Goal: Task Accomplishment & Management: Manage account settings

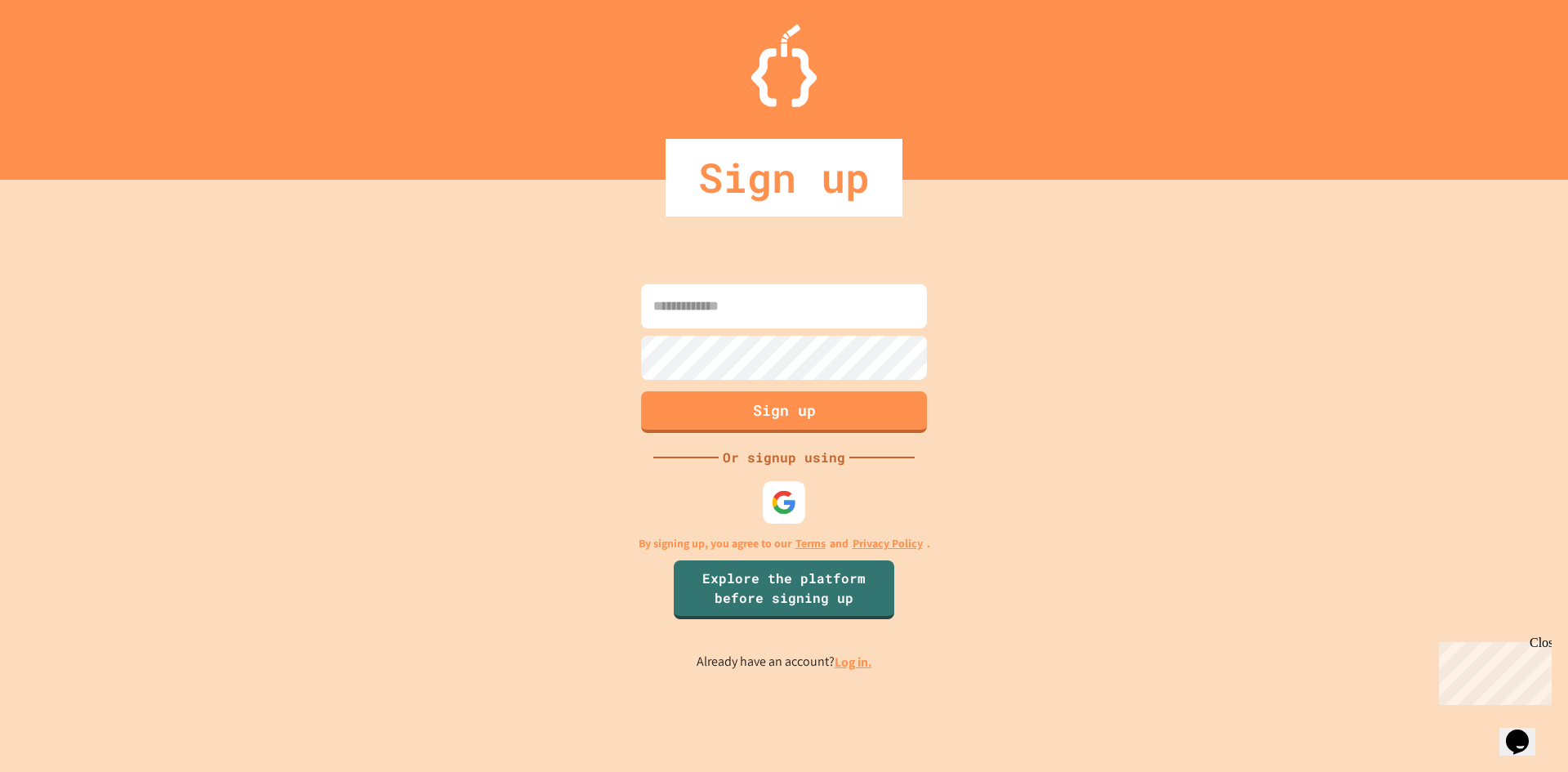
click at [792, 494] on img at bounding box center [783, 502] width 26 height 26
click at [792, 499] on img at bounding box center [784, 503] width 27 height 27
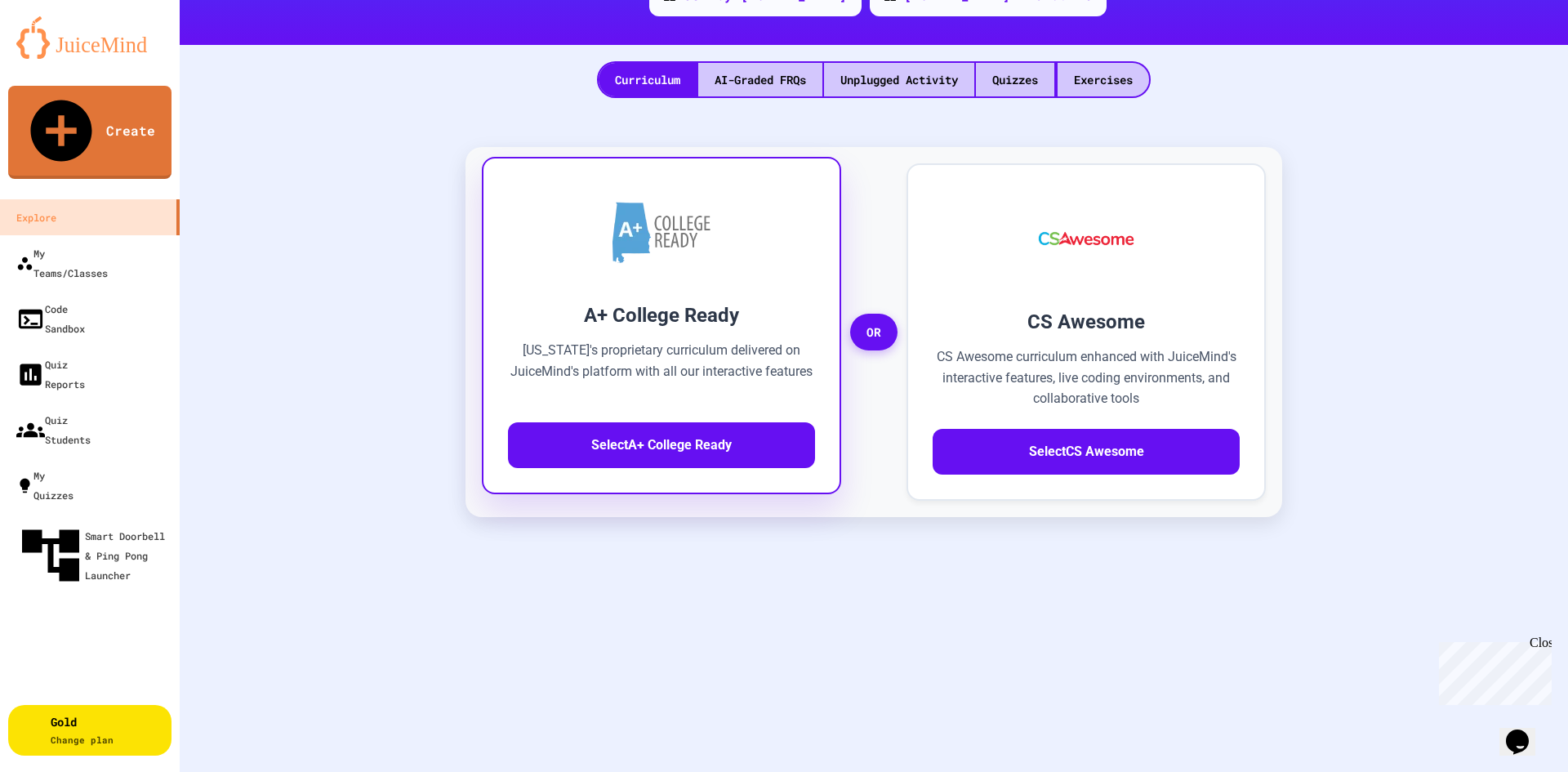
scroll to position [245, 0]
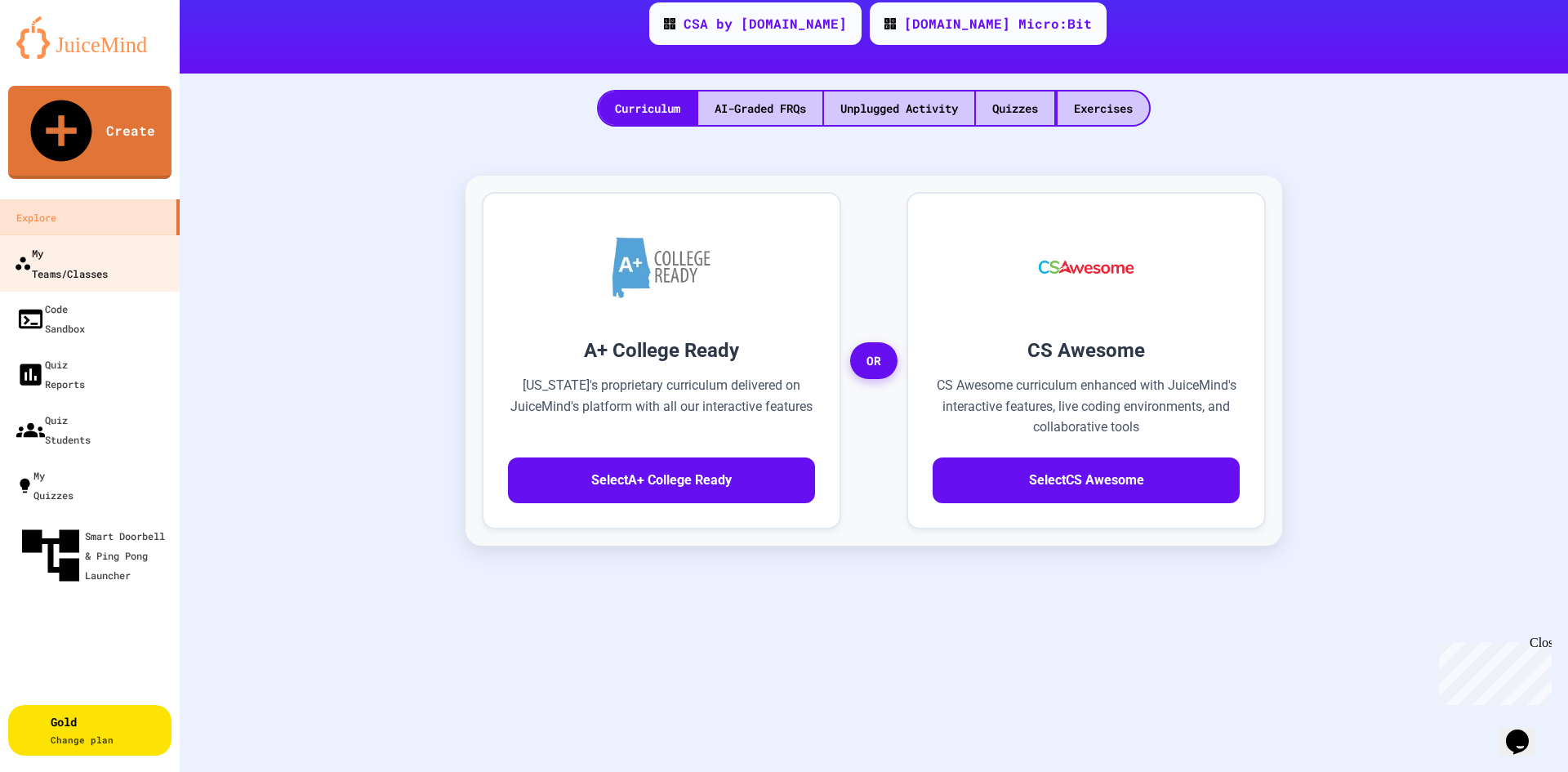
click at [71, 234] on link "My Teams/Classes" at bounding box center [89, 263] width 185 height 57
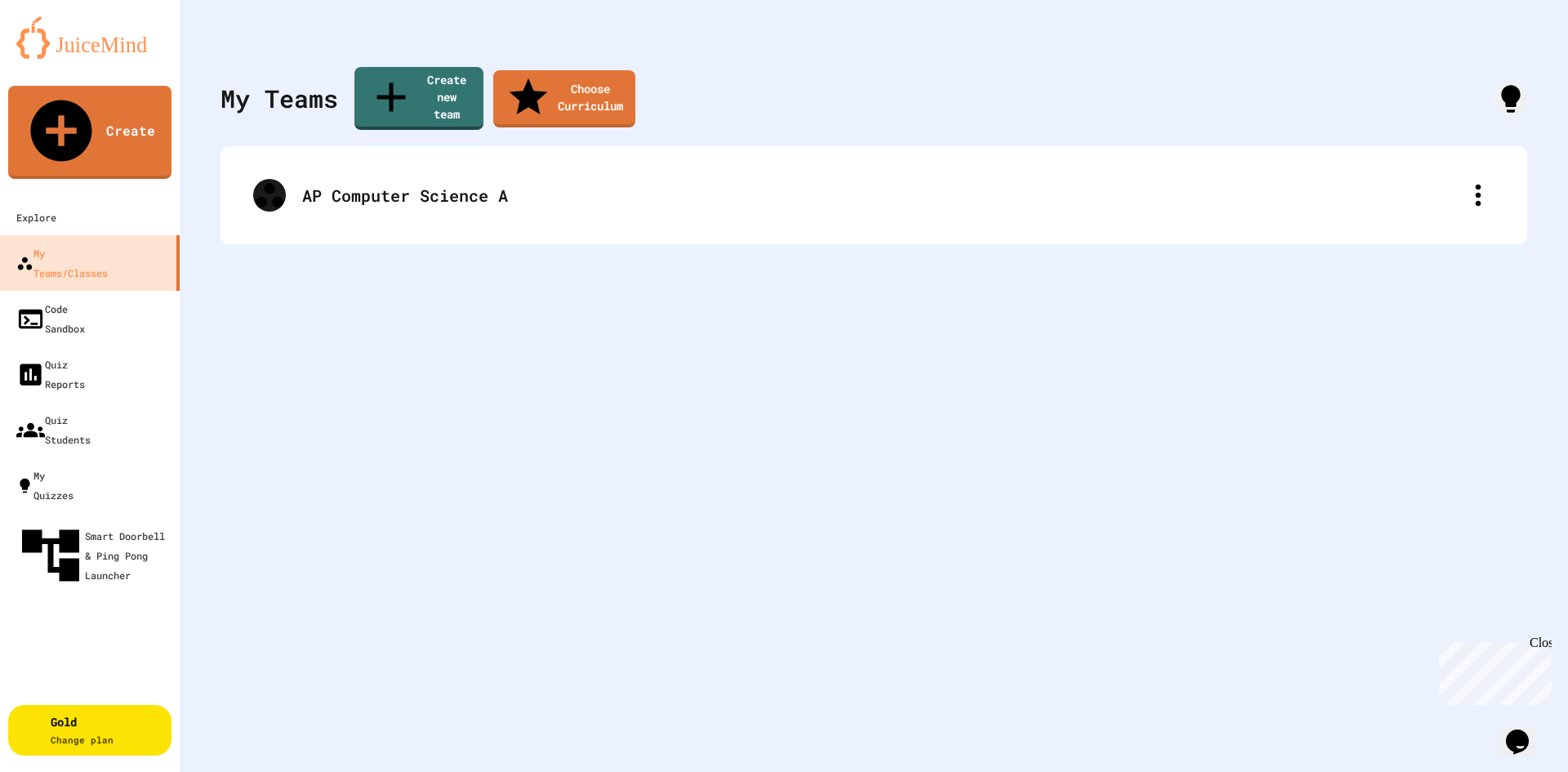
click at [427, 212] on div "AP Computer Science A" at bounding box center [874, 194] width 1306 height 98
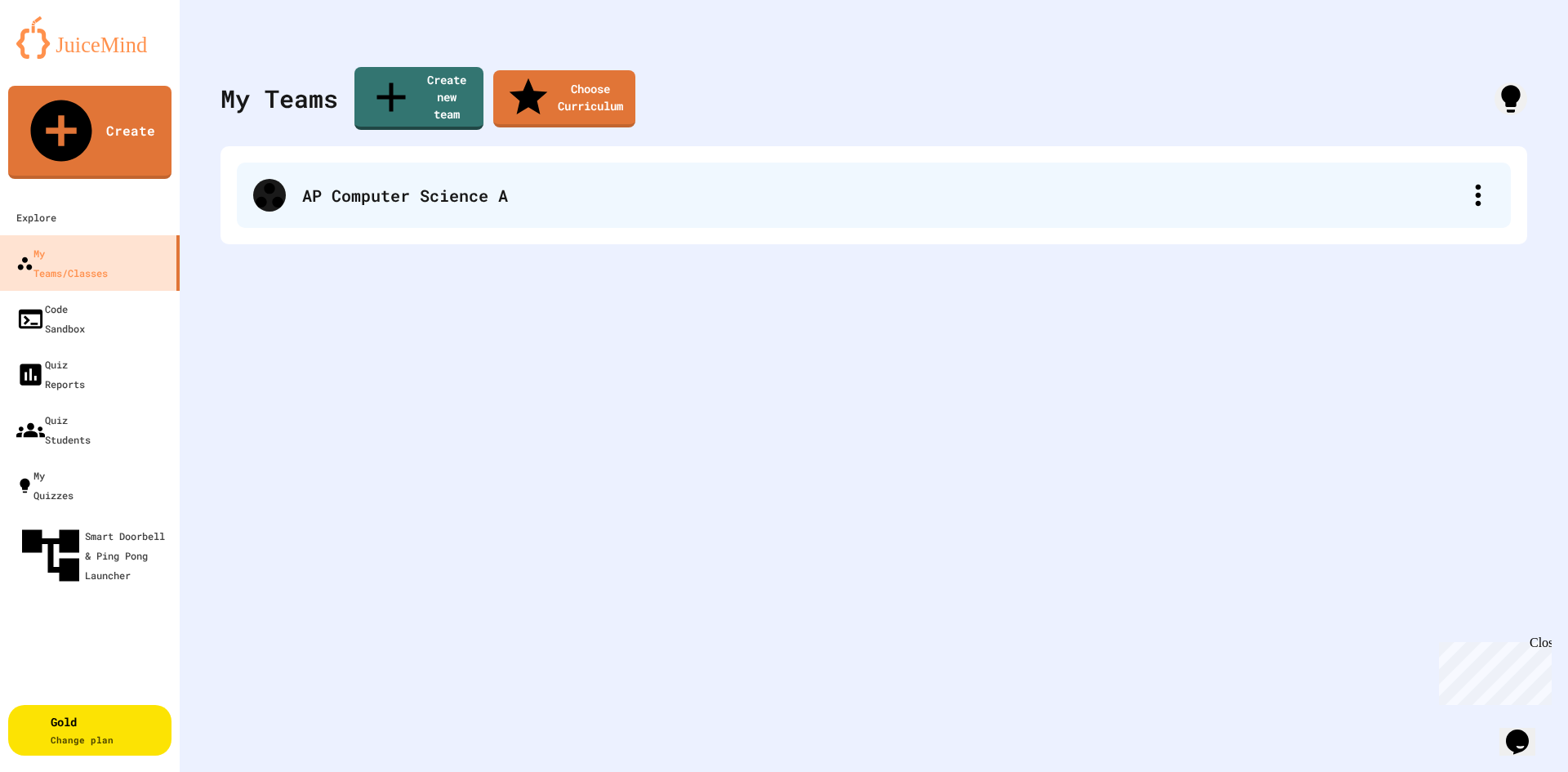
click at [432, 194] on div "AP Computer Science A" at bounding box center [874, 194] width 1274 height 65
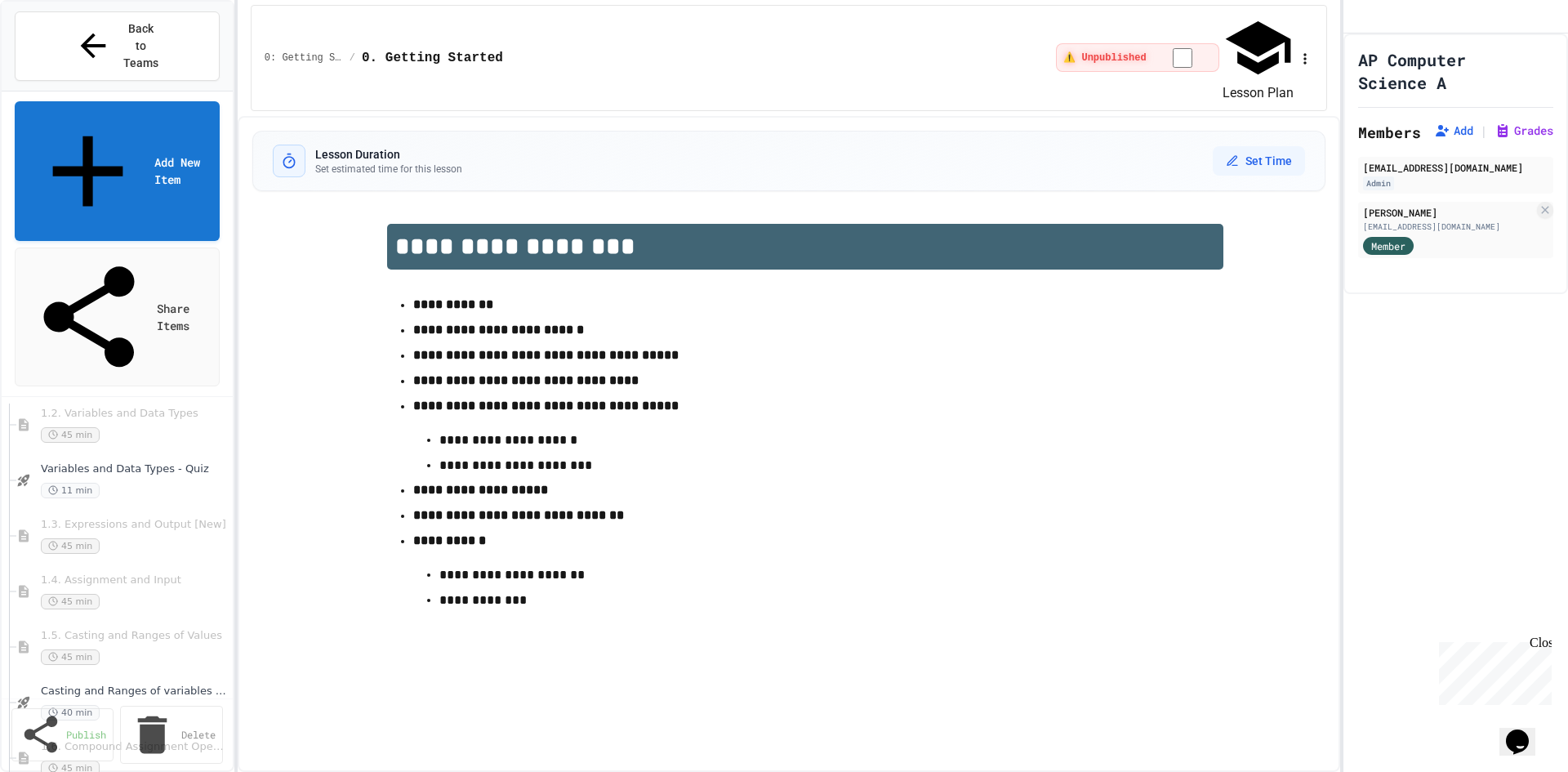
scroll to position [245, 0]
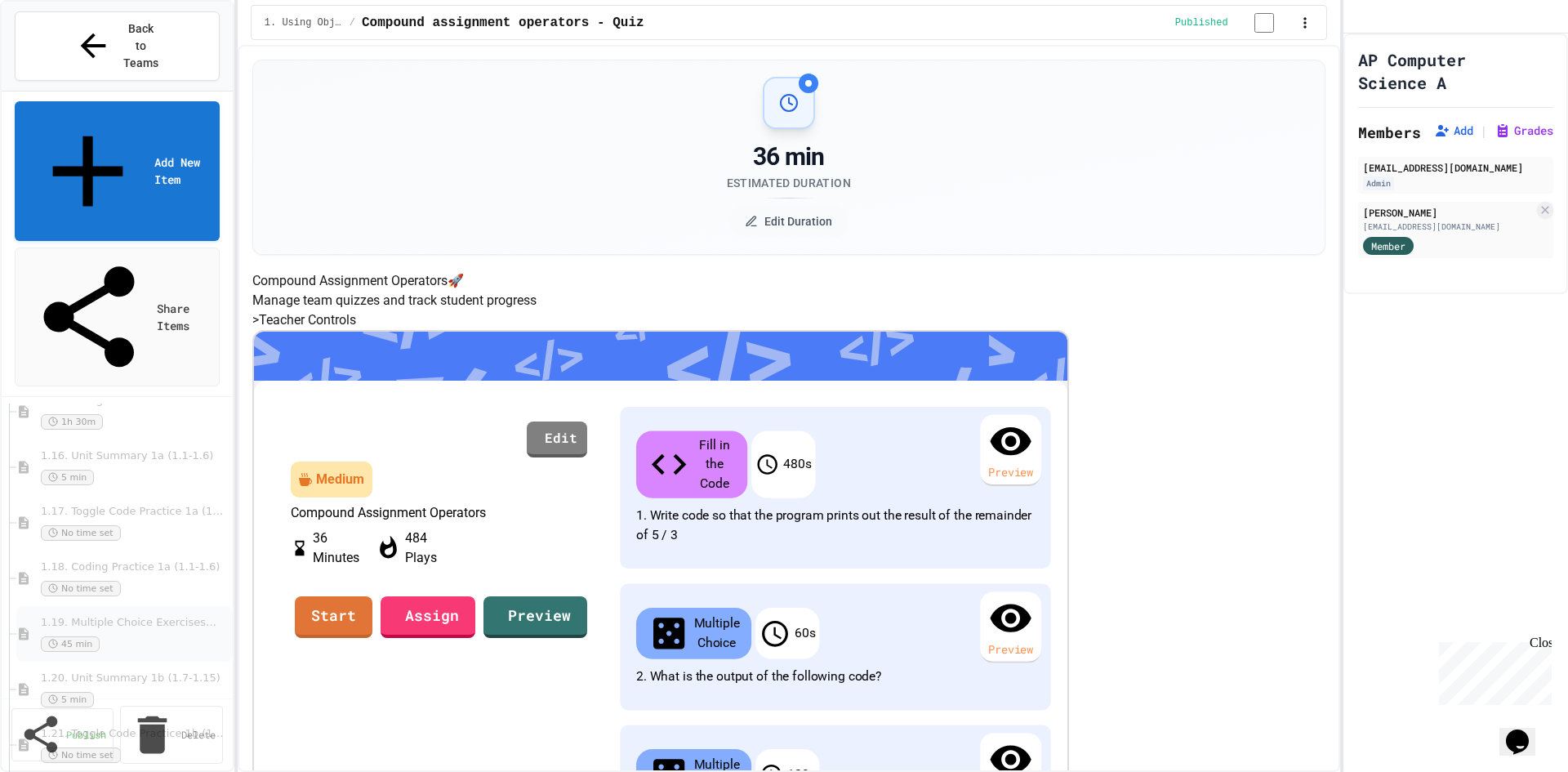
scroll to position [1144, 0]
click at [119, 613] on span "1.16. Unit Summary 1a (1.1-1.6)" at bounding box center [130, 619] width 179 height 14
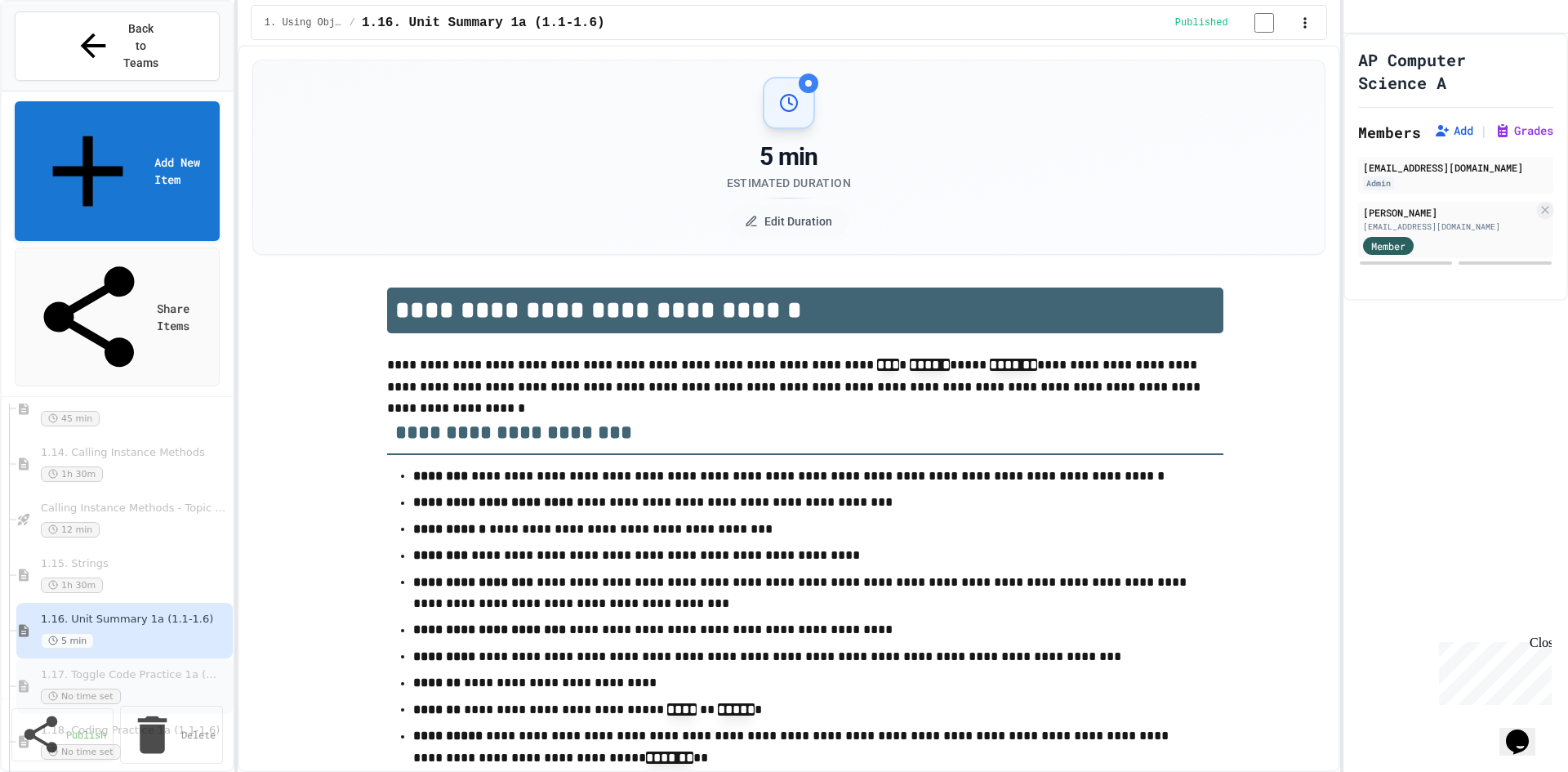
click at [156, 689] on div "No time set" at bounding box center [130, 696] width 179 height 15
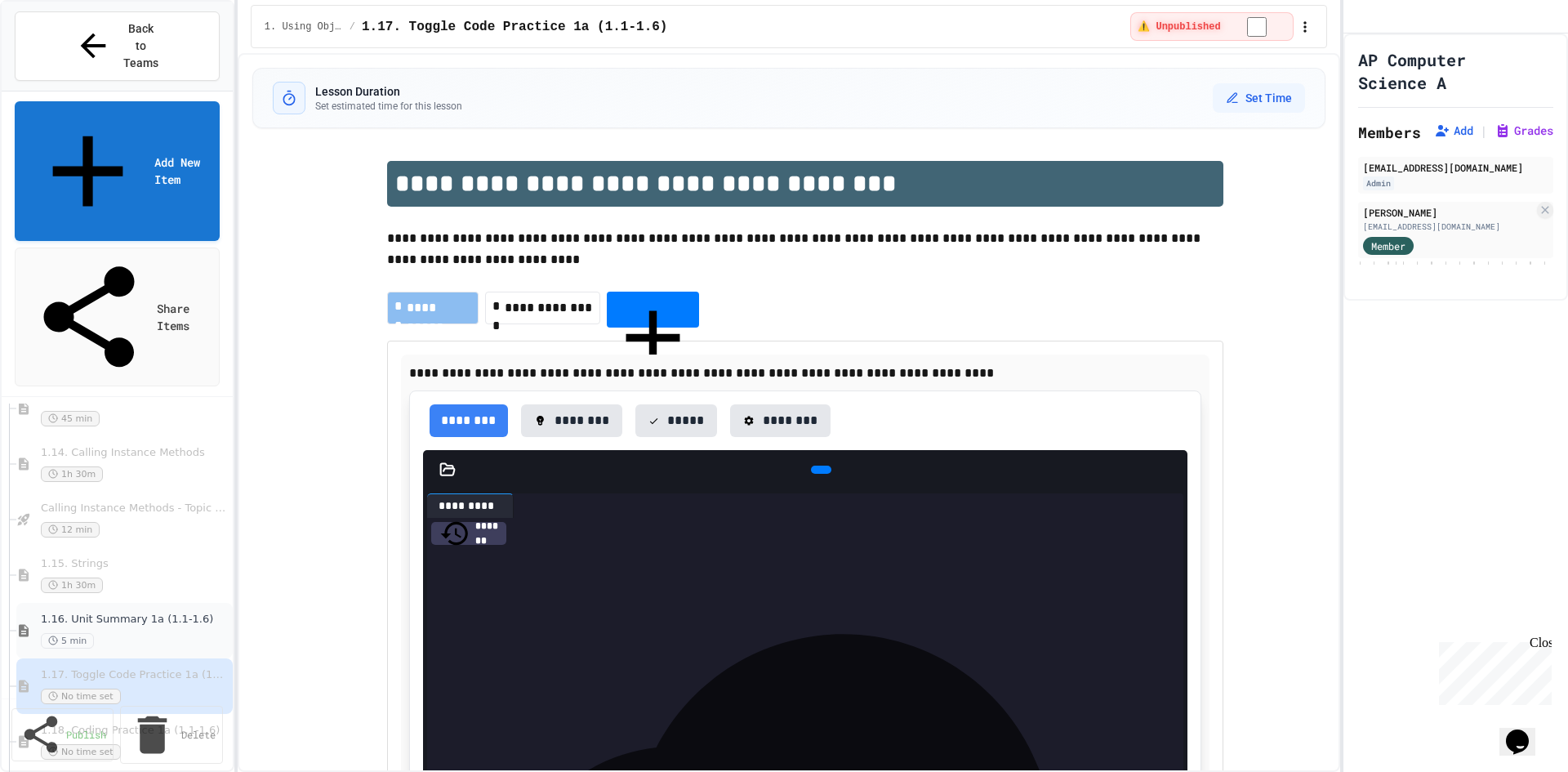
click at [165, 603] on div "1.16. Unit Summary 1a (1.1-1.6) 5 min" at bounding box center [124, 631] width 216 height 56
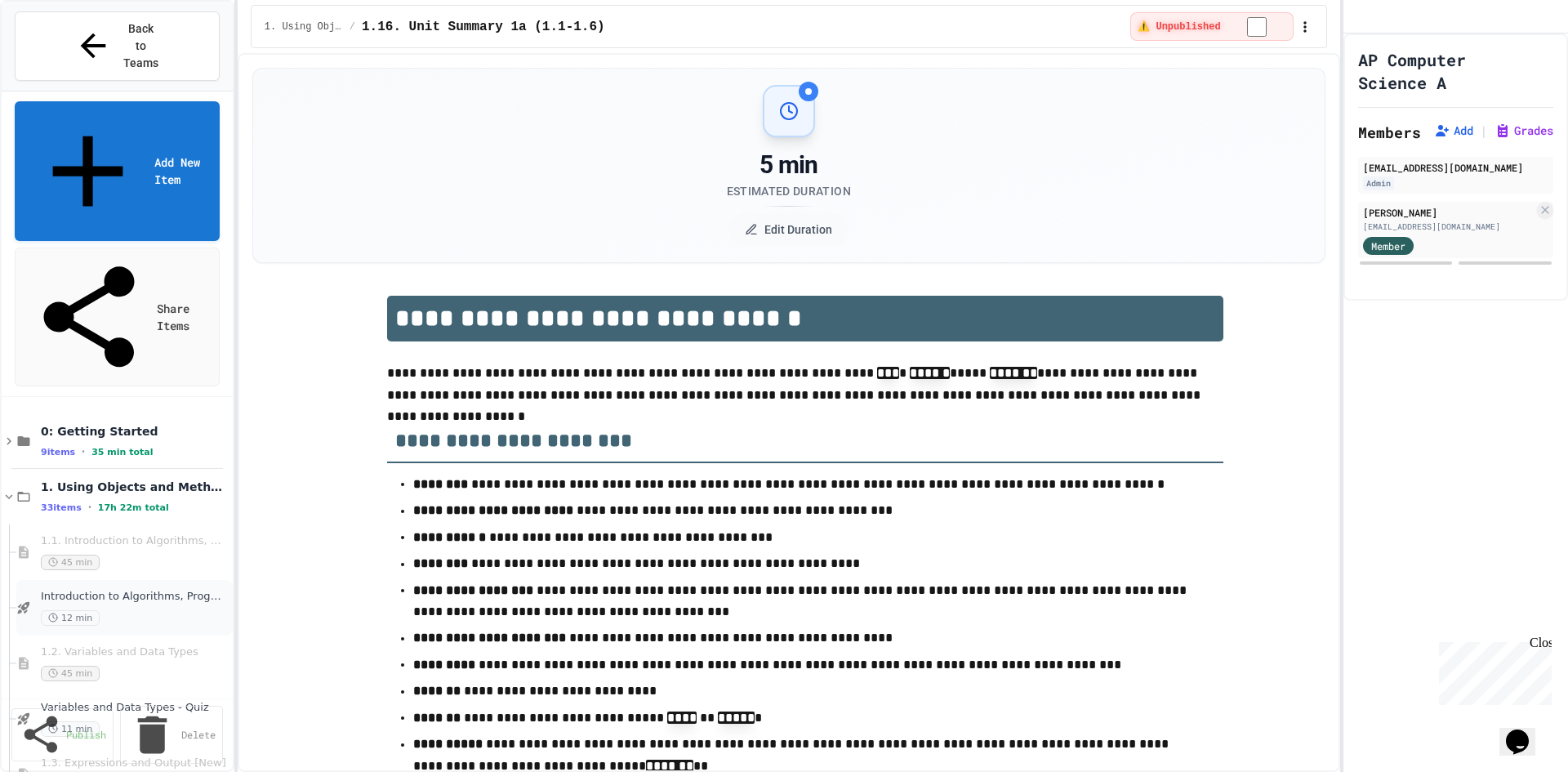
click at [155, 590] on span "Introduction to Algorithms, Programming, and Compilers" at bounding box center [132, 597] width 182 height 14
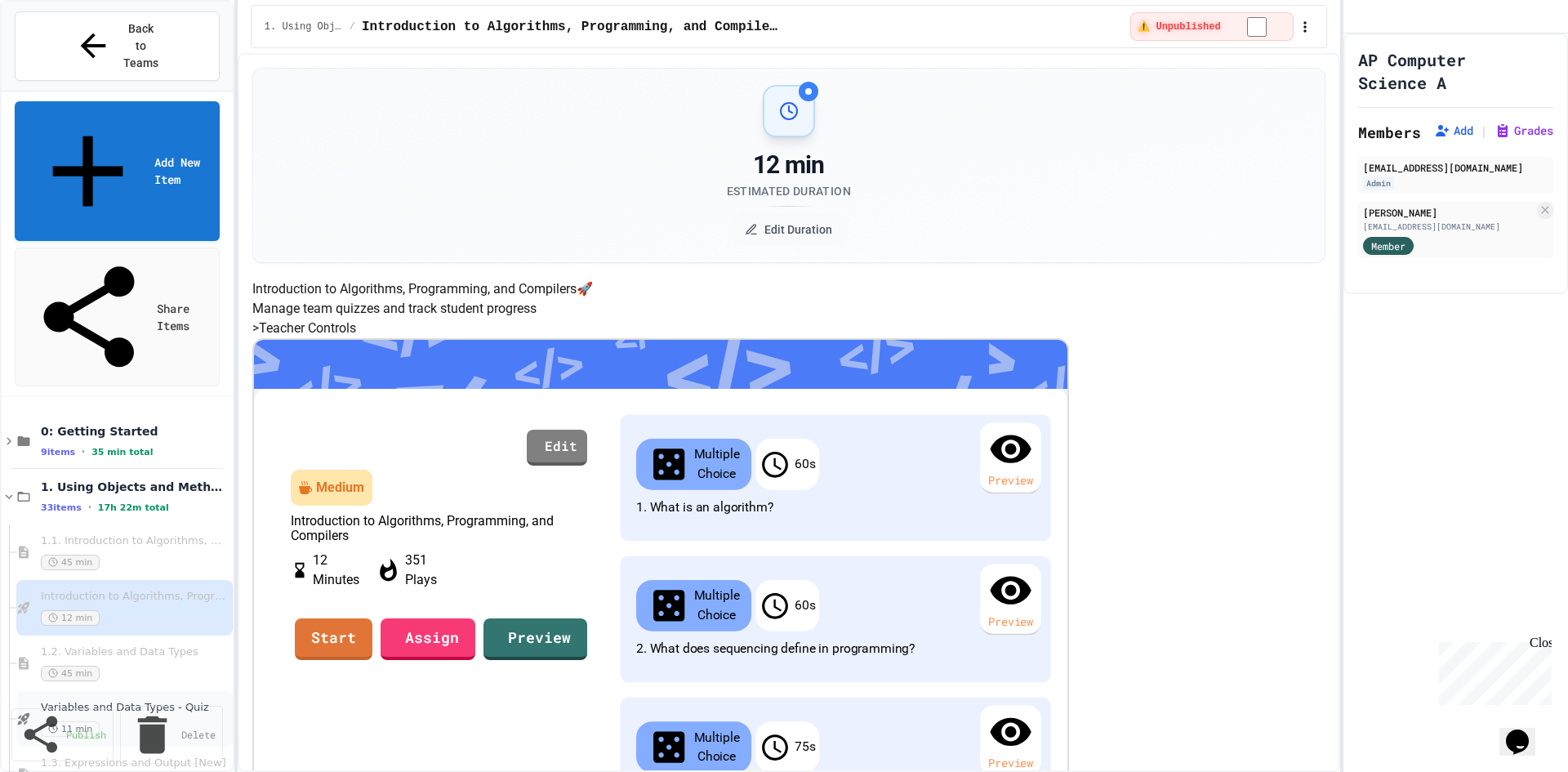
click at [126, 701] on span "Variables and Data Types - Quiz" at bounding box center [132, 708] width 182 height 14
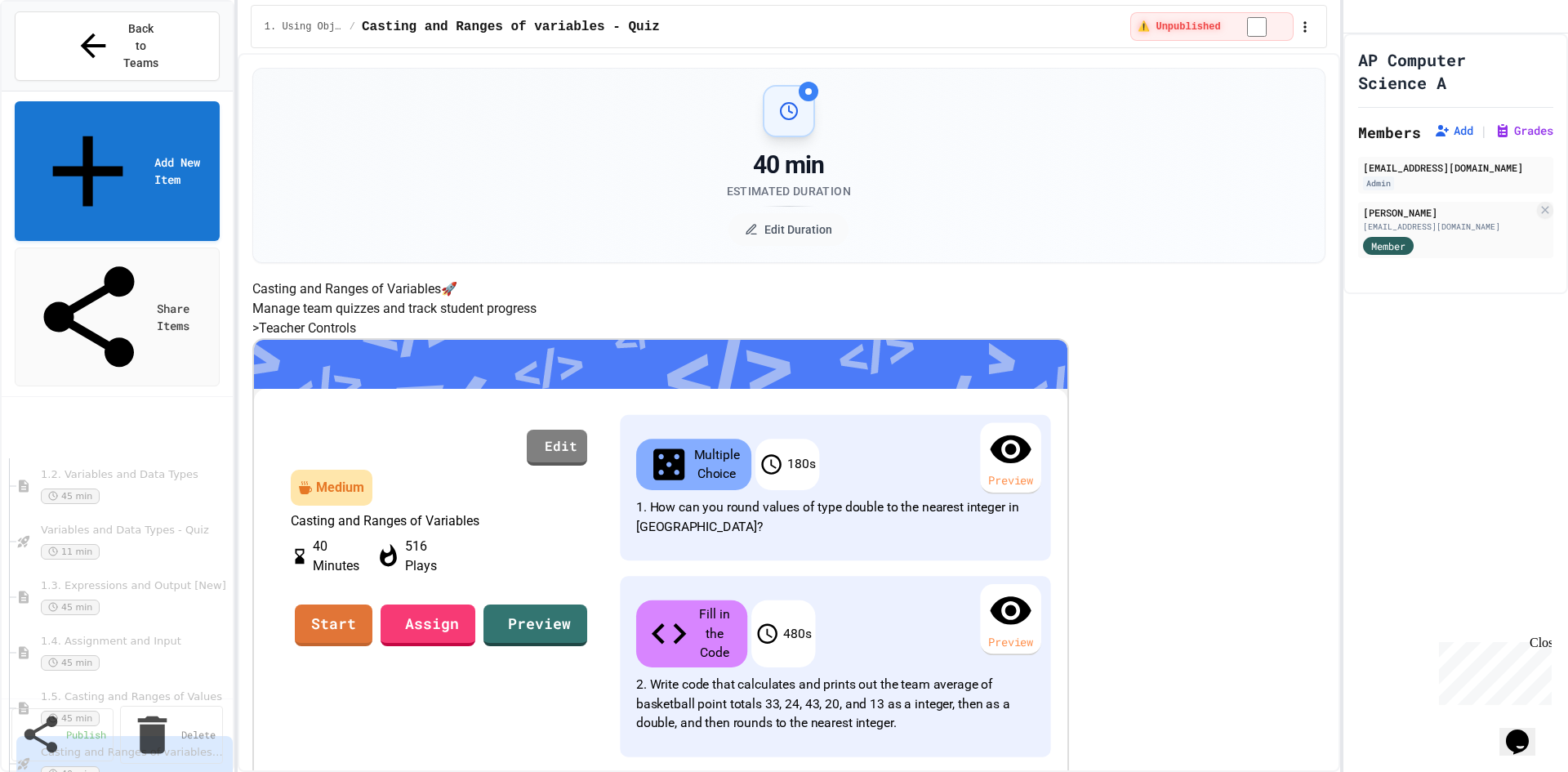
scroll to position [326, 0]
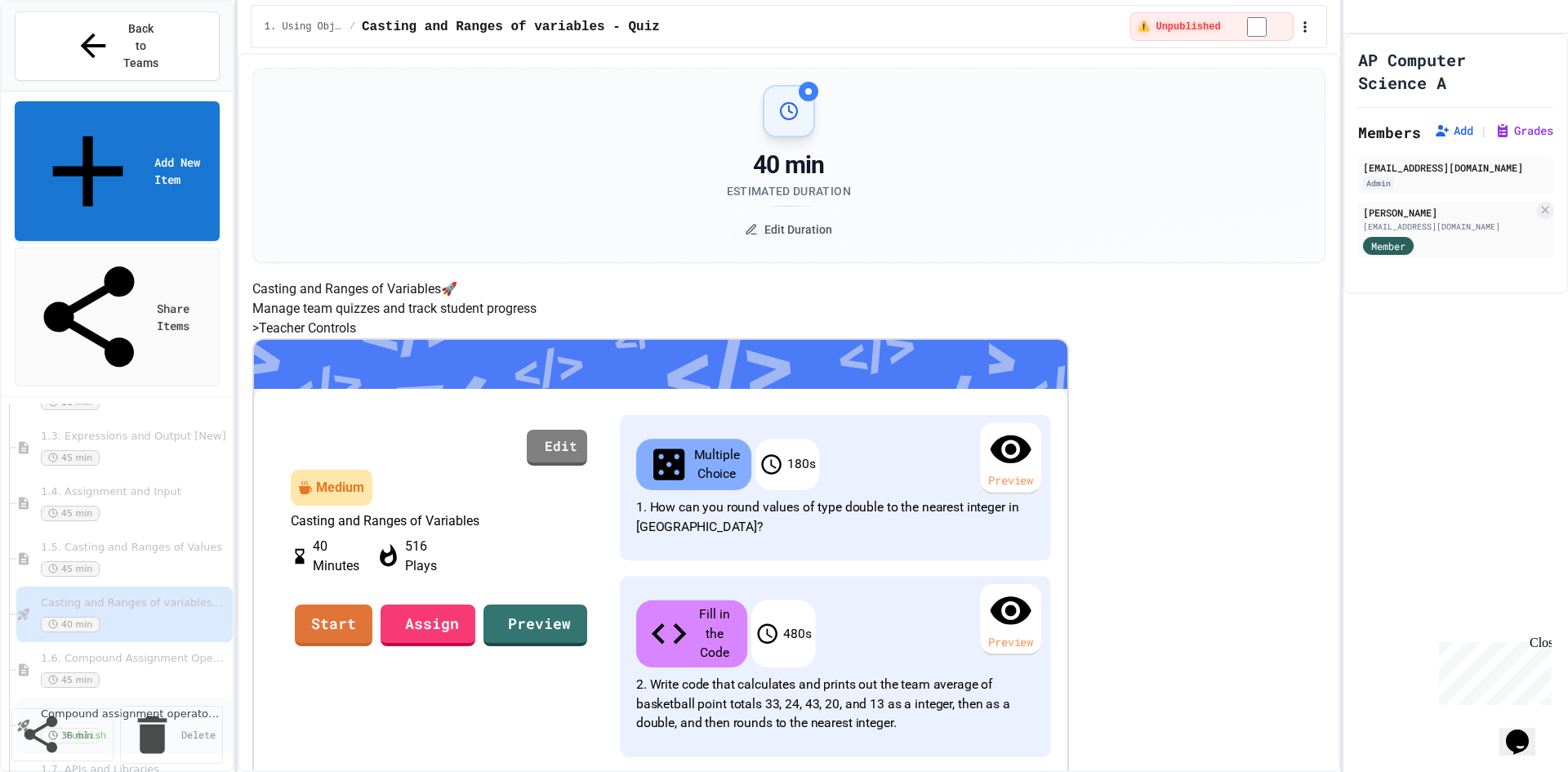
click at [162, 727] on div "36 min" at bounding box center [132, 735] width 182 height 15
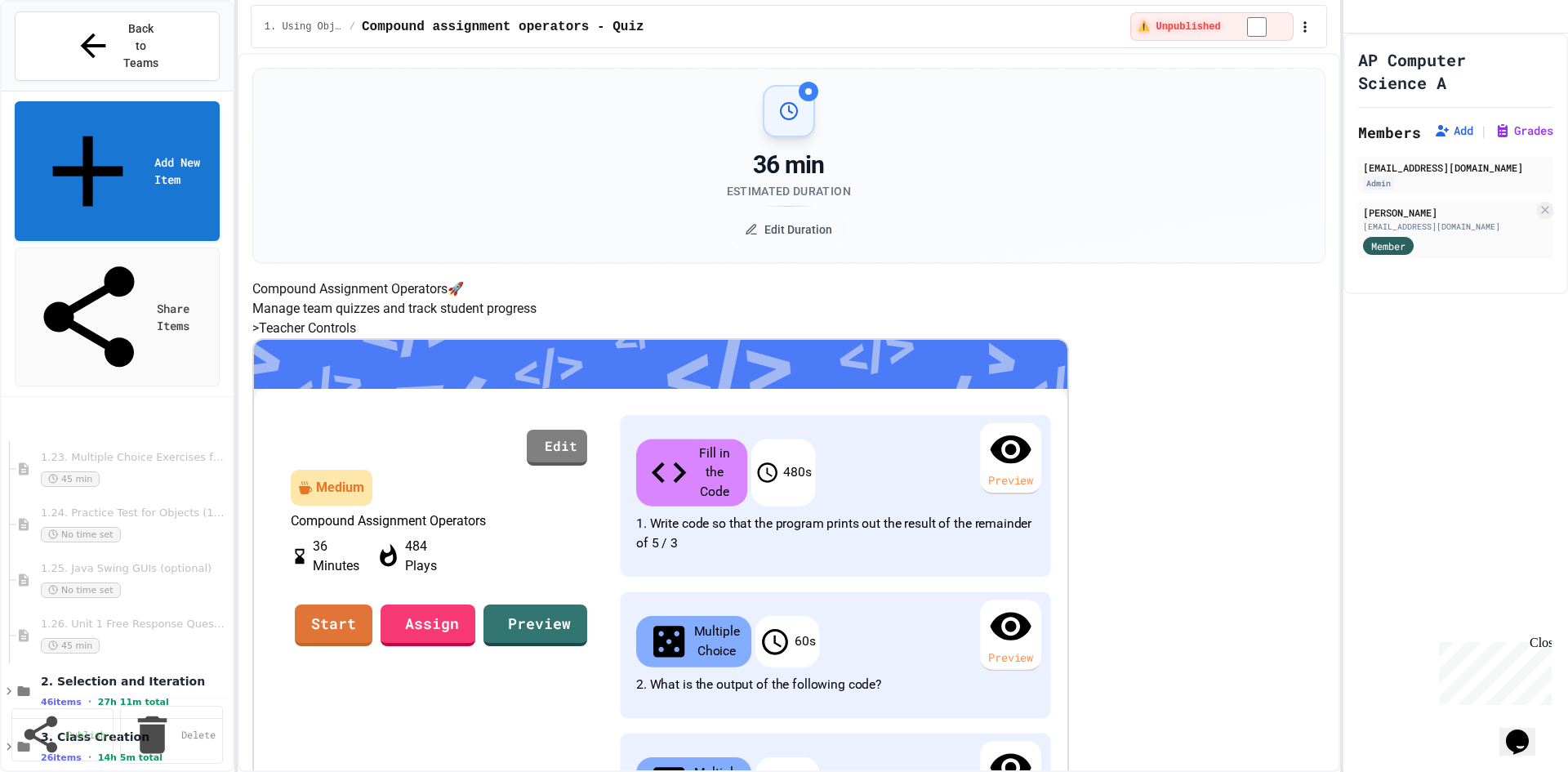
scroll to position [1797, 0]
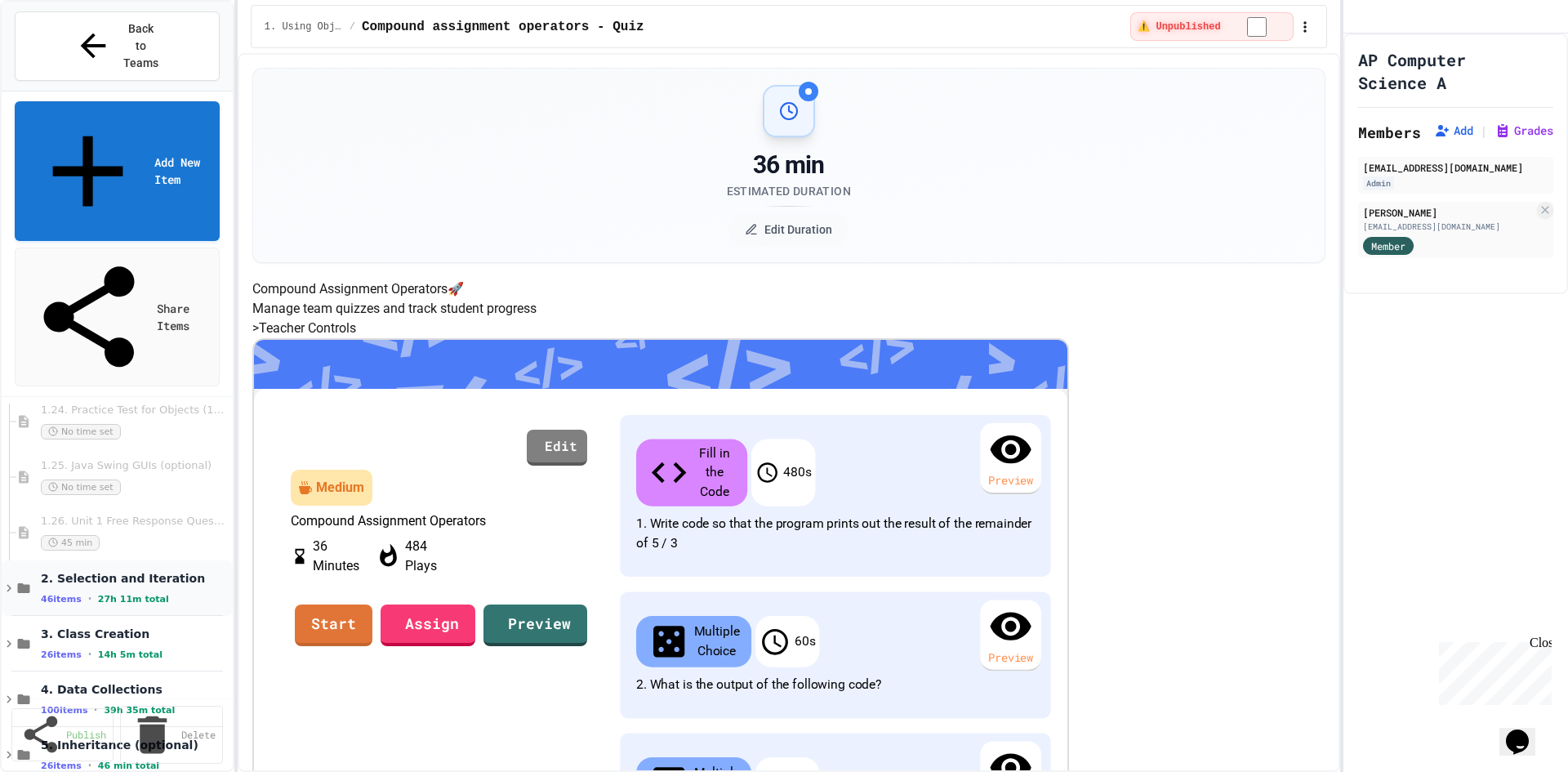
click at [8, 561] on div "2. Selection and Iteration 46 items • 27h 11m total" at bounding box center [118, 588] width 231 height 56
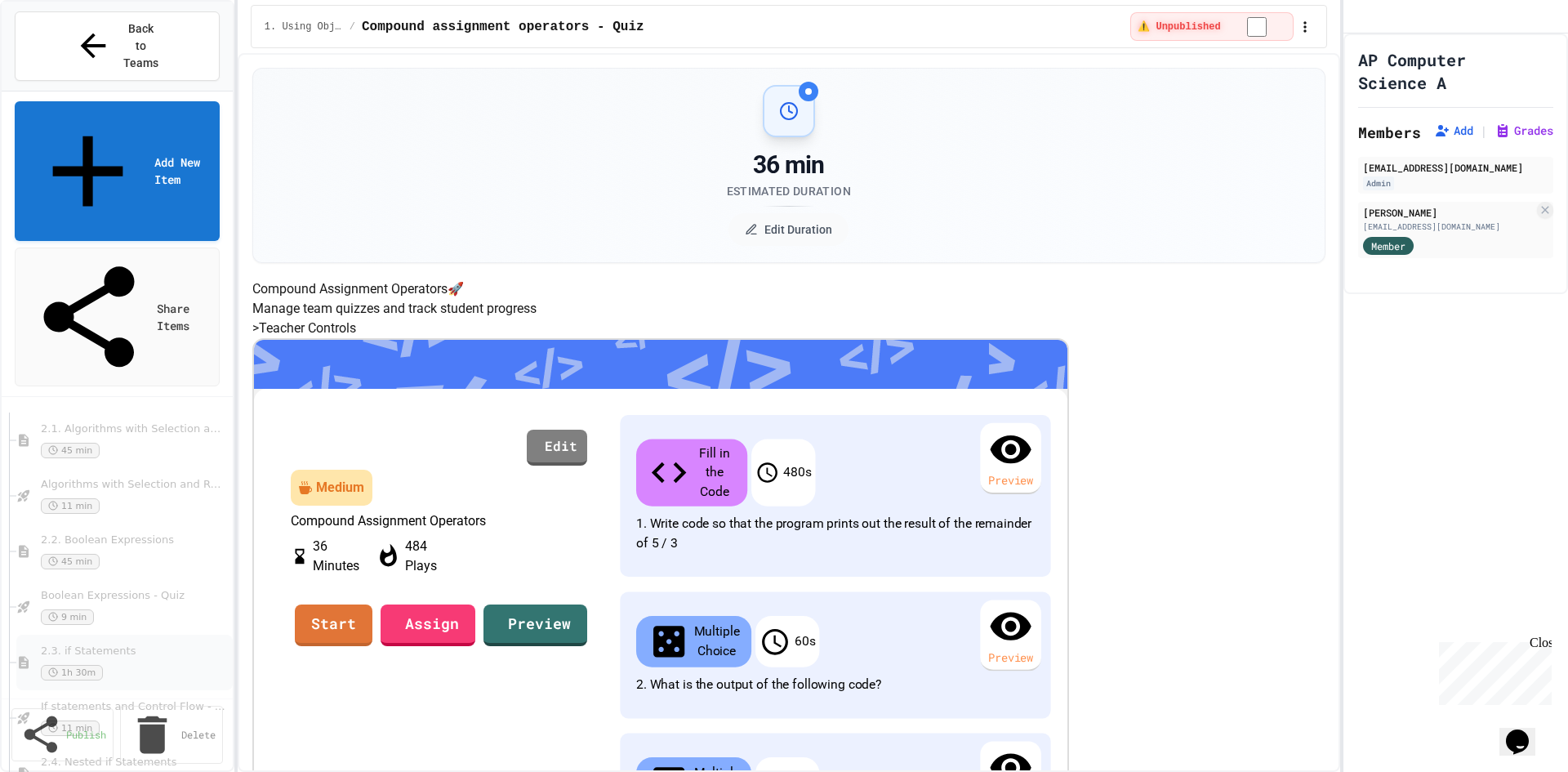
scroll to position [1960, 0]
click at [137, 539] on div "11 min" at bounding box center [130, 546] width 179 height 15
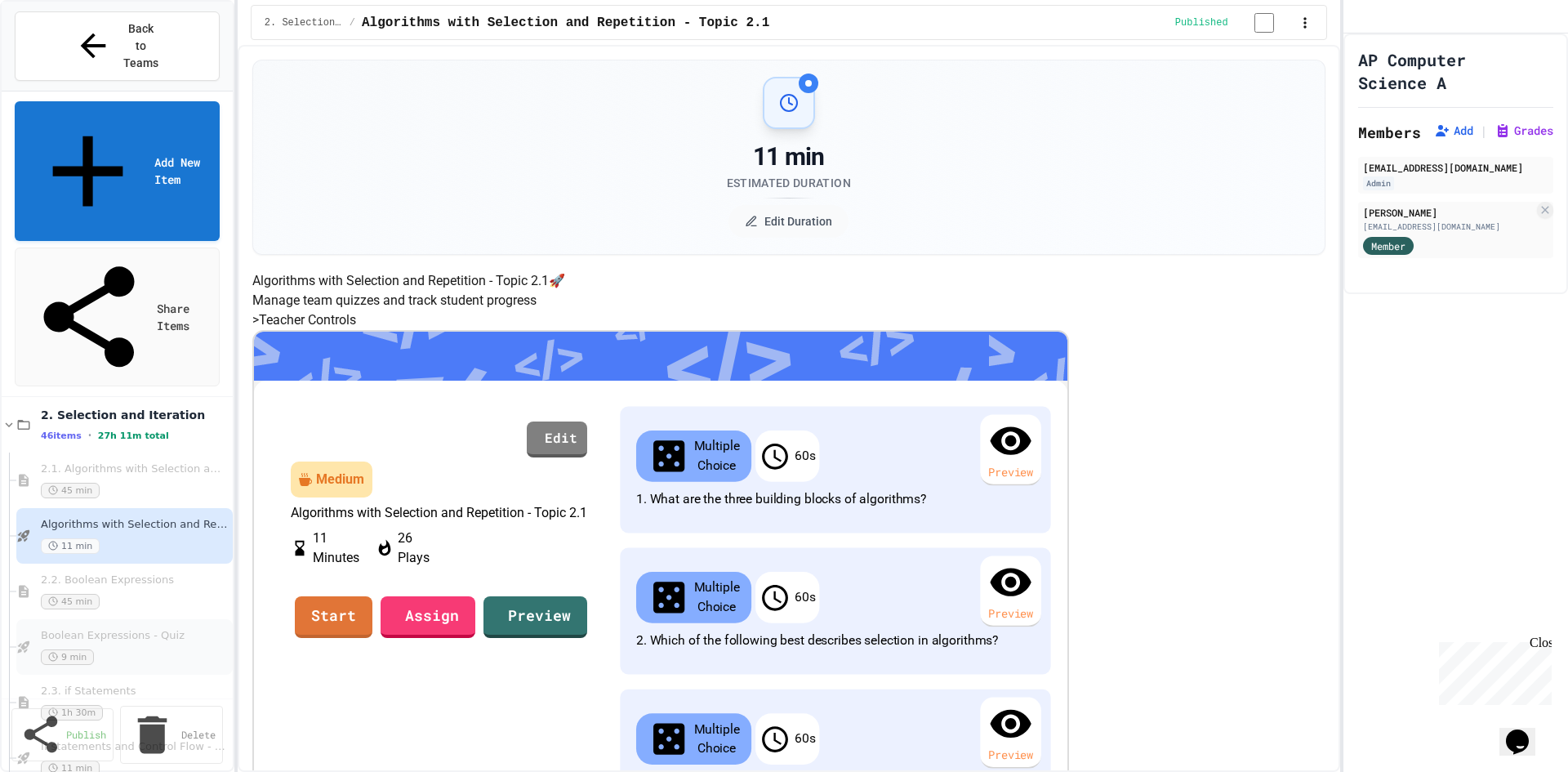
click at [126, 650] on div "9 min" at bounding box center [130, 657] width 179 height 15
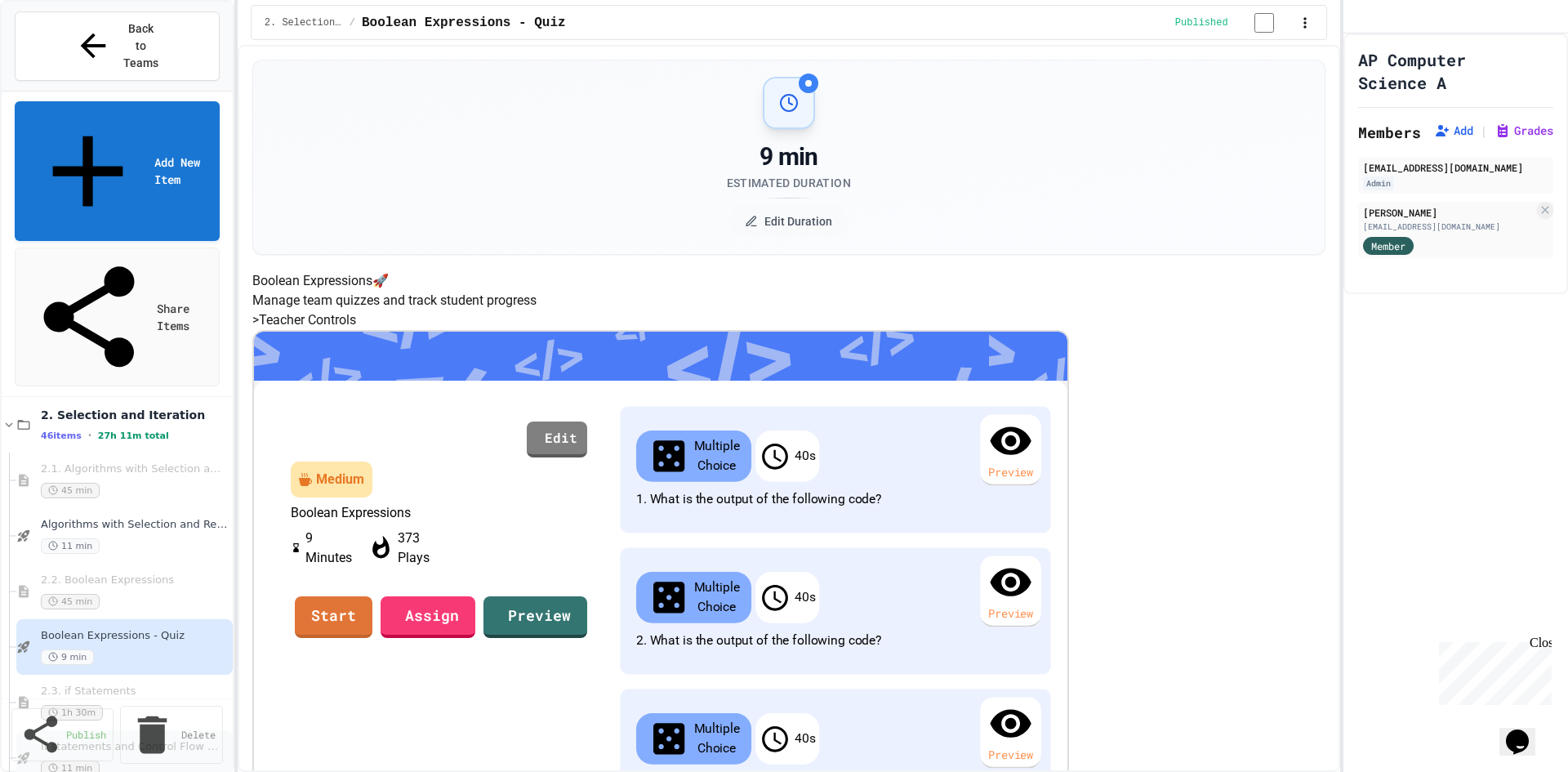
click at [120, 740] on div "If statements and Control Flow - Quiz 11 min" at bounding box center [130, 758] width 179 height 36
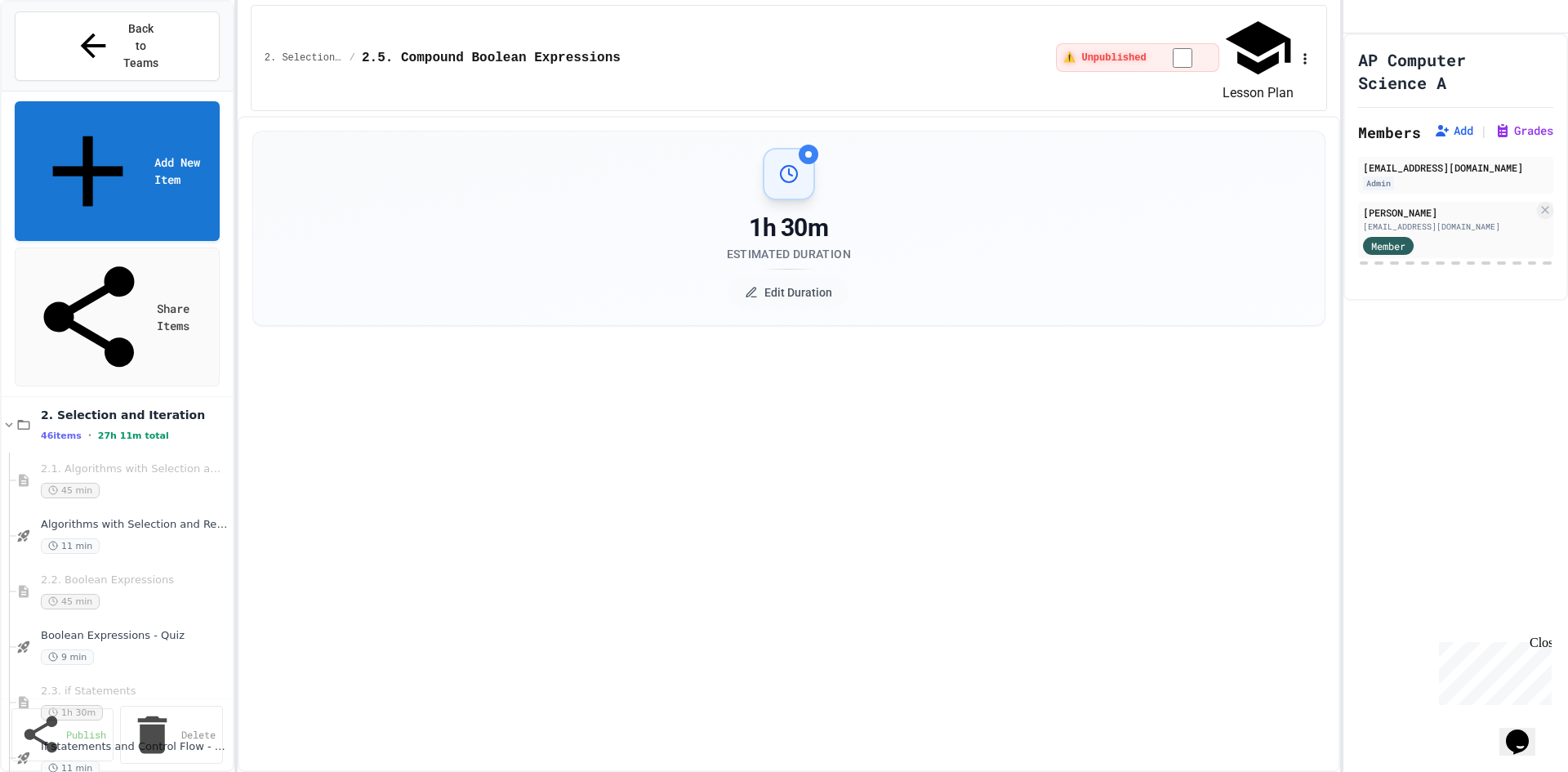
select select "***"
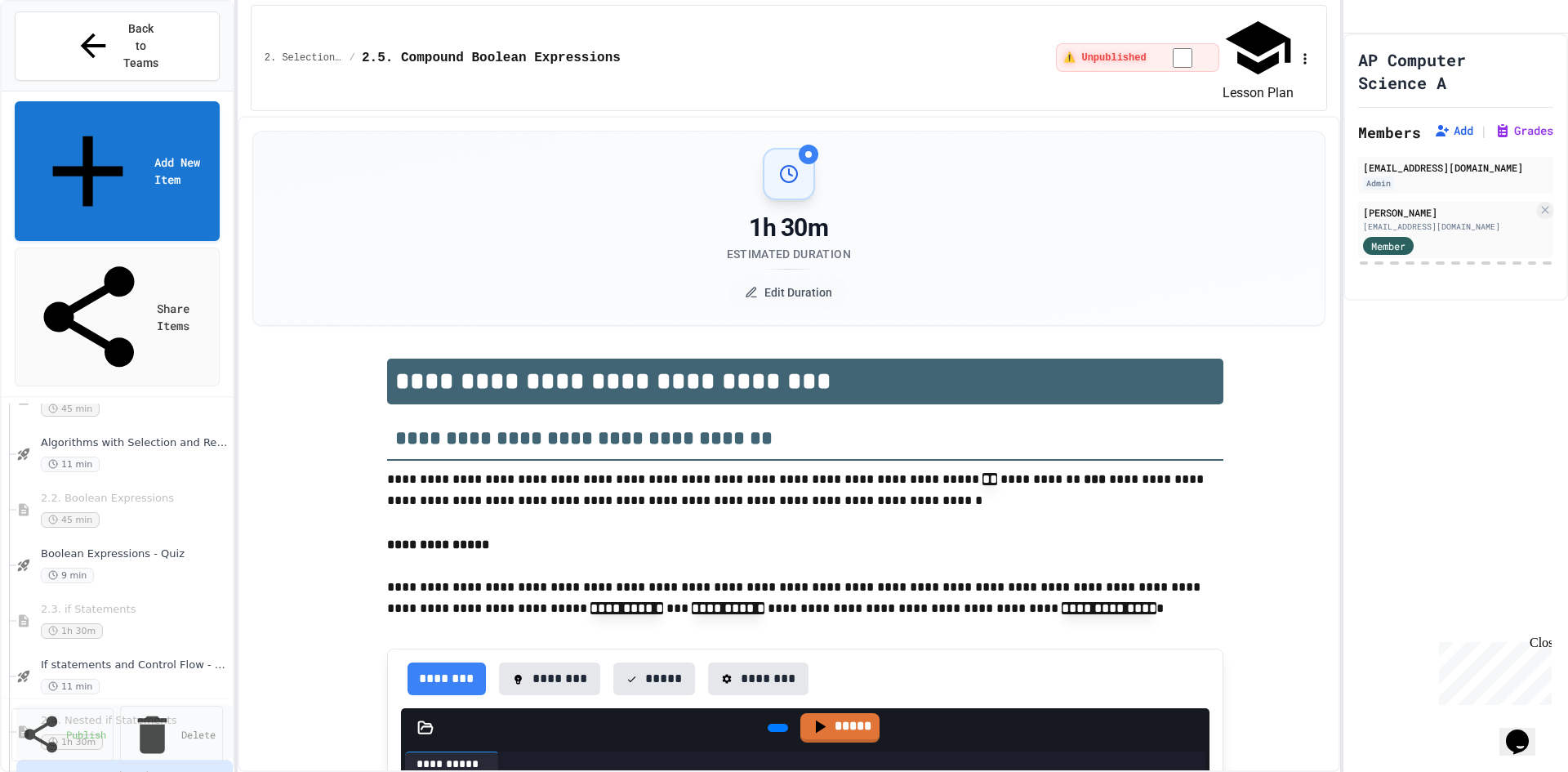
scroll to position [2123, 0]
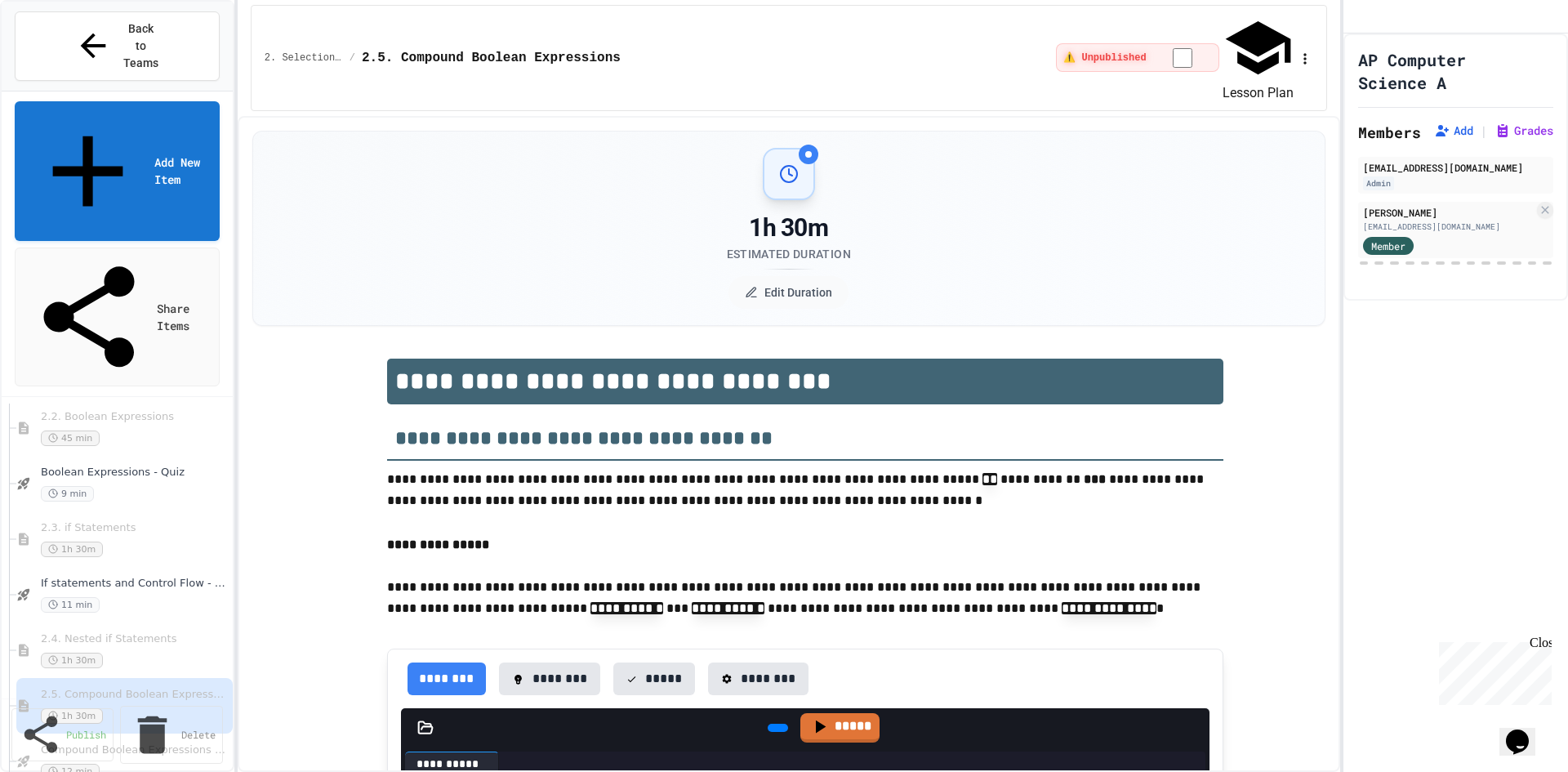
click at [805, 151] on div at bounding box center [808, 154] width 7 height 7
click at [800, 148] on div at bounding box center [788, 174] width 52 height 52
click at [794, 276] on button "Edit Duration" at bounding box center [788, 292] width 120 height 32
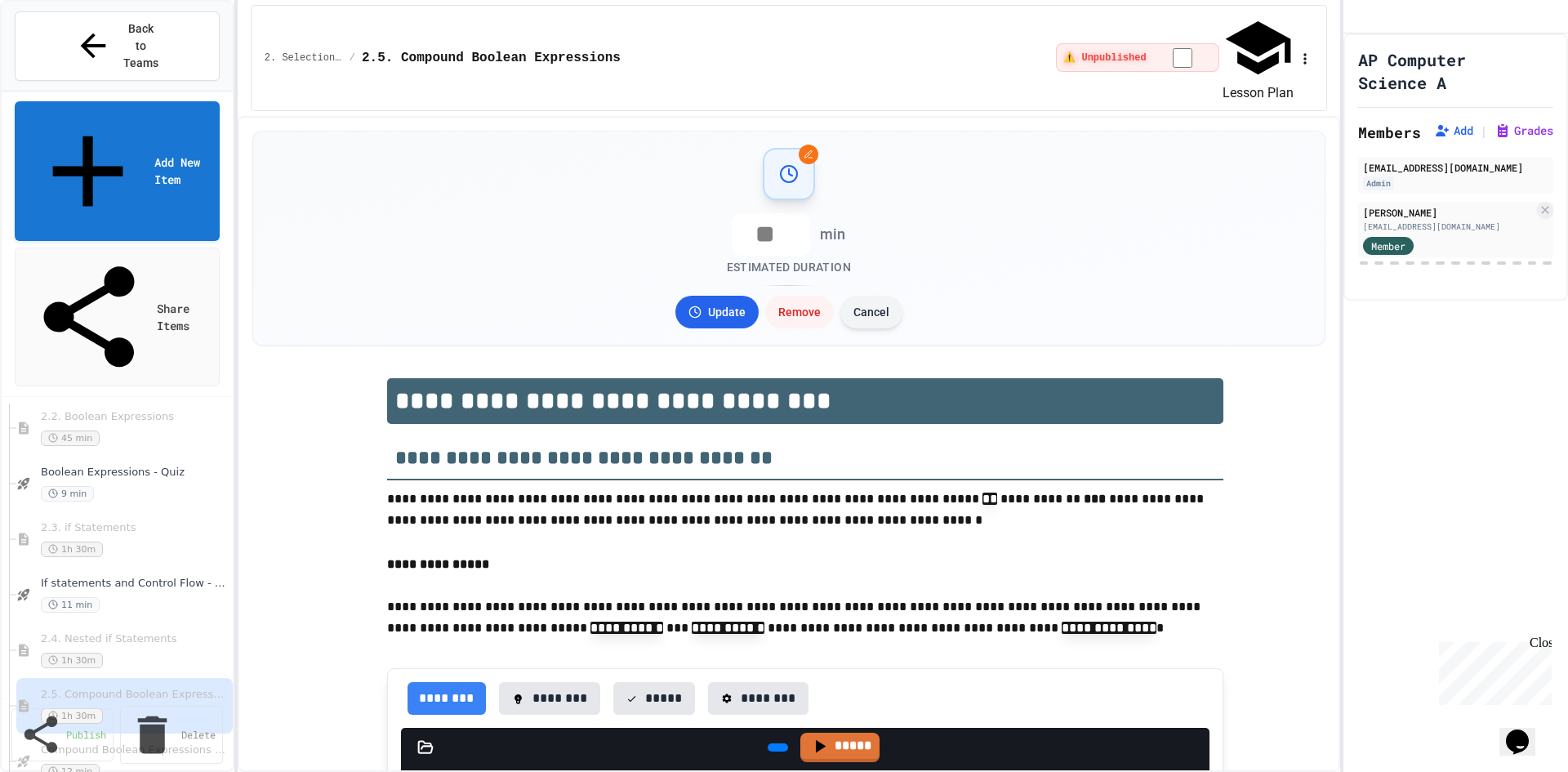
click at [874, 296] on button "Cancel" at bounding box center [870, 312] width 62 height 32
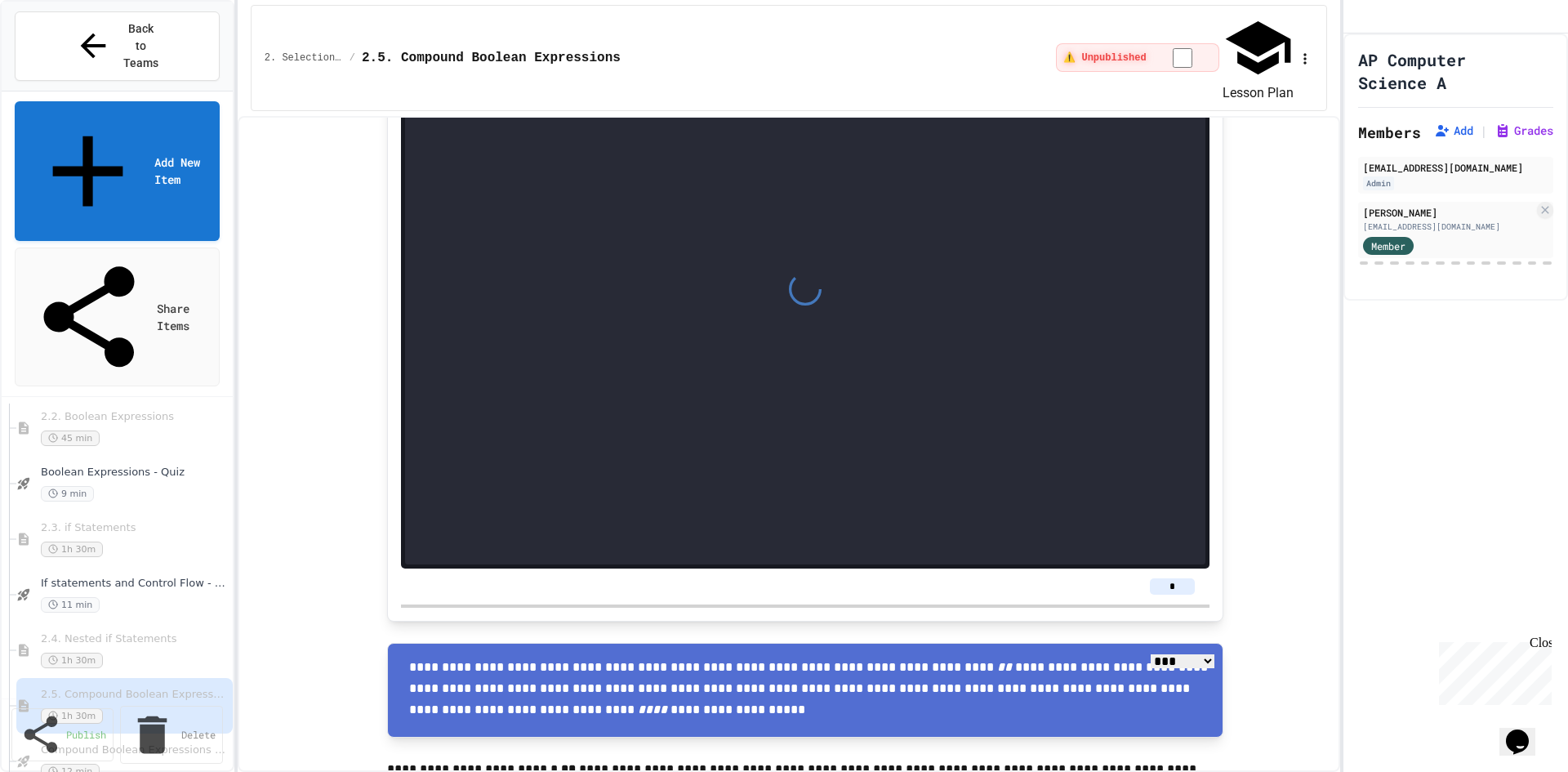
scroll to position [1879, 0]
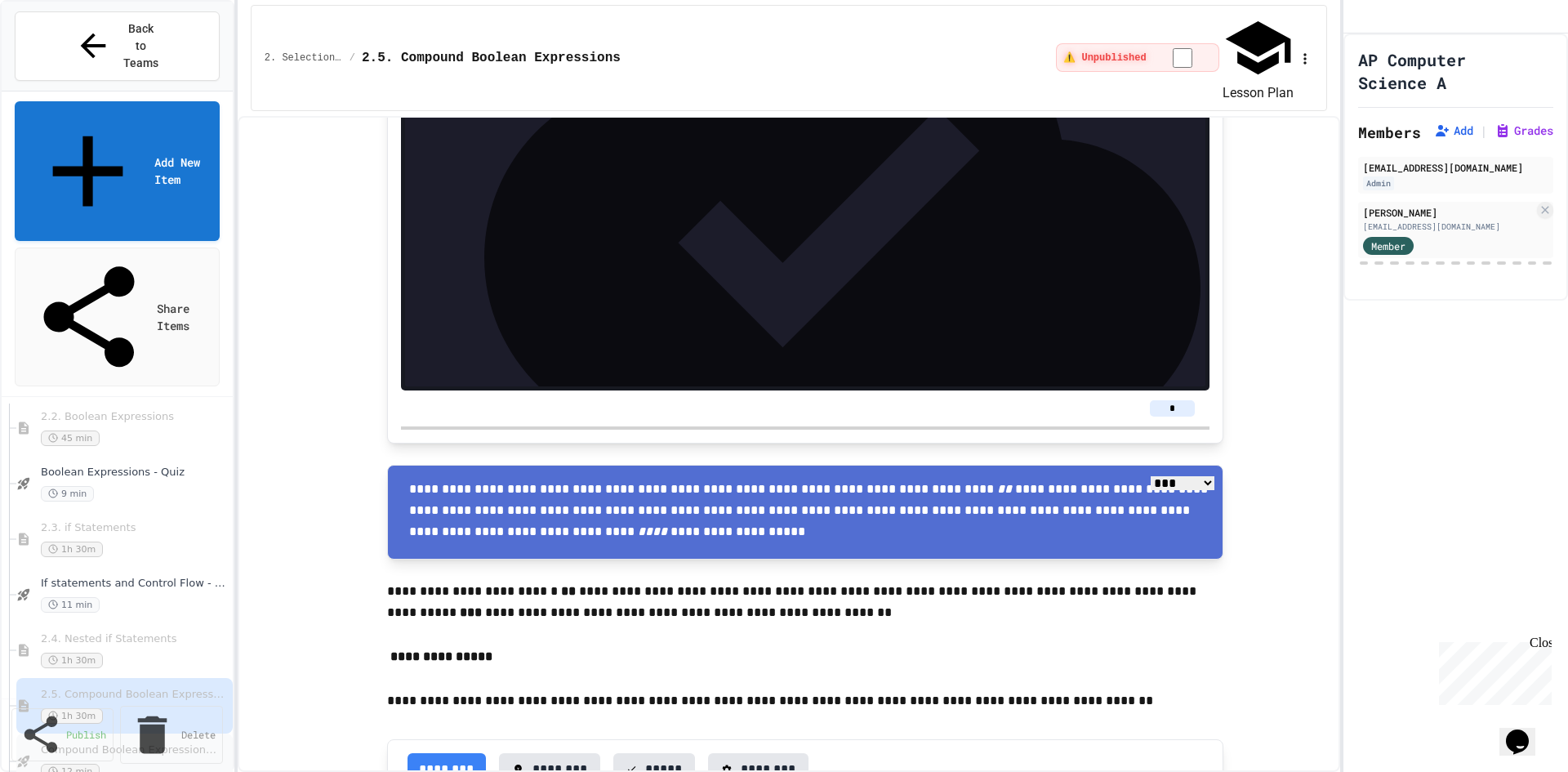
click at [143, 733] on div "Compound Boolean Expressions - Quiz 12 min" at bounding box center [124, 761] width 216 height 56
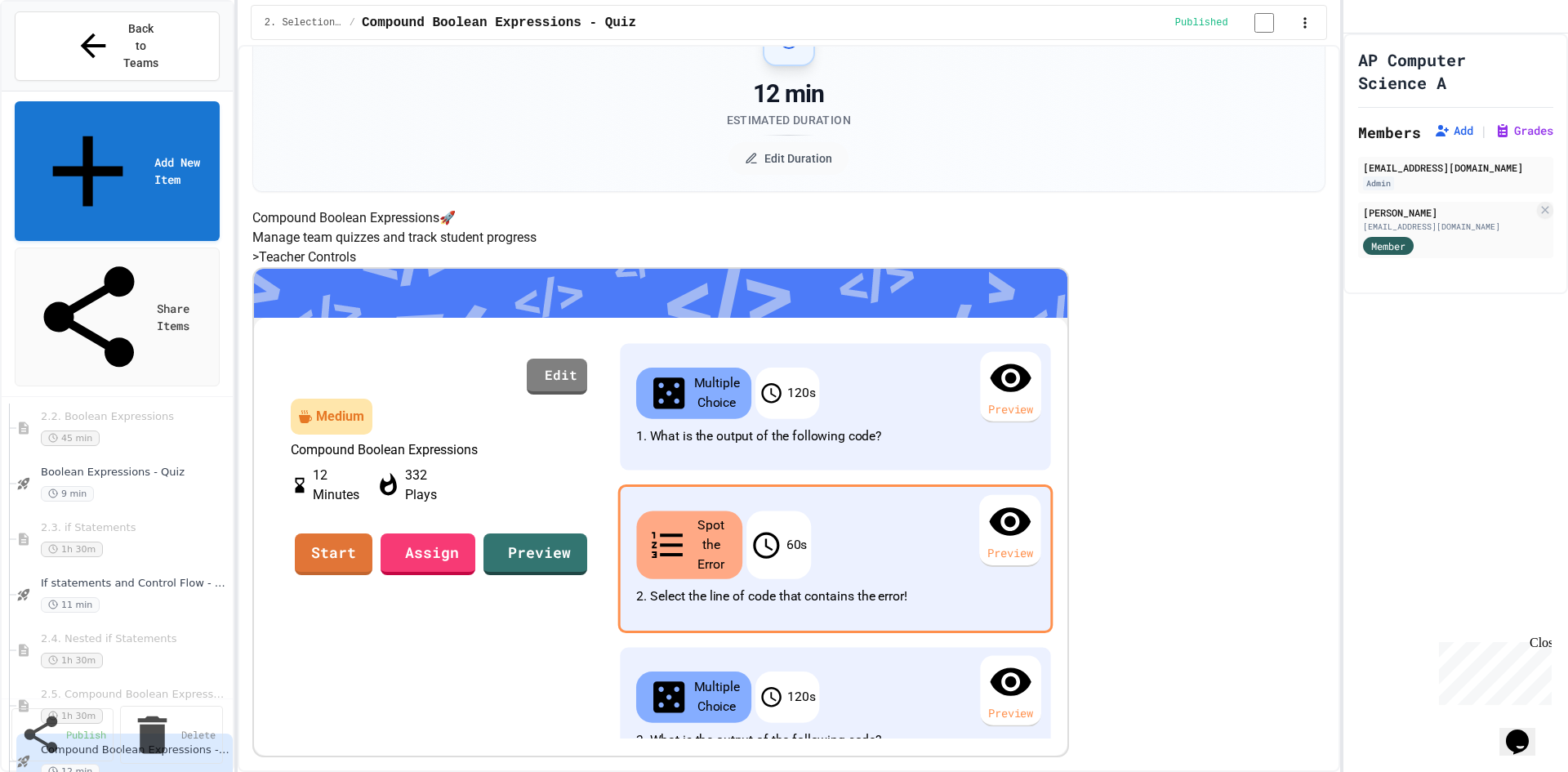
scroll to position [245, 0]
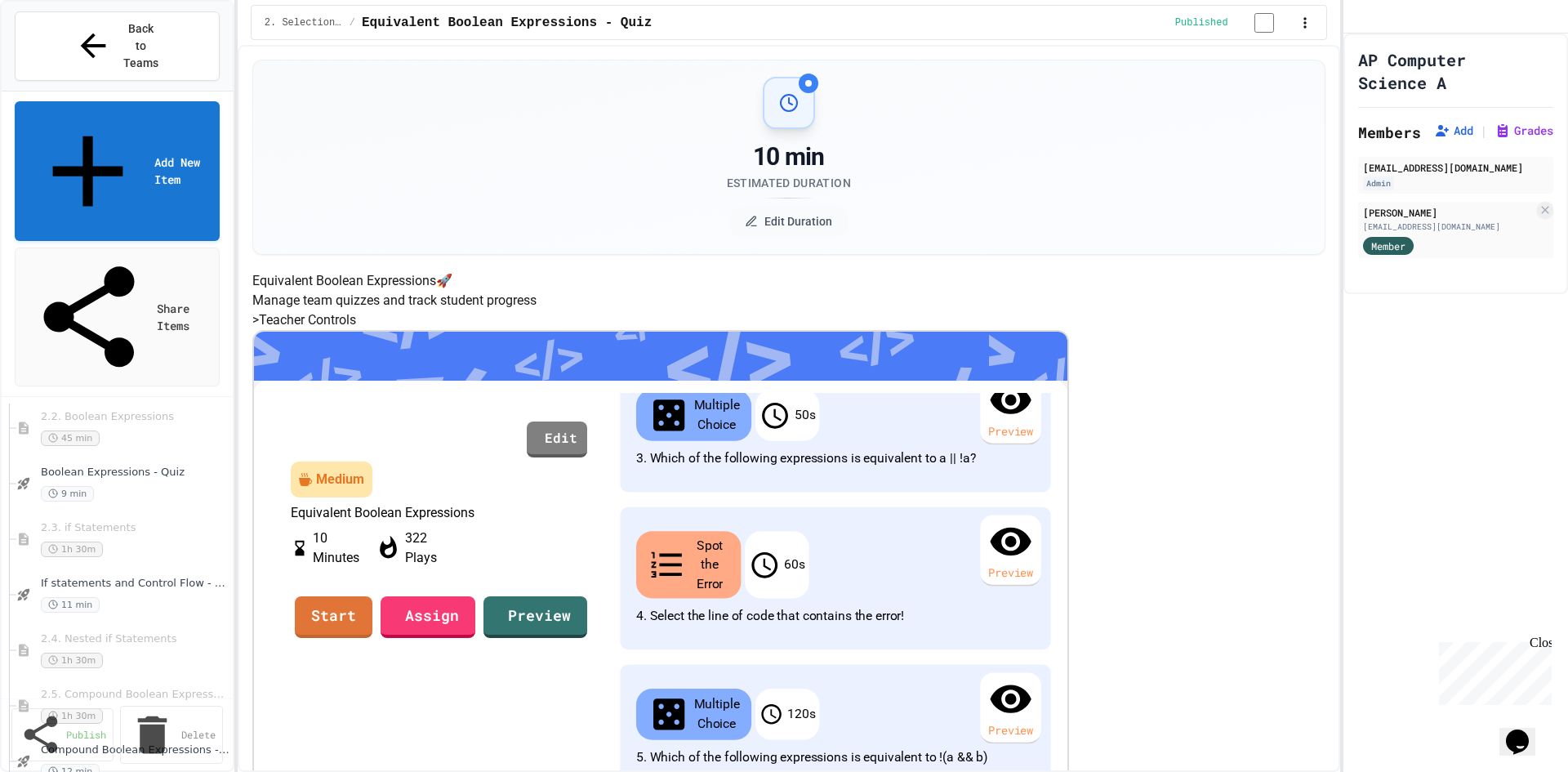
click at [1210, 166] on div "10 min Estimated Duration Edit Duration" at bounding box center [789, 157] width 1032 height 161
click at [167, 701] on span "1.22 Coding Practice 1b (1.7-1.15)" at bounding box center [130, 708] width 179 height 14
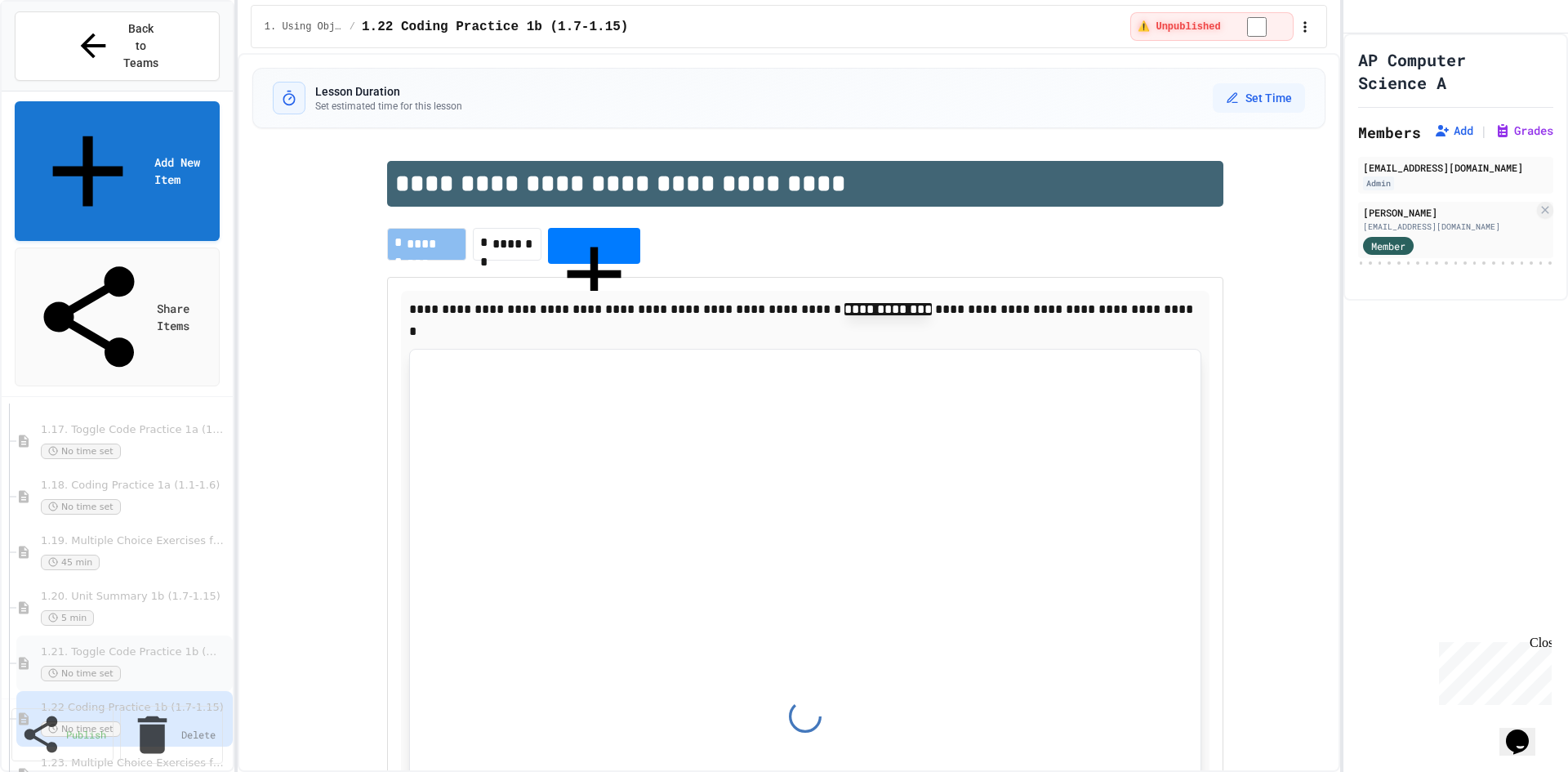
click at [144, 666] on div "No time set" at bounding box center [130, 673] width 179 height 15
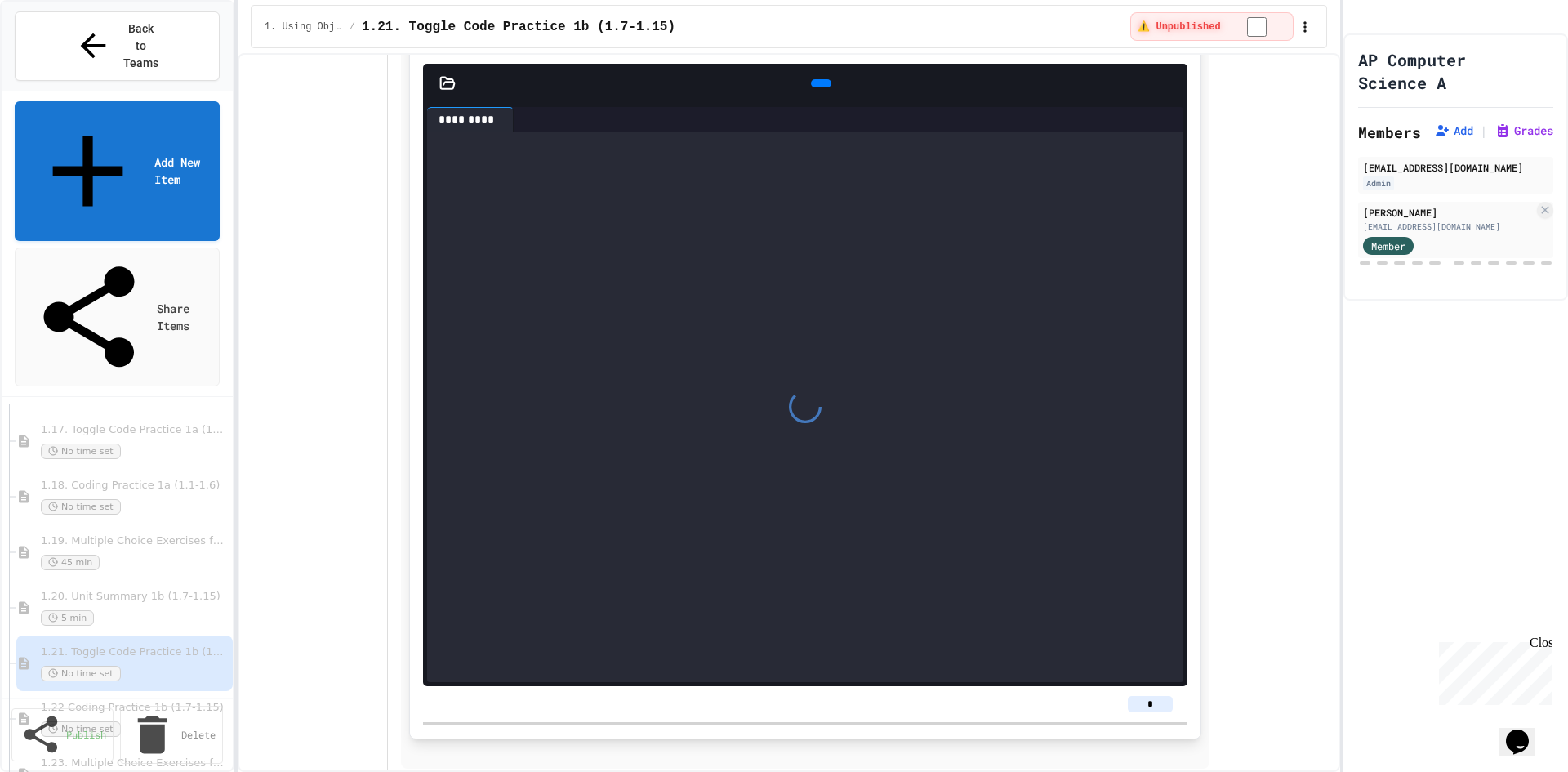
scroll to position [3104, 0]
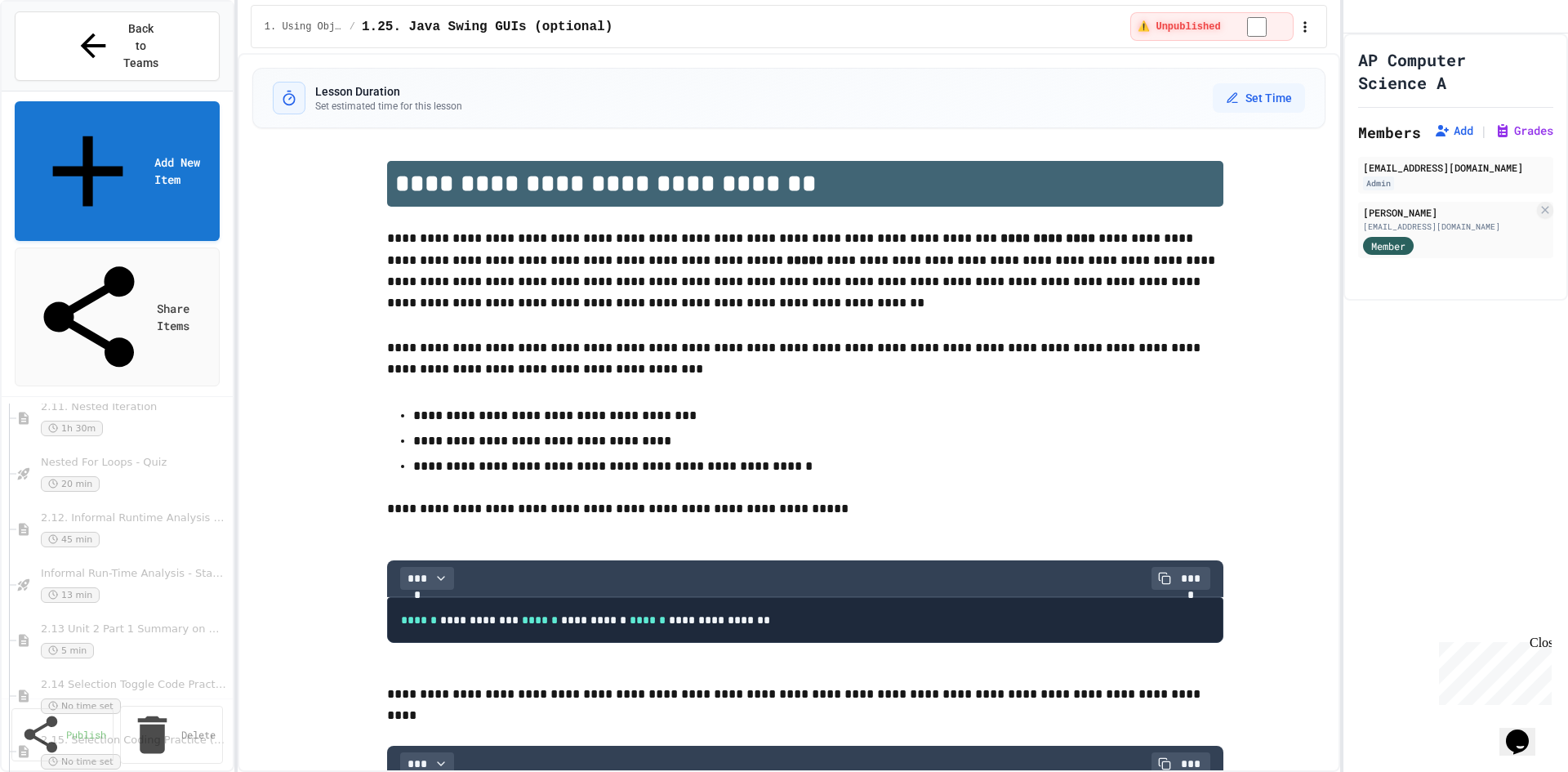
scroll to position [3104, 0]
click at [138, 541] on span "2.13 Unit 2 Part 1 Summary on Selection (2.1-2.6)" at bounding box center [130, 547] width 179 height 14
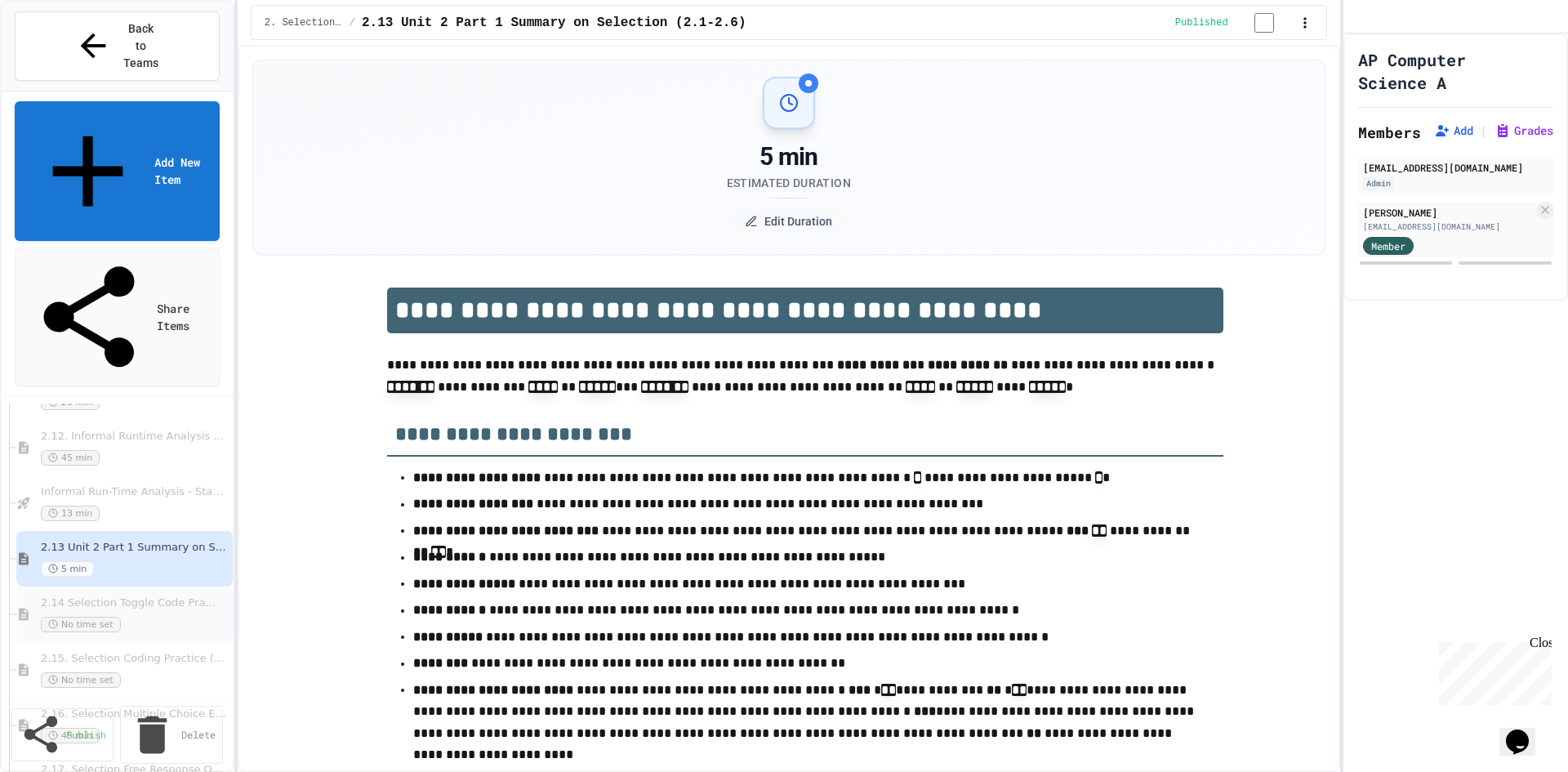
click at [86, 616] on span "No time set" at bounding box center [81, 624] width 80 height 15
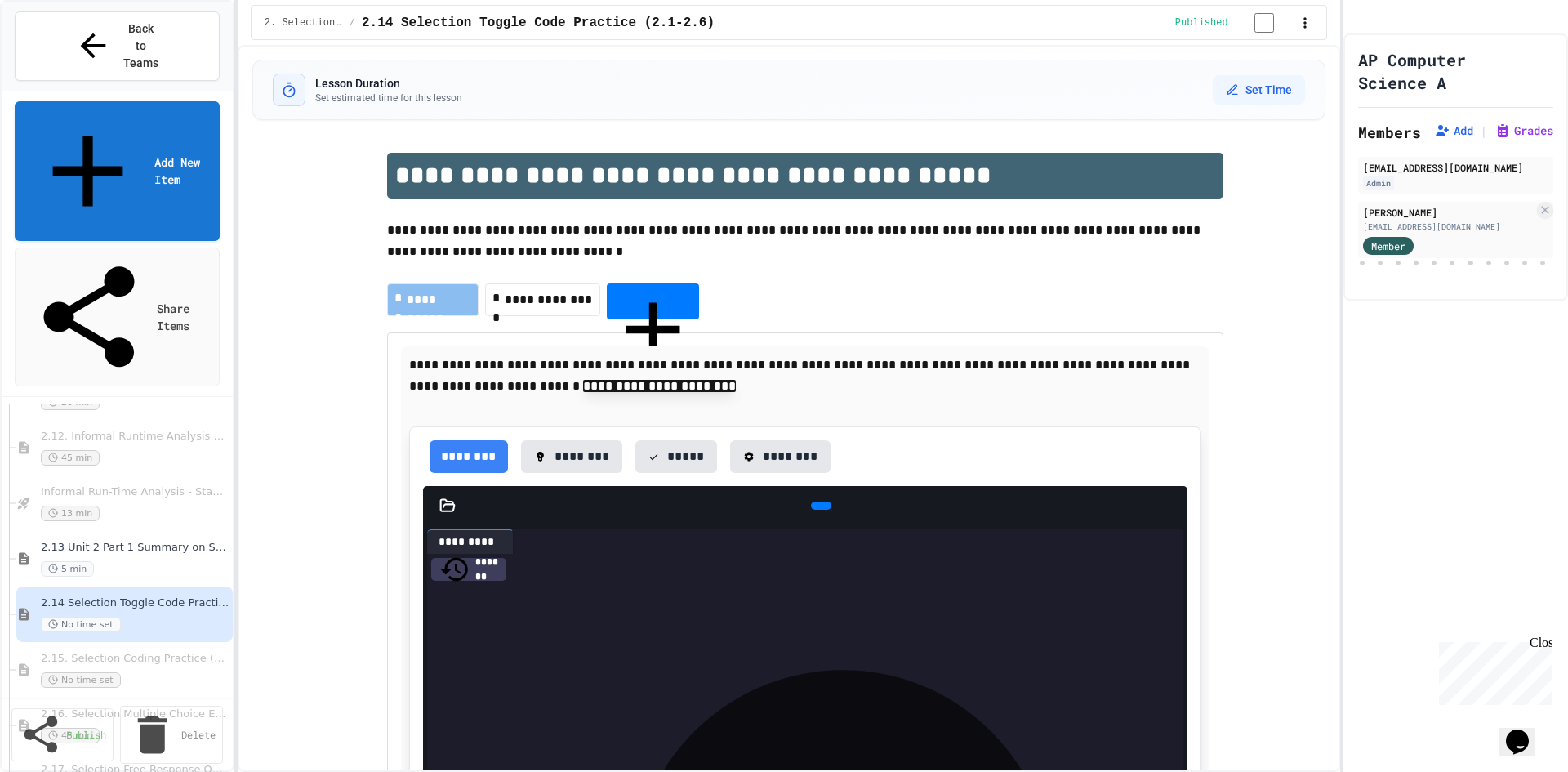
click at [159, 652] on span "2.15. Selection Coding Practice (2.1-2.6)" at bounding box center [133, 658] width 185 height 14
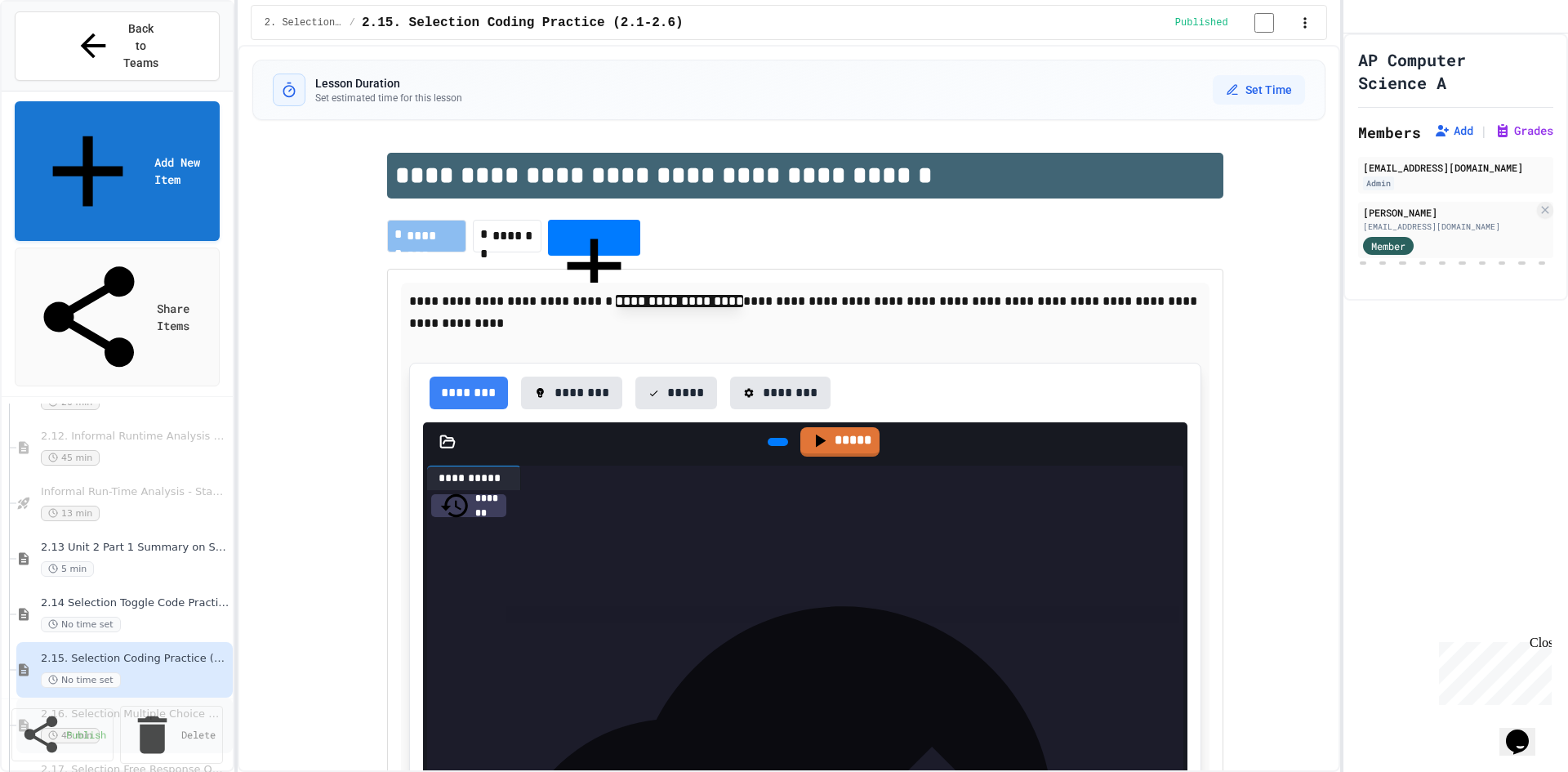
click at [150, 727] on div "45 min" at bounding box center [130, 735] width 179 height 15
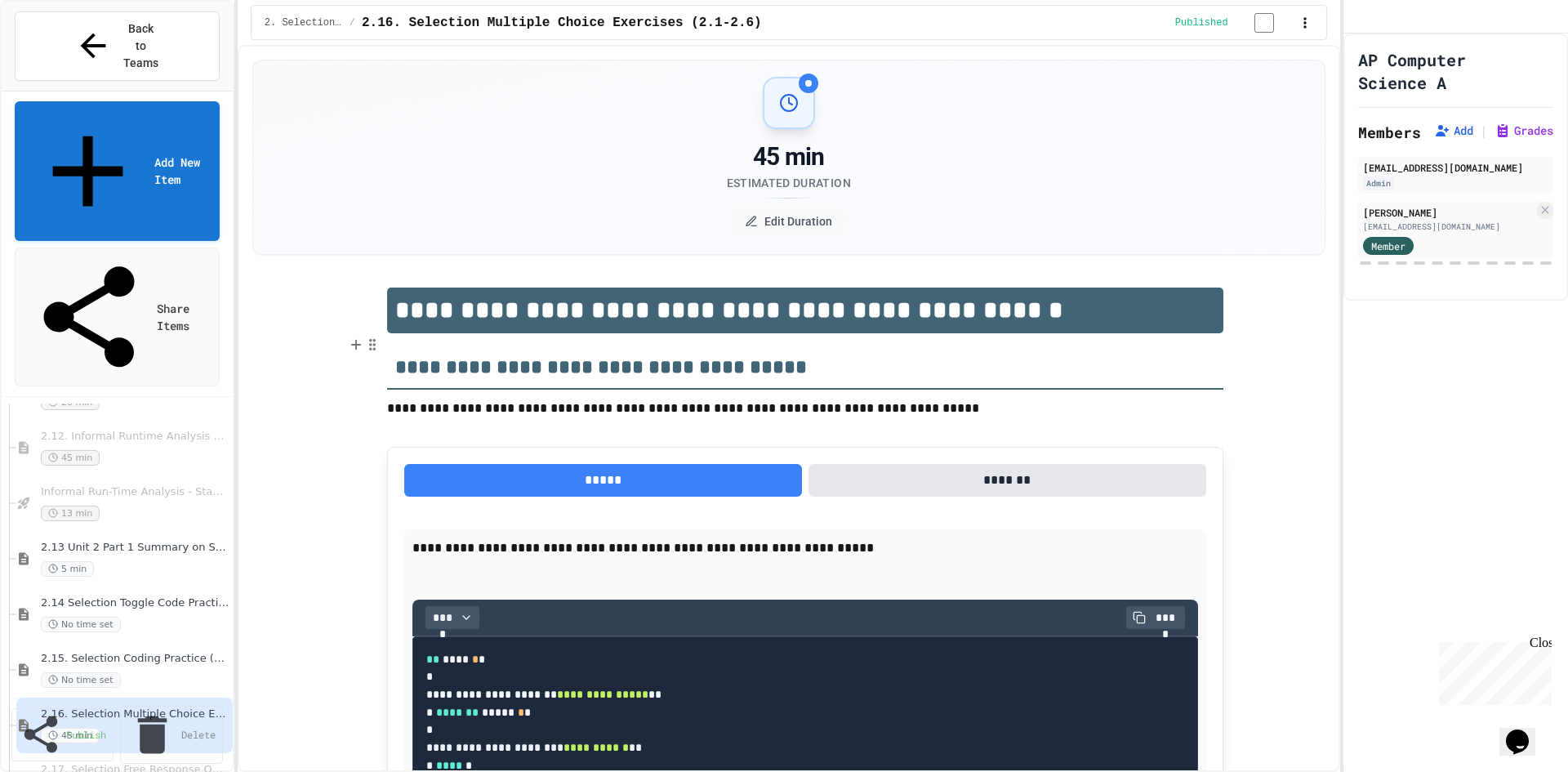
scroll to position [163, 0]
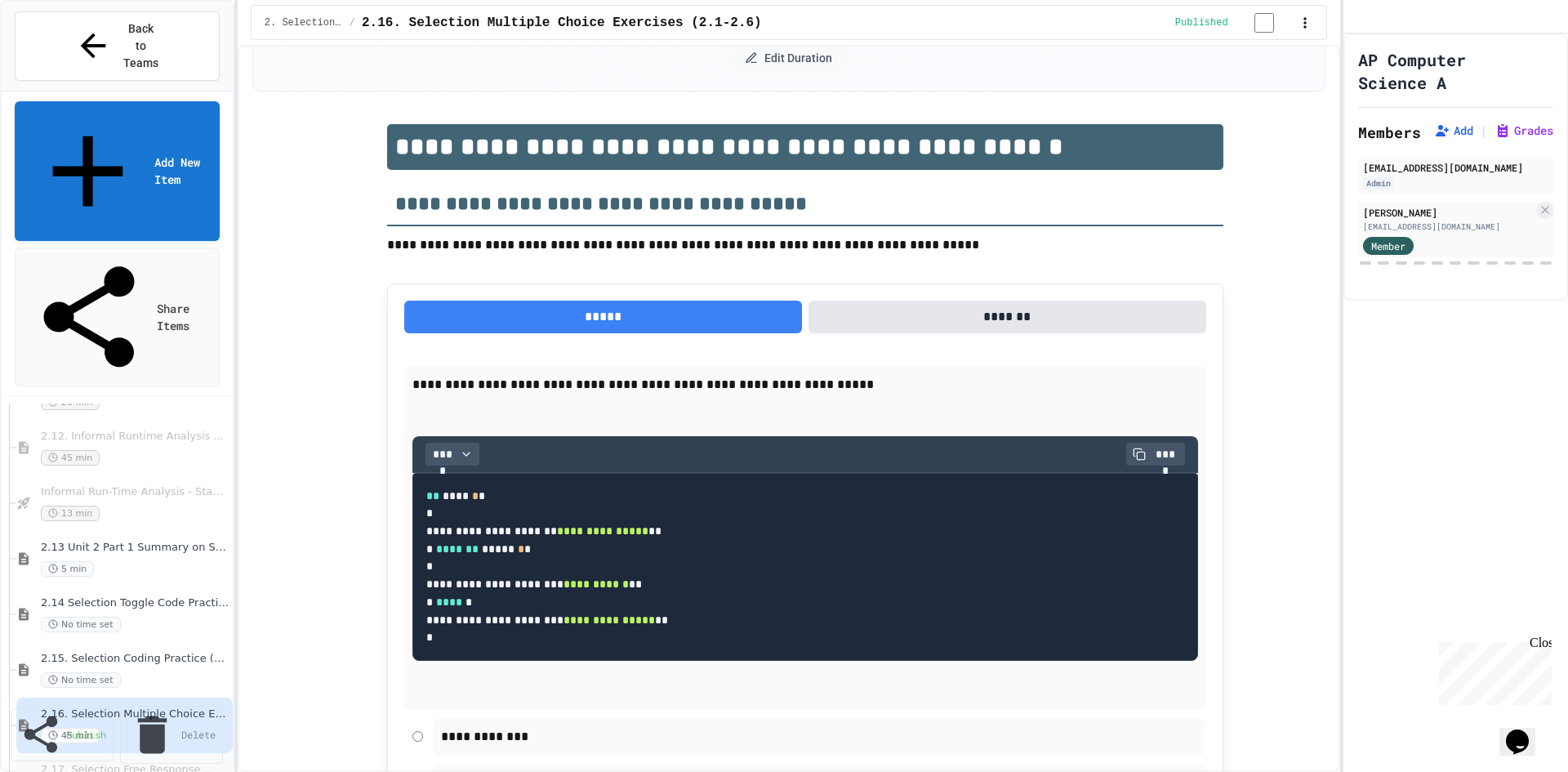
click at [148, 763] on span "2.17. Selection Free Response Question (FRQ) Game Practice (2.1-2.6)" at bounding box center [130, 769] width 179 height 14
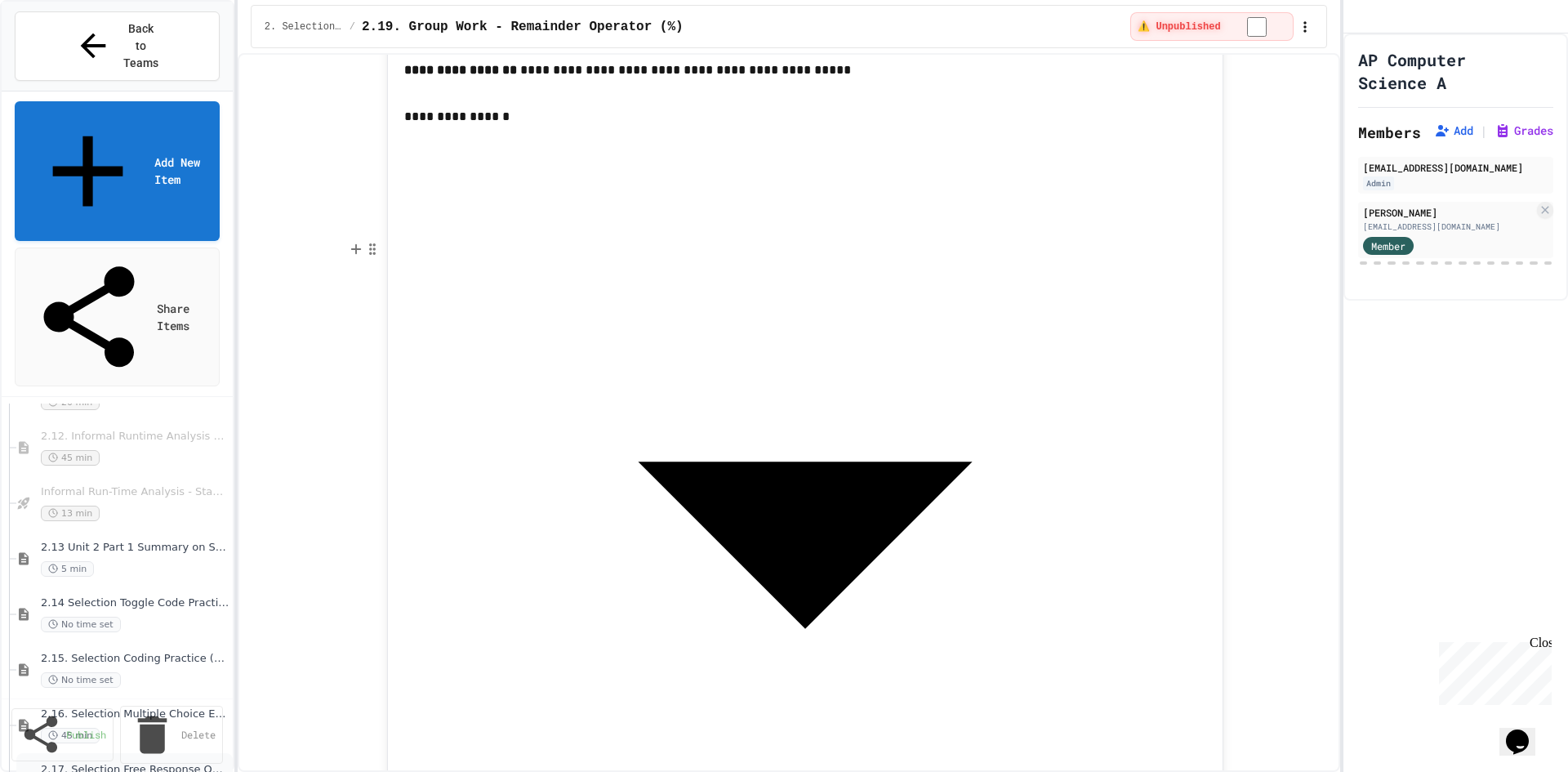
scroll to position [1470, 0]
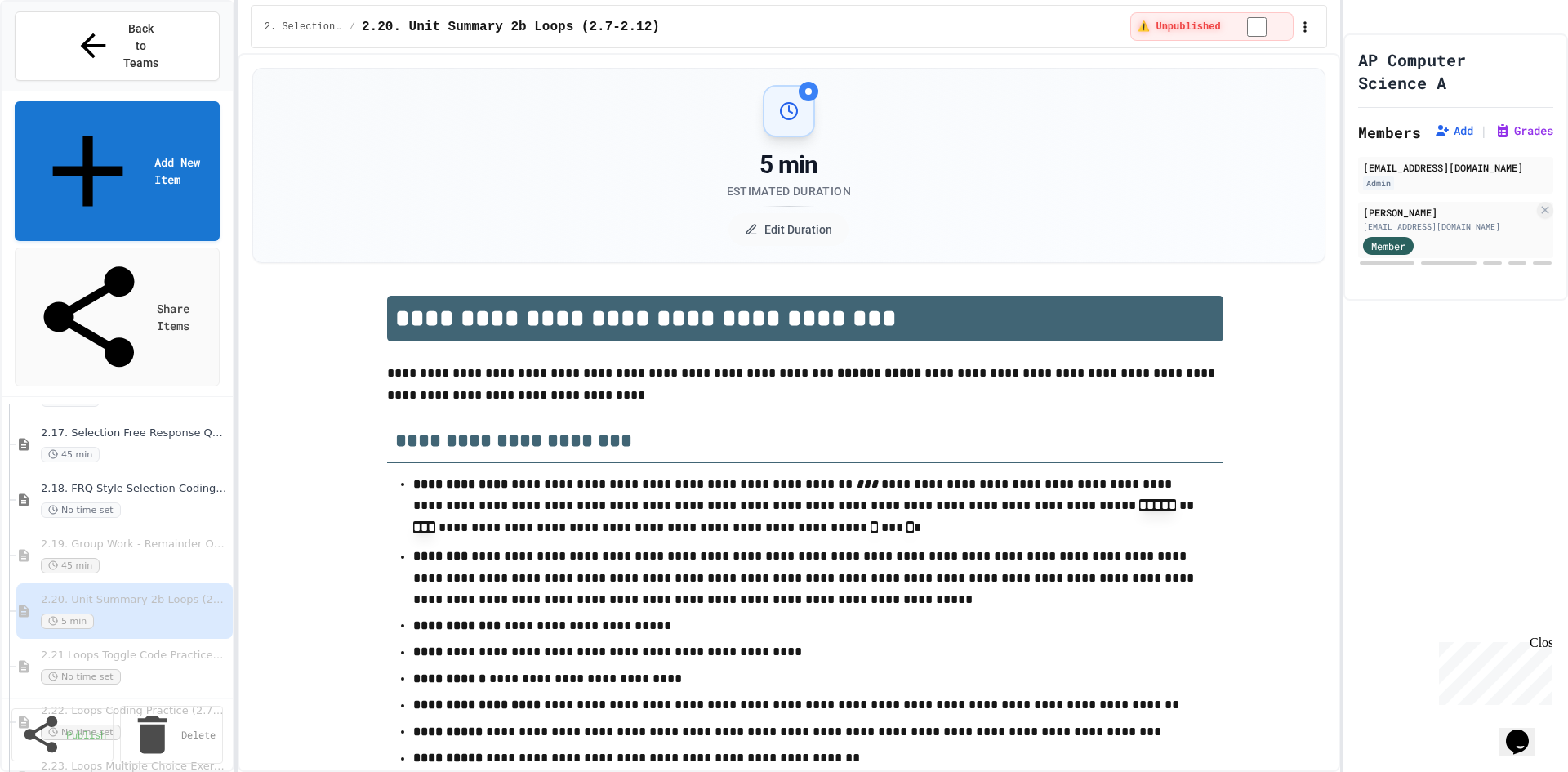
scroll to position [3430, 0]
click at [120, 547] on span "2.19. Group Work - Remainder Operator (%)" at bounding box center [130, 554] width 179 height 14
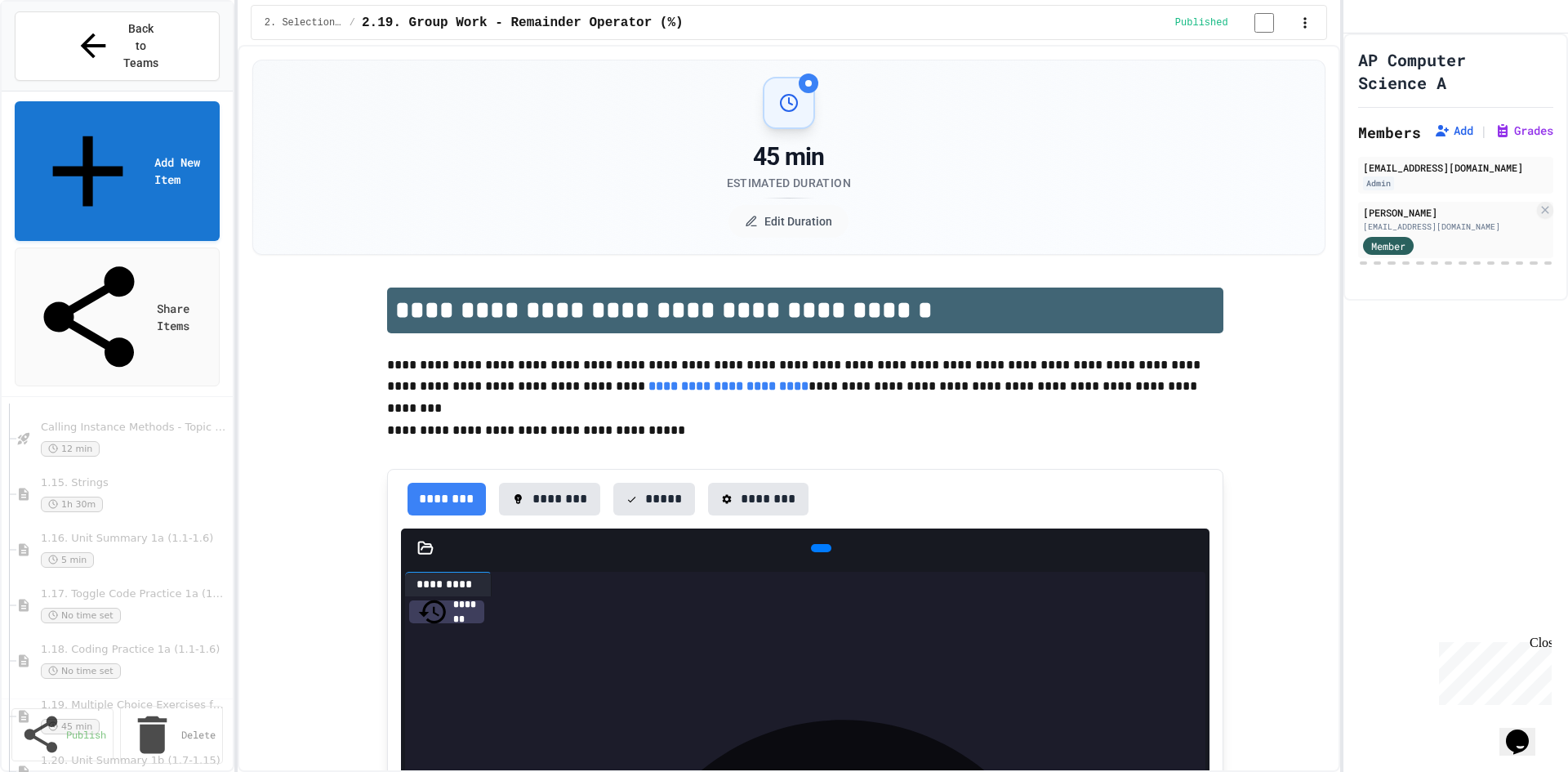
scroll to position [1225, 0]
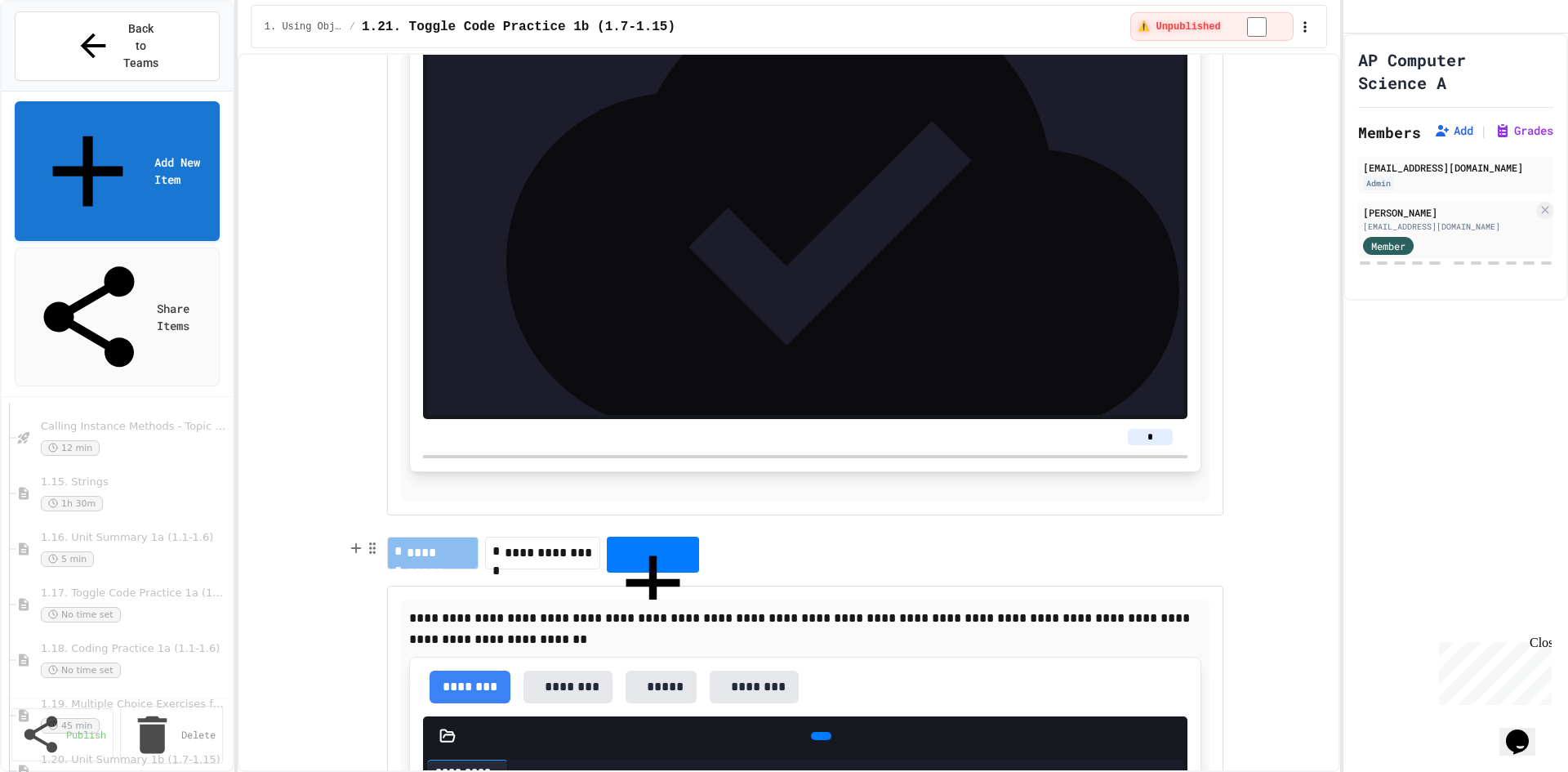
scroll to position [980, 0]
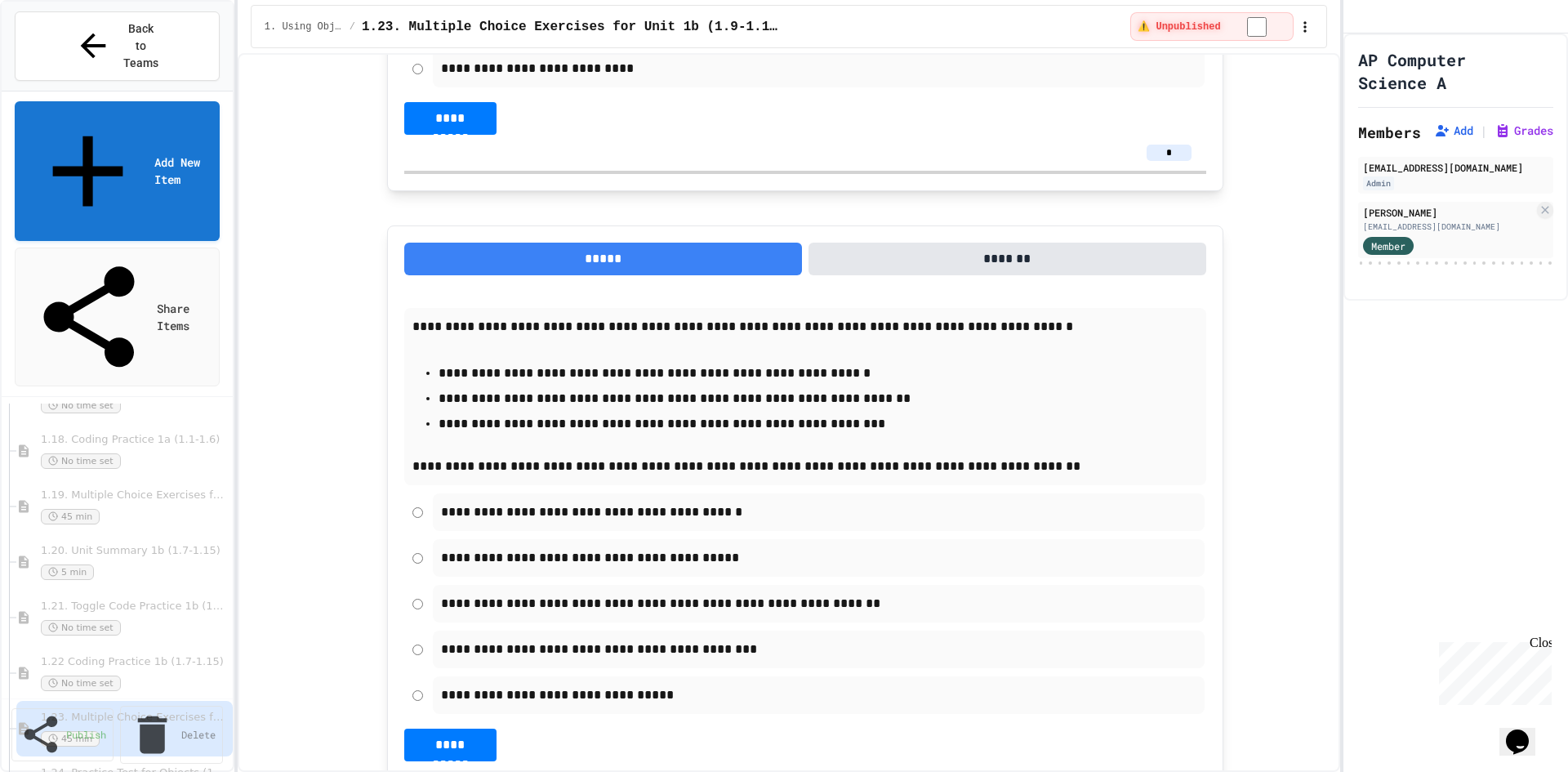
scroll to position [1470, 0]
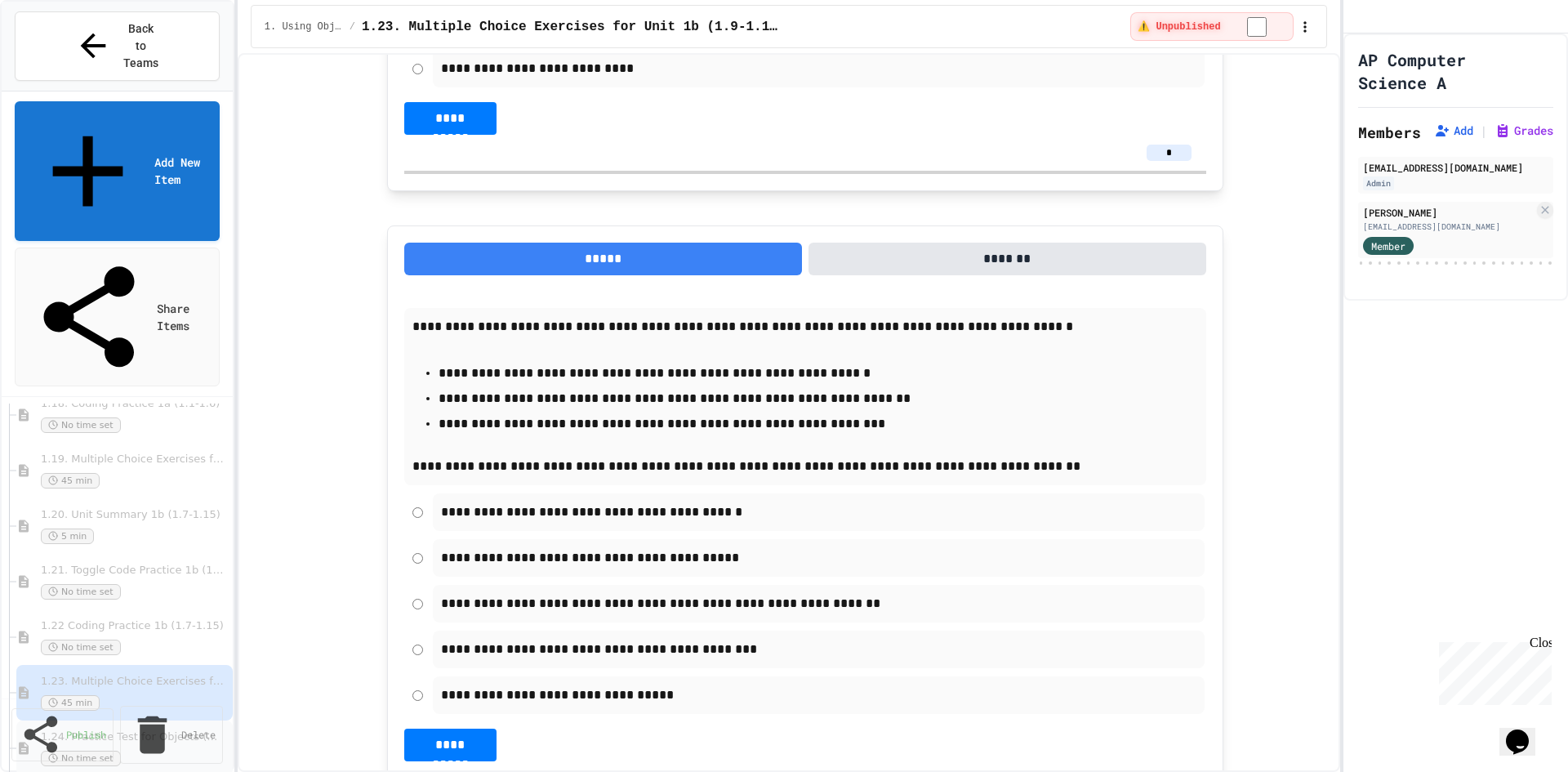
click at [122, 730] on div "1.24. Practice Test for Objects (1.12-1.14) No time set" at bounding box center [130, 748] width 179 height 36
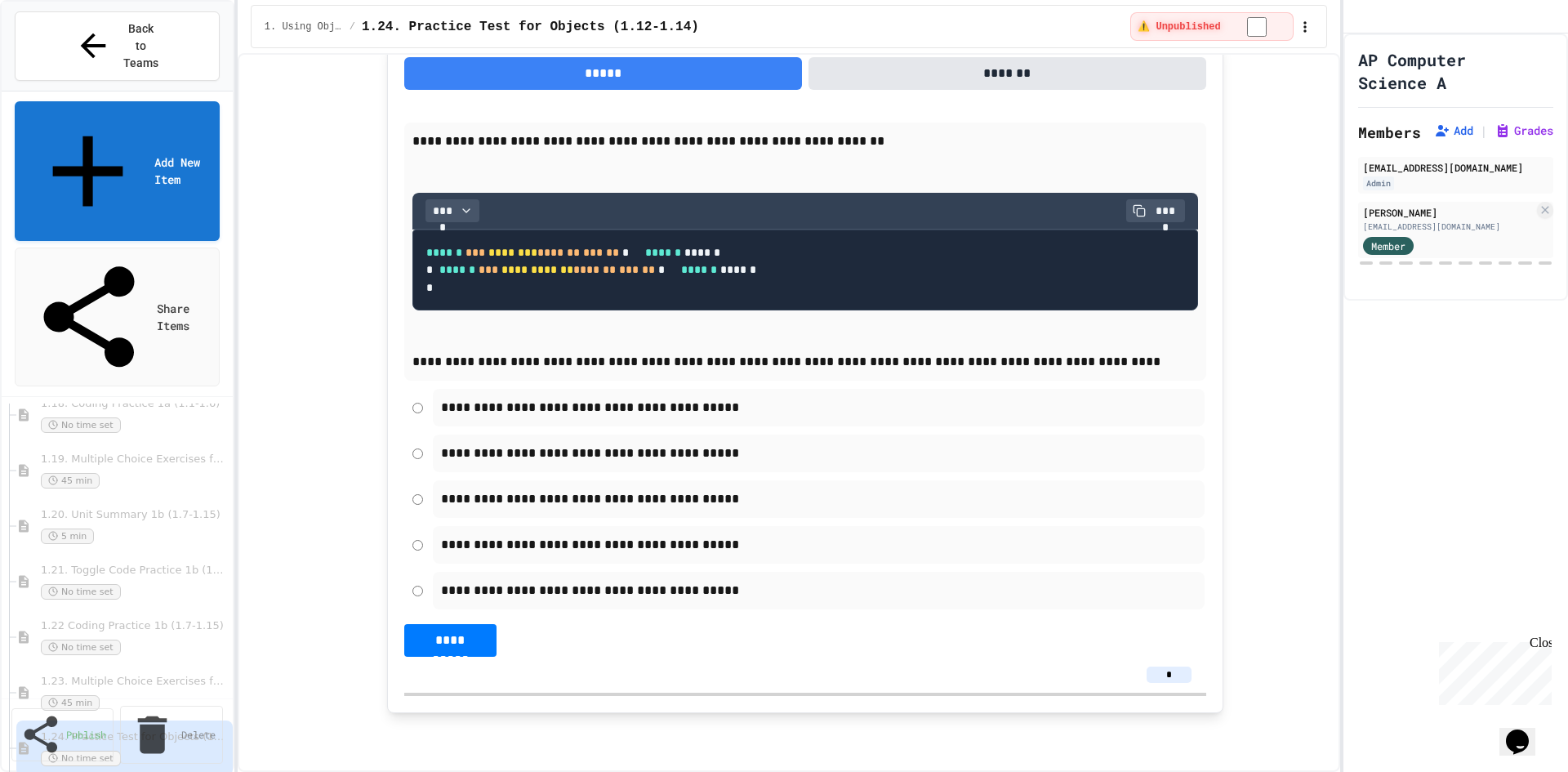
scroll to position [9130, 0]
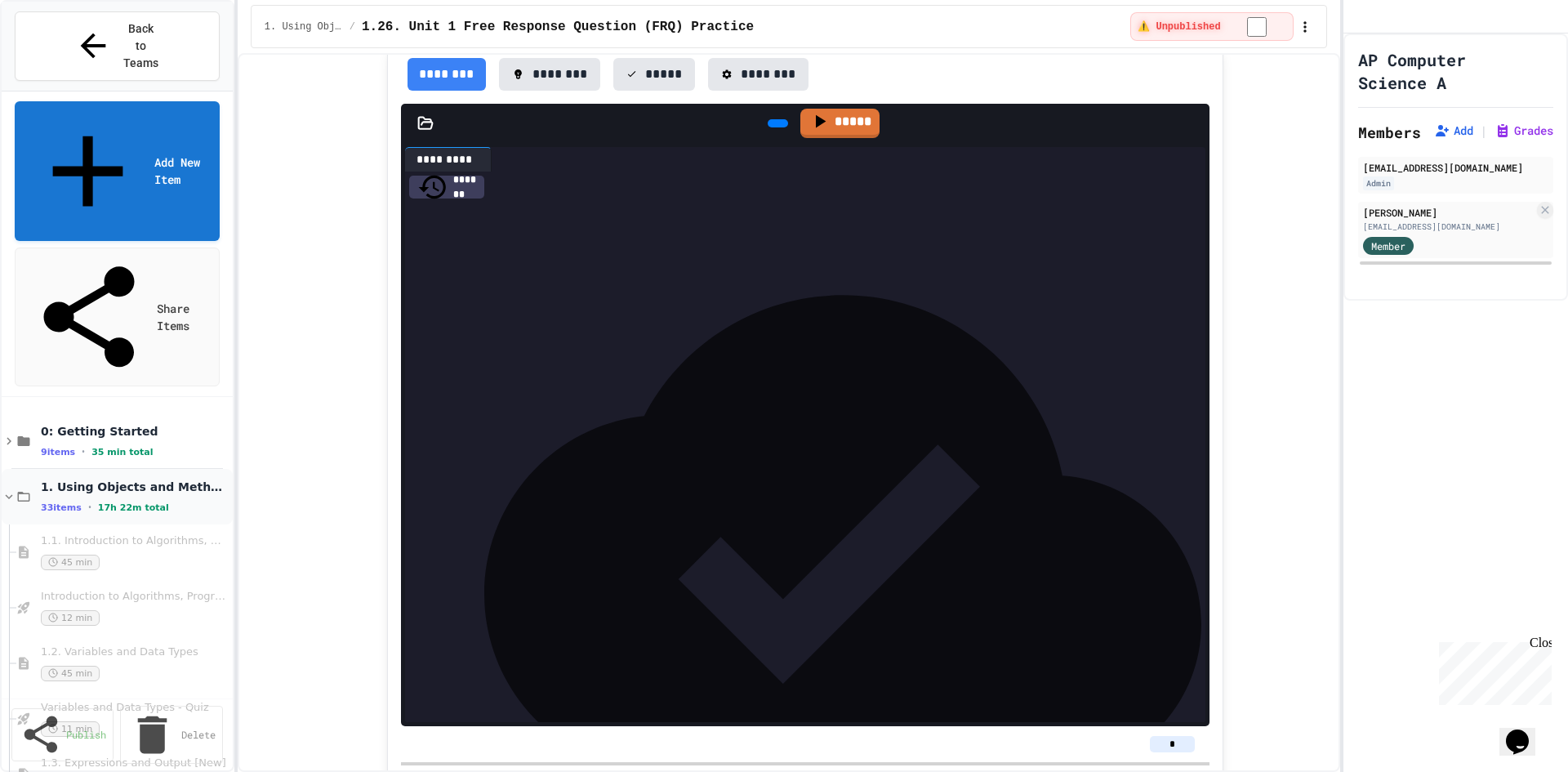
click at [22, 489] on icon at bounding box center [24, 497] width 15 height 15
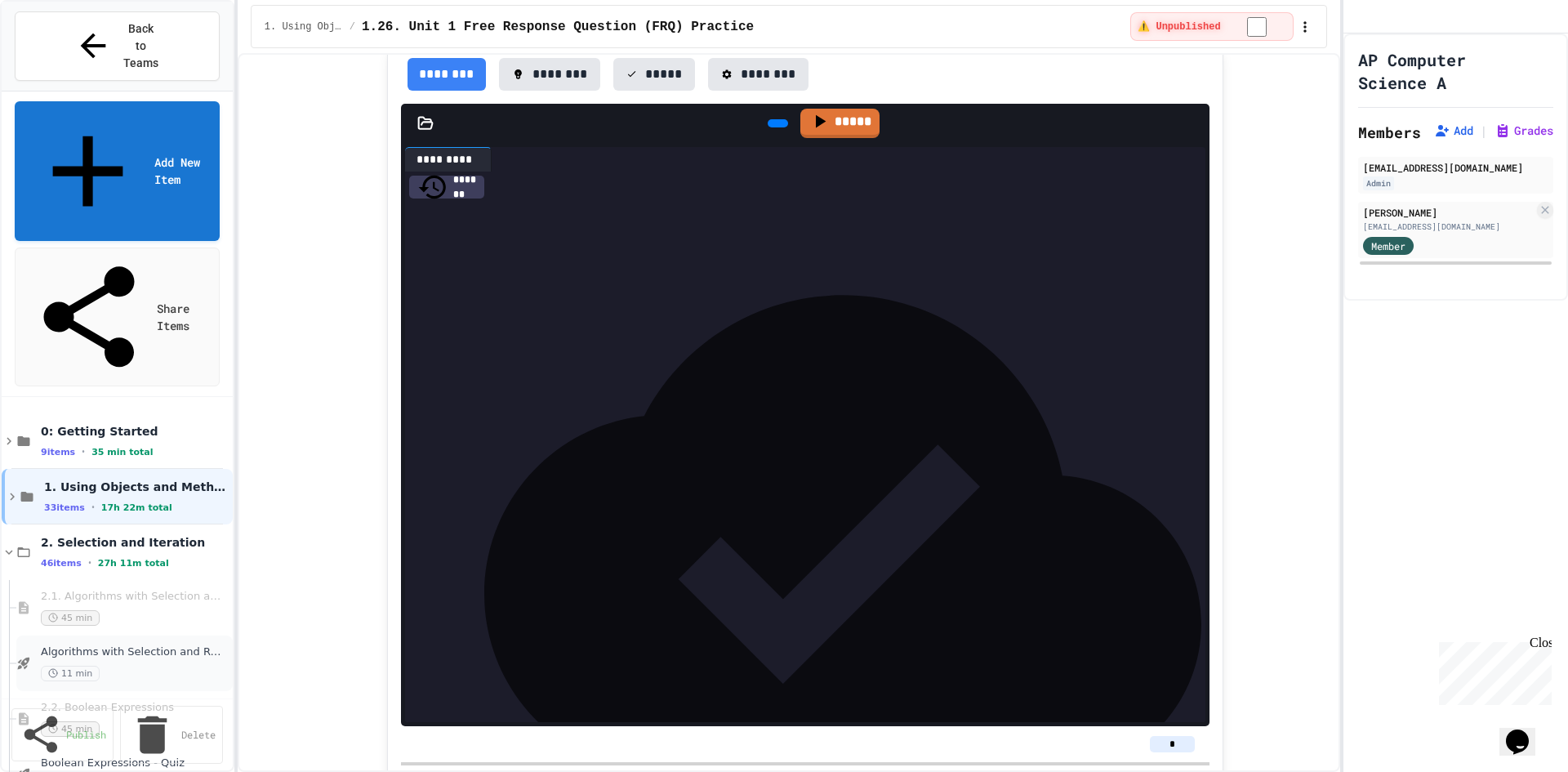
click at [77, 645] on span "Algorithms with Selection and Repetition - Topic 2.1" at bounding box center [132, 652] width 182 height 14
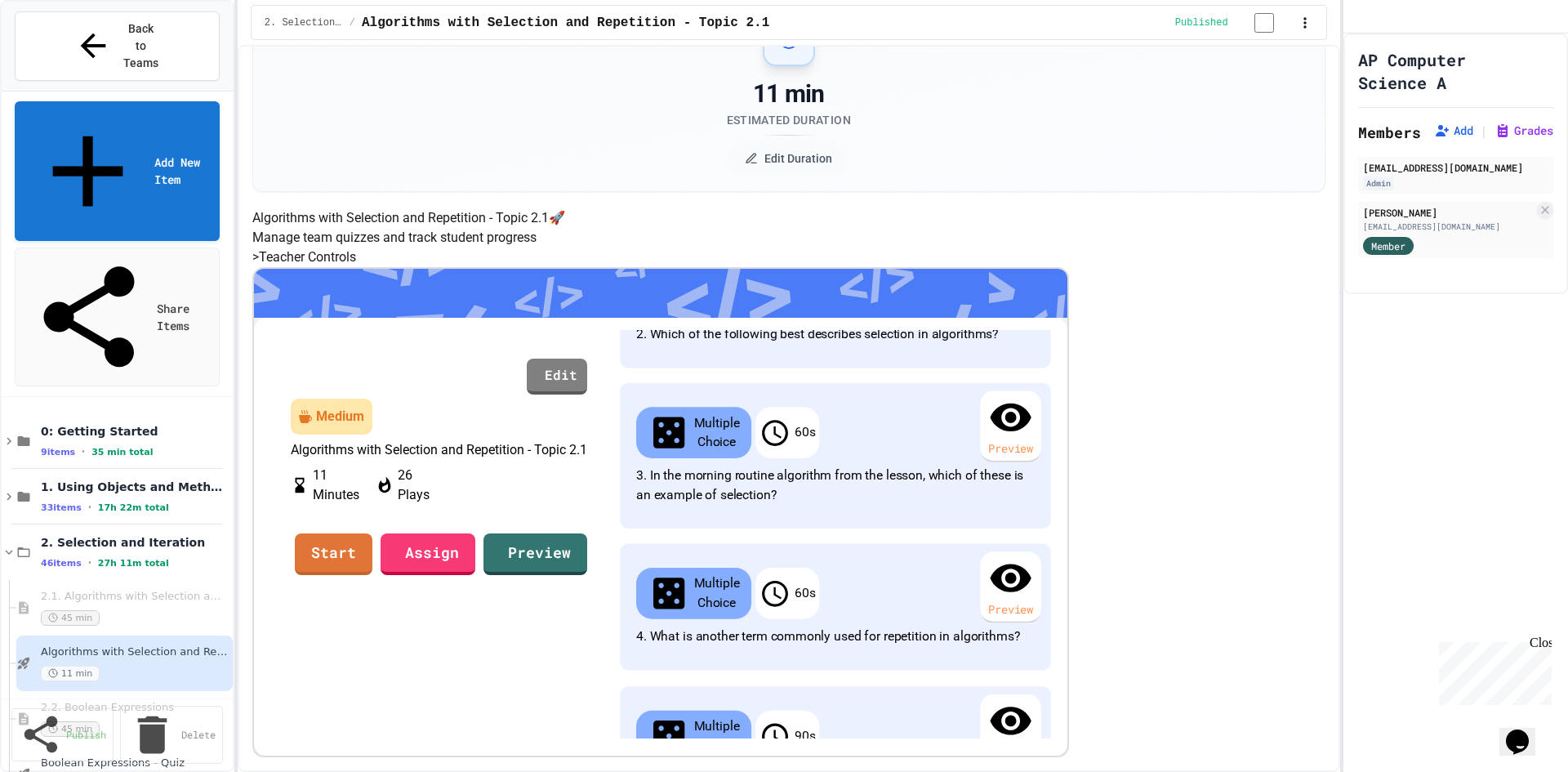
scroll to position [293, 0]
click at [372, 575] on link "Start" at bounding box center [333, 553] width 77 height 45
click at [476, 575] on link "Assign" at bounding box center [428, 553] width 97 height 45
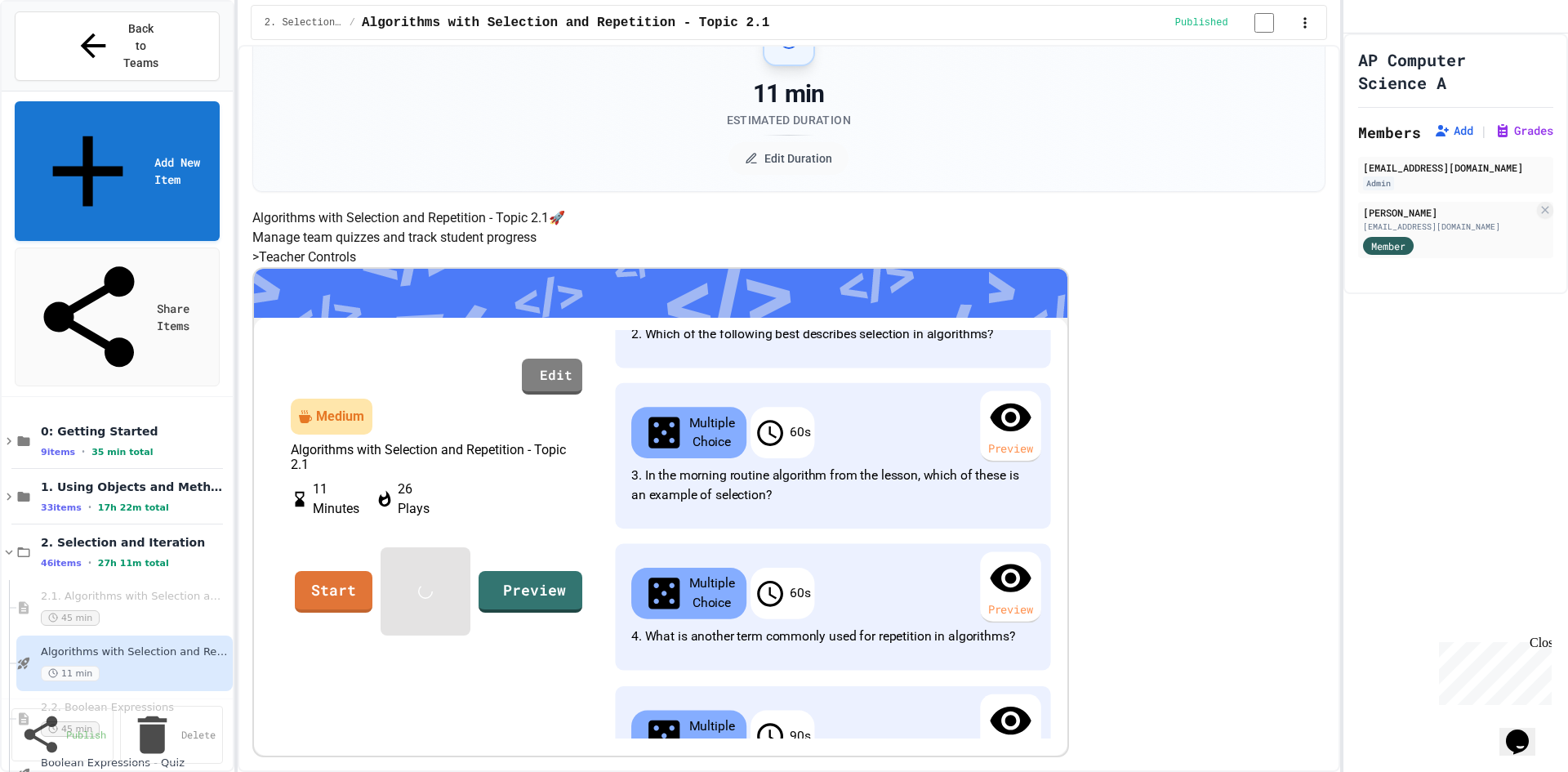
scroll to position [219, 0]
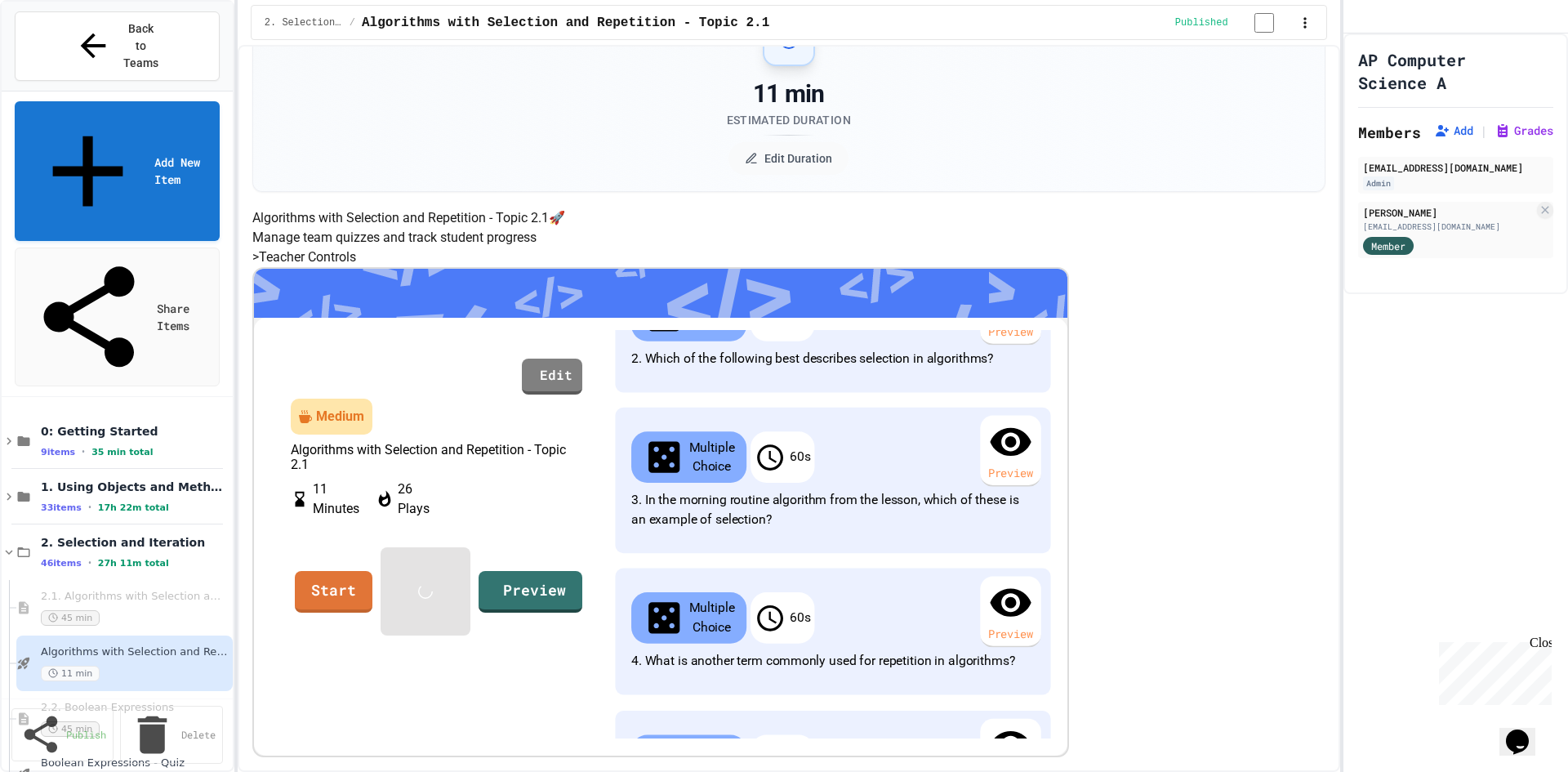
scroll to position [179, 0]
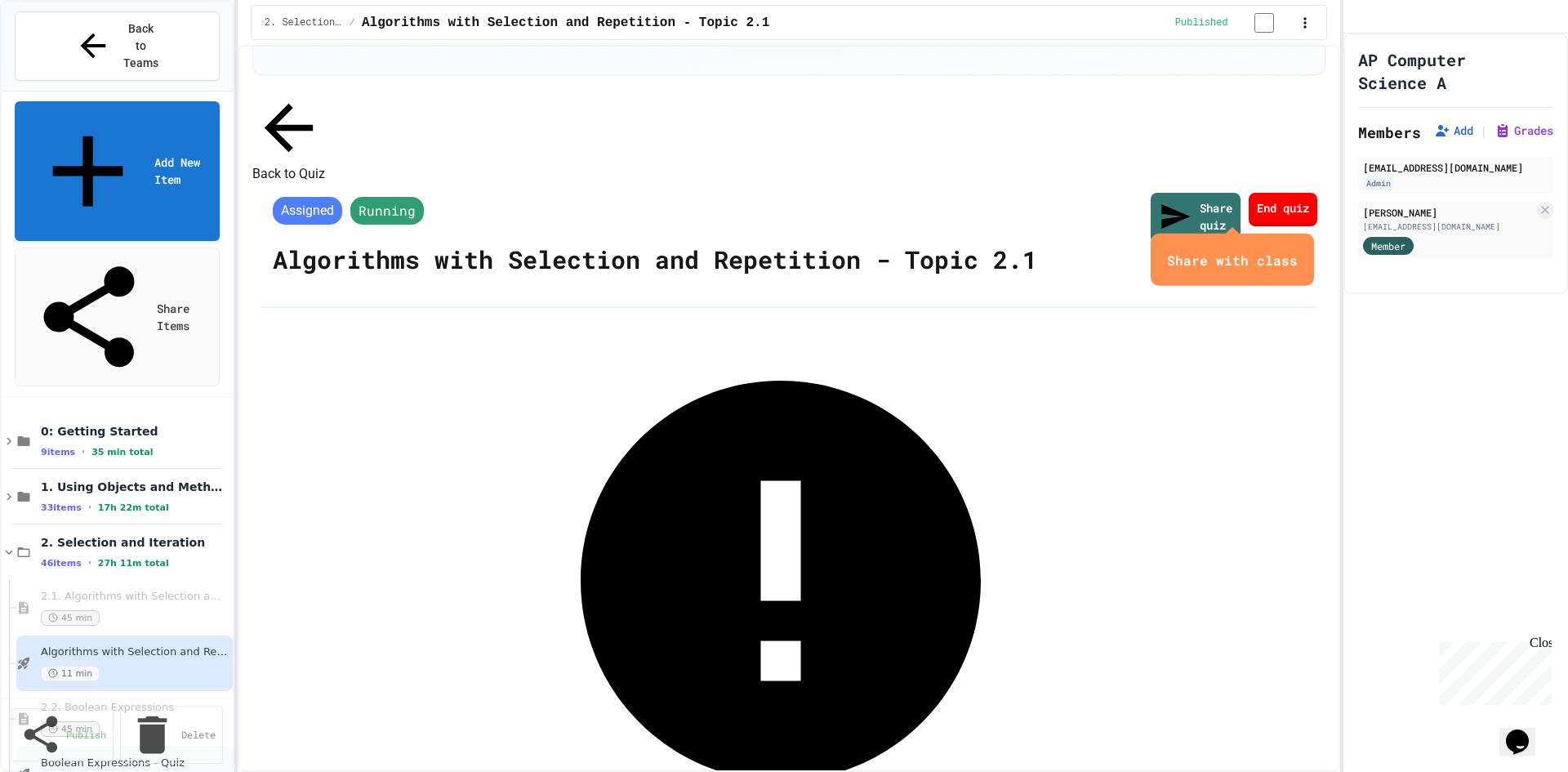
click at [142, 771] on div "9 min" at bounding box center [132, 784] width 182 height 15
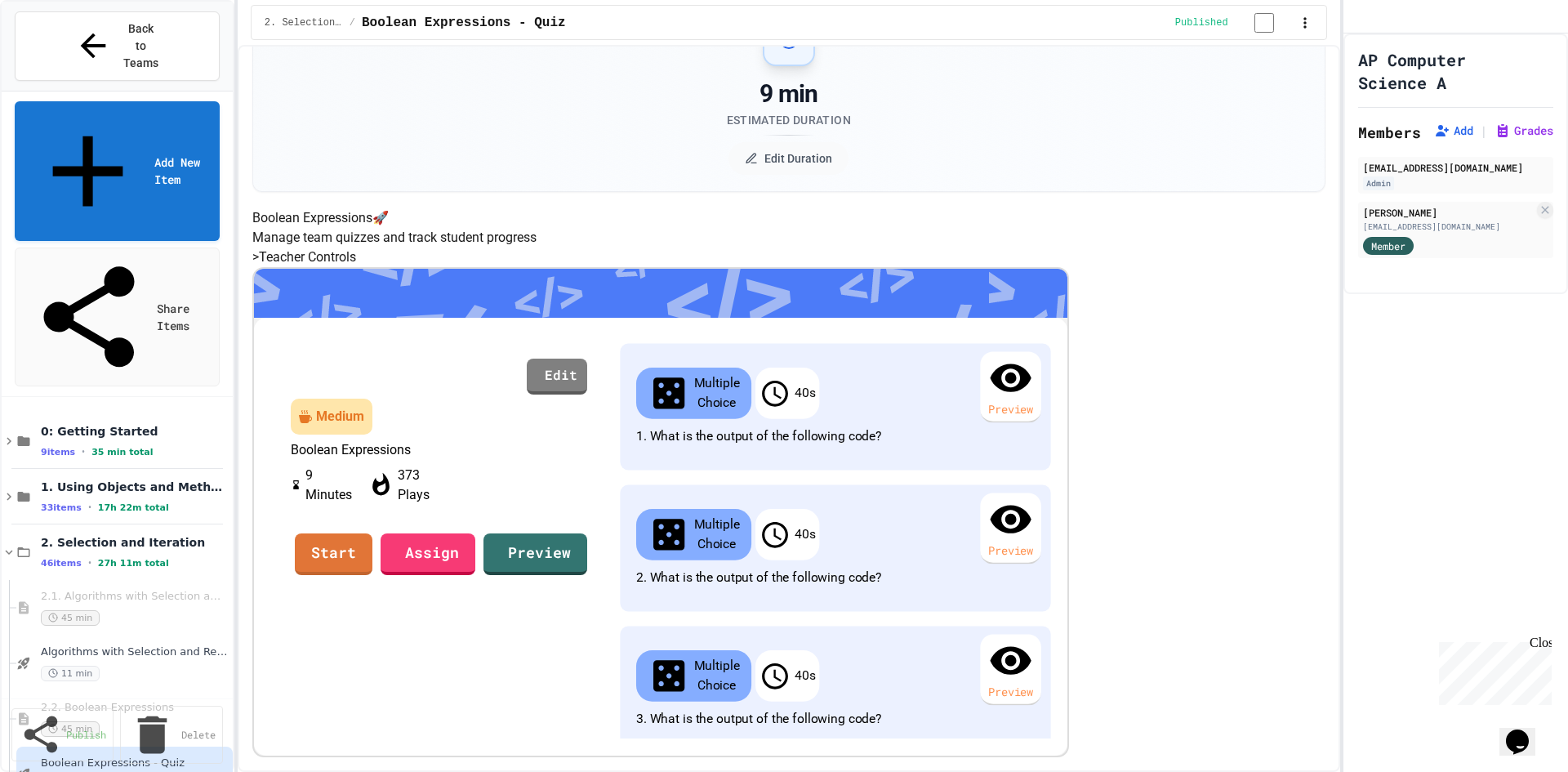
scroll to position [245, 0]
click at [474, 550] on link "Assign" at bounding box center [428, 552] width 93 height 45
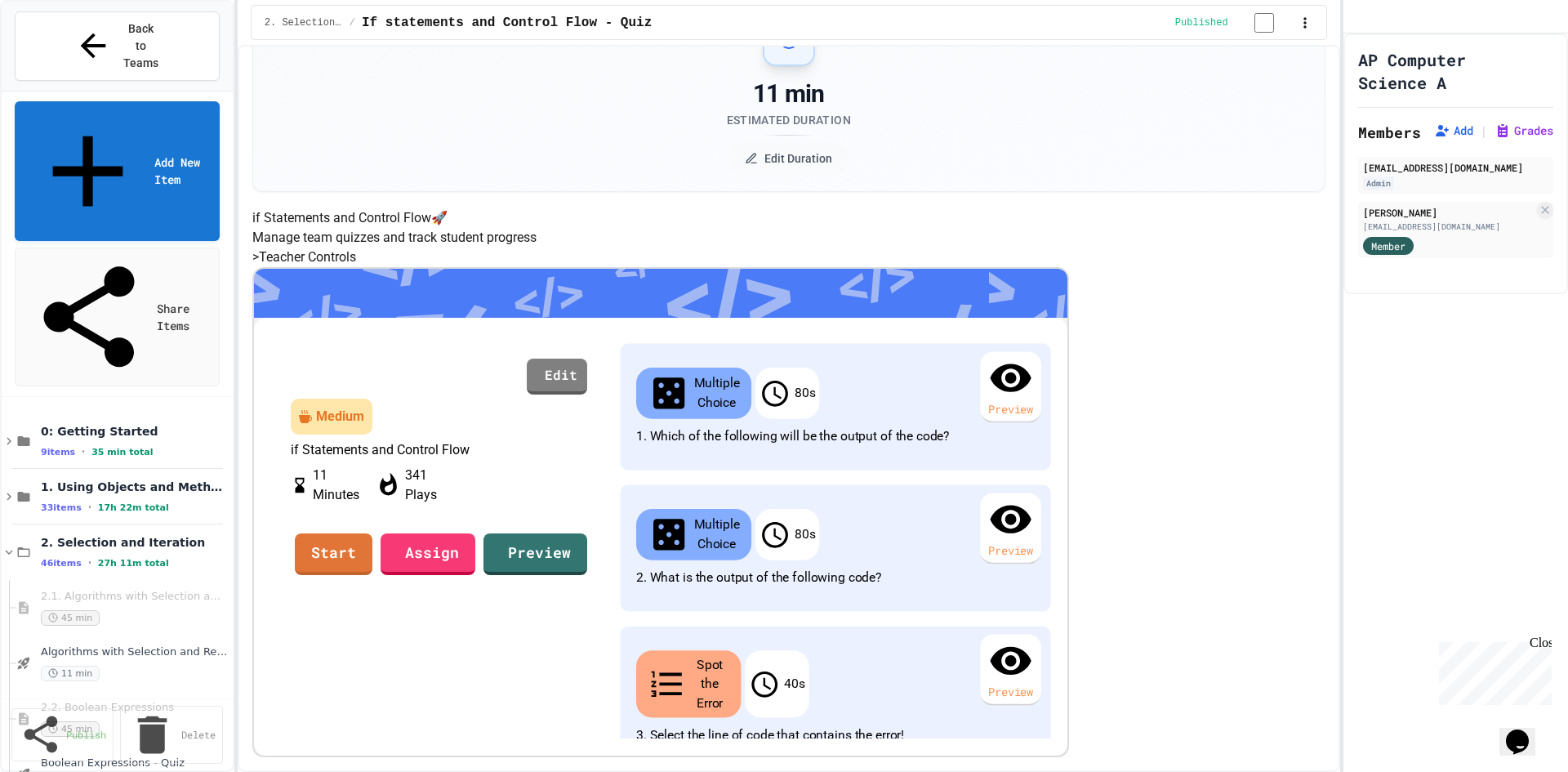
scroll to position [163, 0]
click at [471, 574] on link "Assign" at bounding box center [428, 552] width 87 height 45
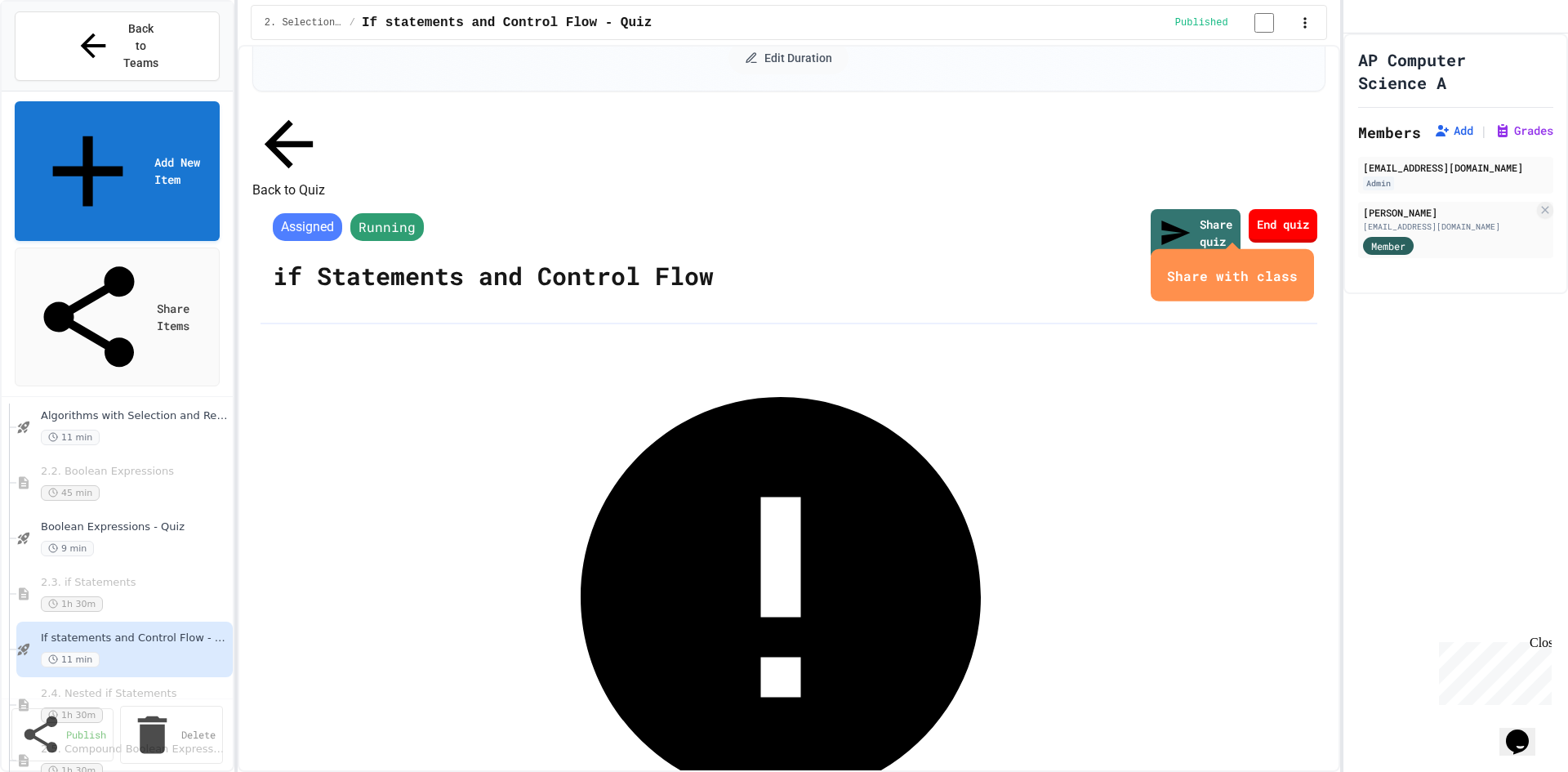
scroll to position [245, 0]
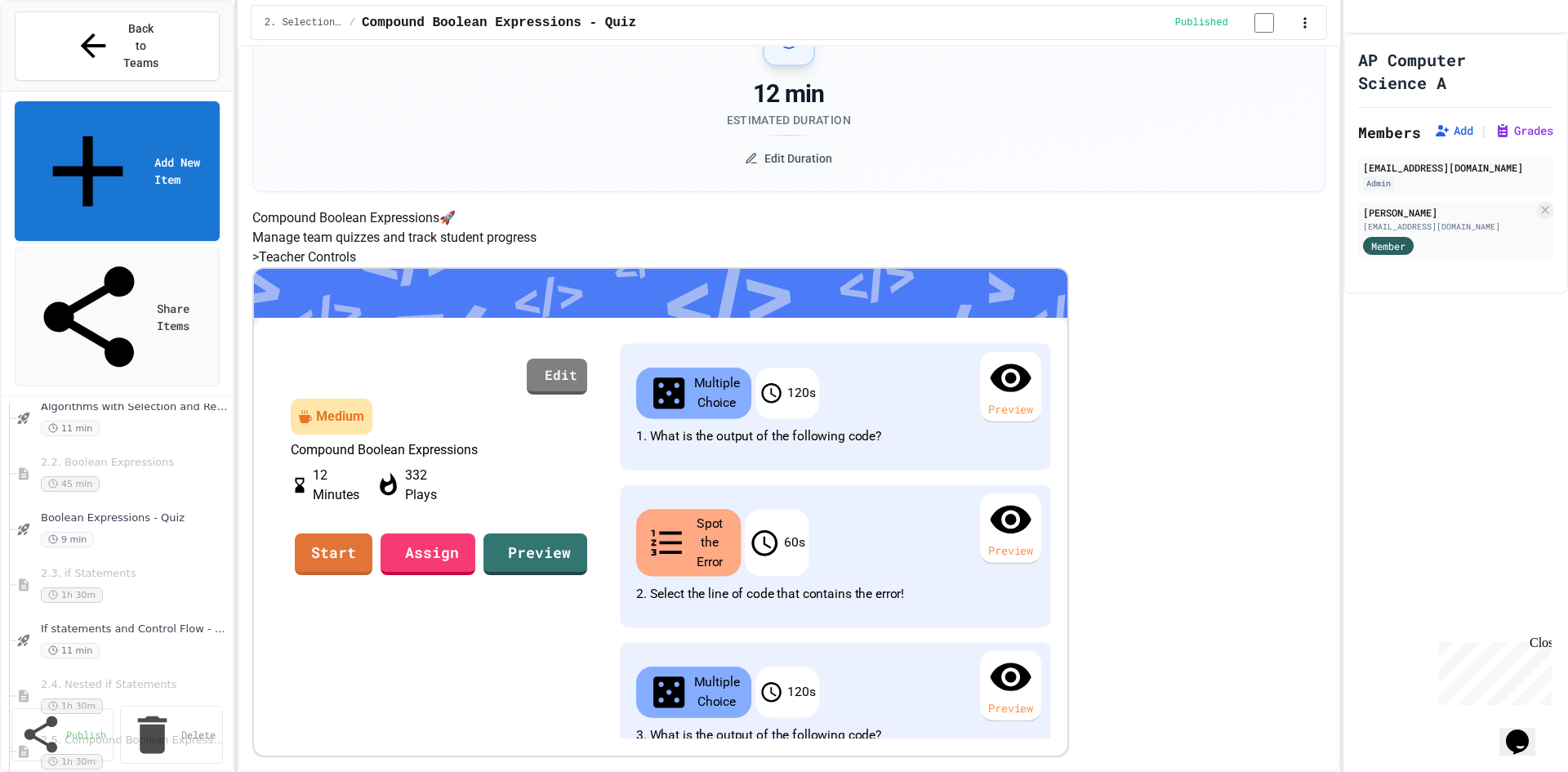
scroll to position [245, 0]
click at [480, 579] on div "Assign" at bounding box center [428, 554] width 103 height 50
click at [475, 575] on link "Assign" at bounding box center [427, 553] width 96 height 45
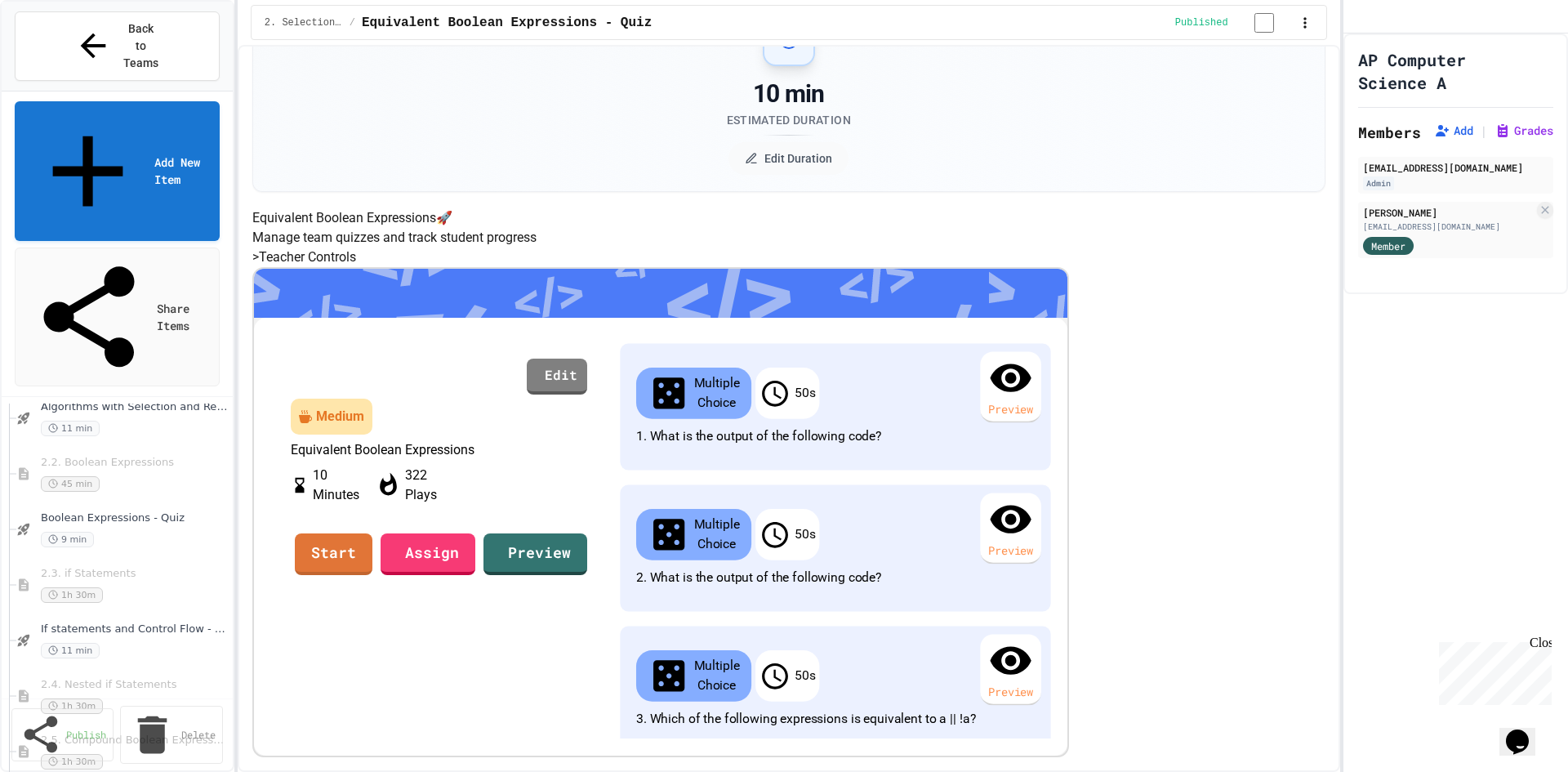
scroll to position [163, 0]
click at [396, 551] on icon at bounding box center [396, 551] width 0 height 0
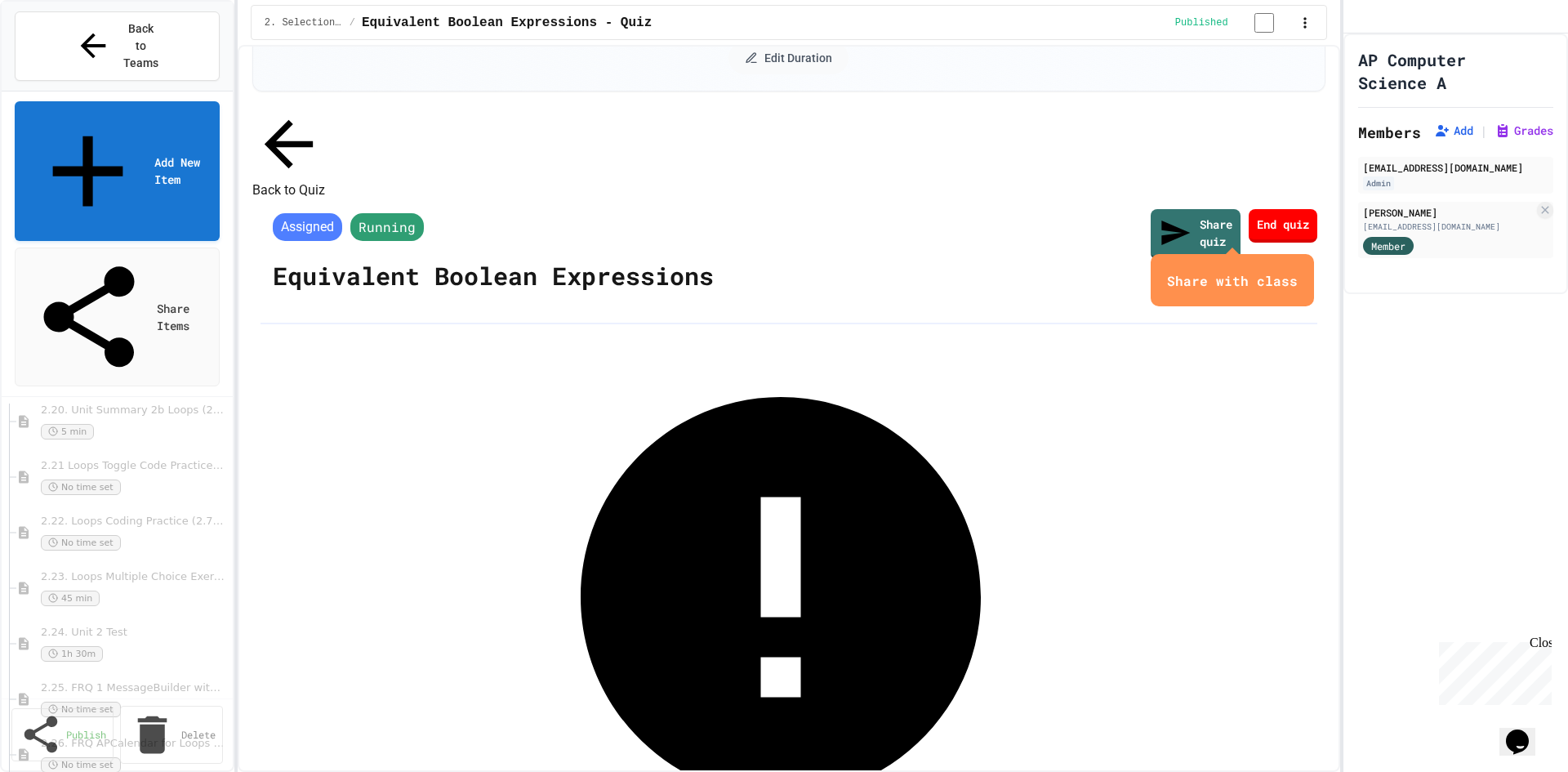
scroll to position [1633, 0]
click at [132, 622] on span "2.21 Loops Toggle Code Practice (2.7-2.12)" at bounding box center [130, 629] width 179 height 14
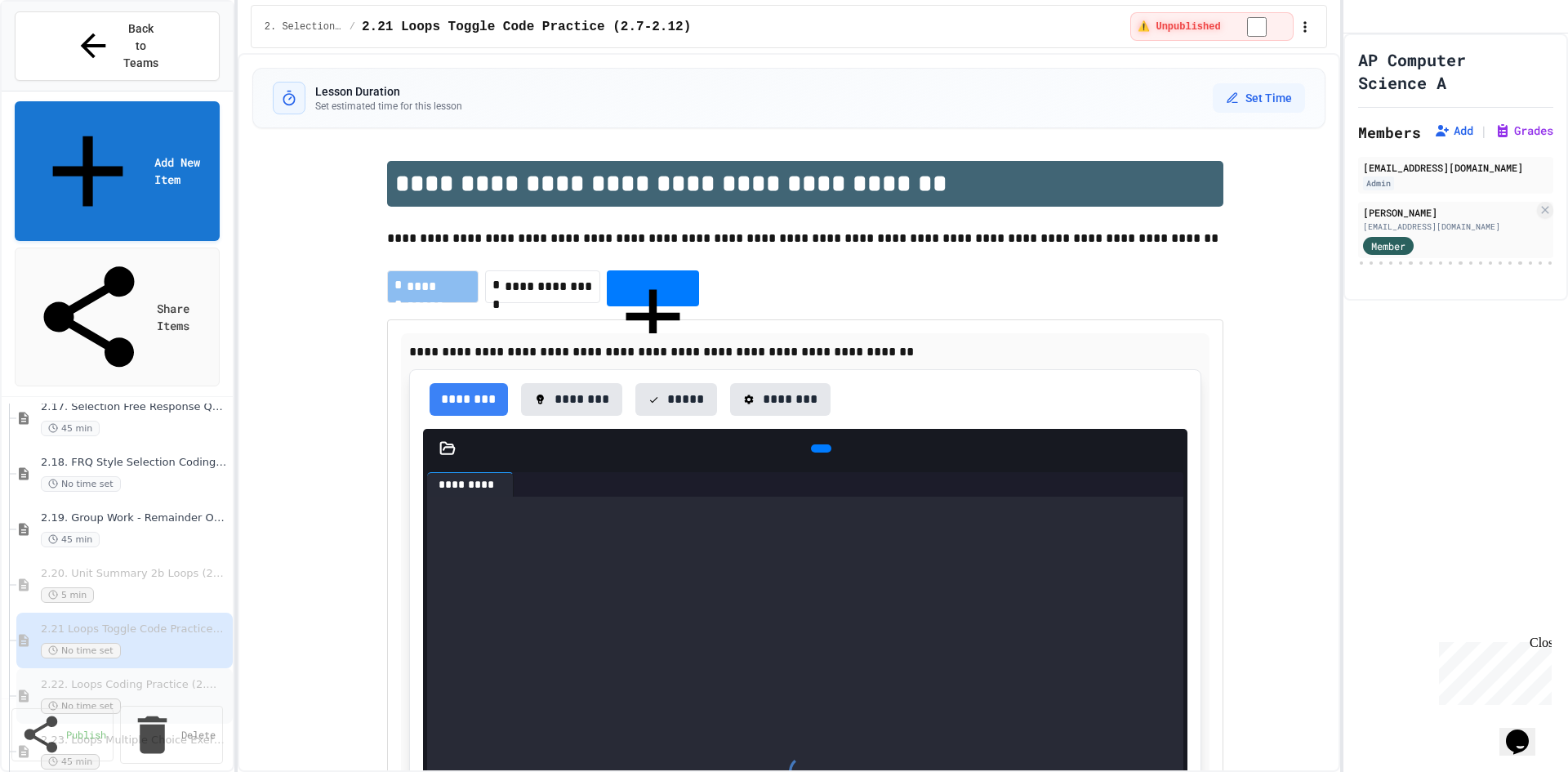
click at [179, 678] on div "2.22. Loops Coding Practice (2.7-2.12) No time set" at bounding box center [130, 696] width 179 height 36
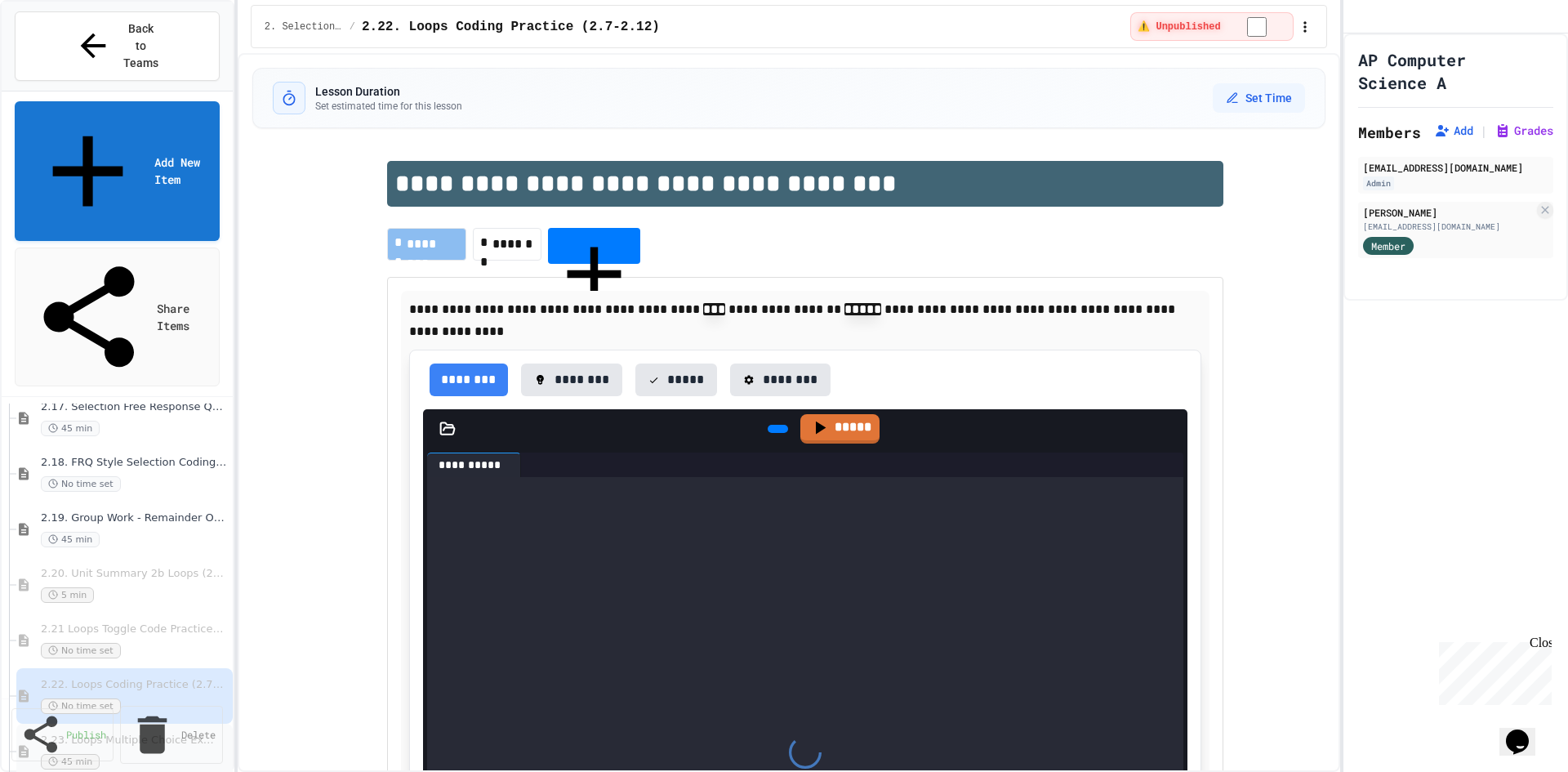
click at [139, 733] on div "2.23. Loops Multiple Choice Exercises (2.7-2.12) 45 min" at bounding box center [130, 751] width 179 height 36
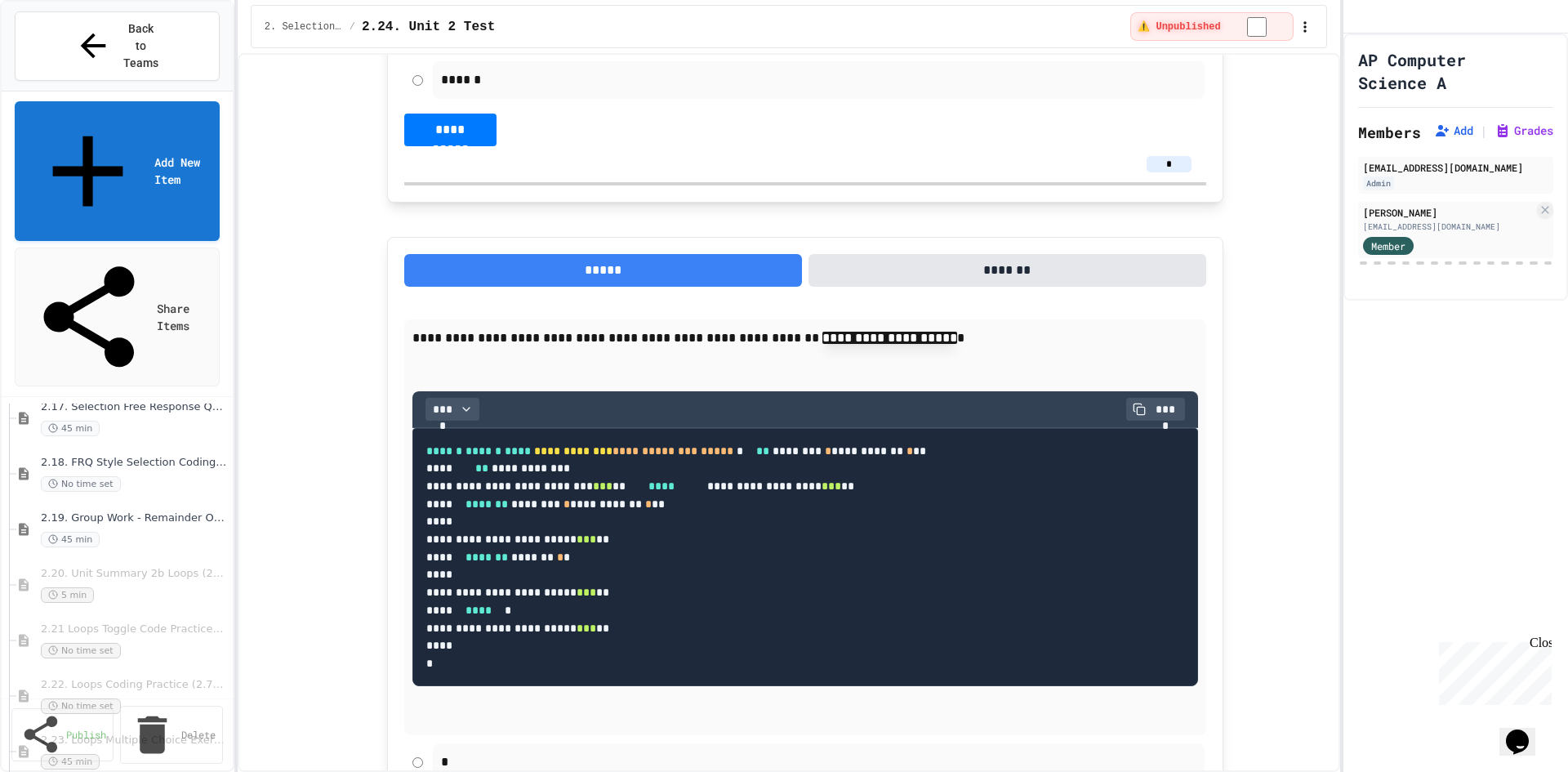
scroll to position [1716, 0]
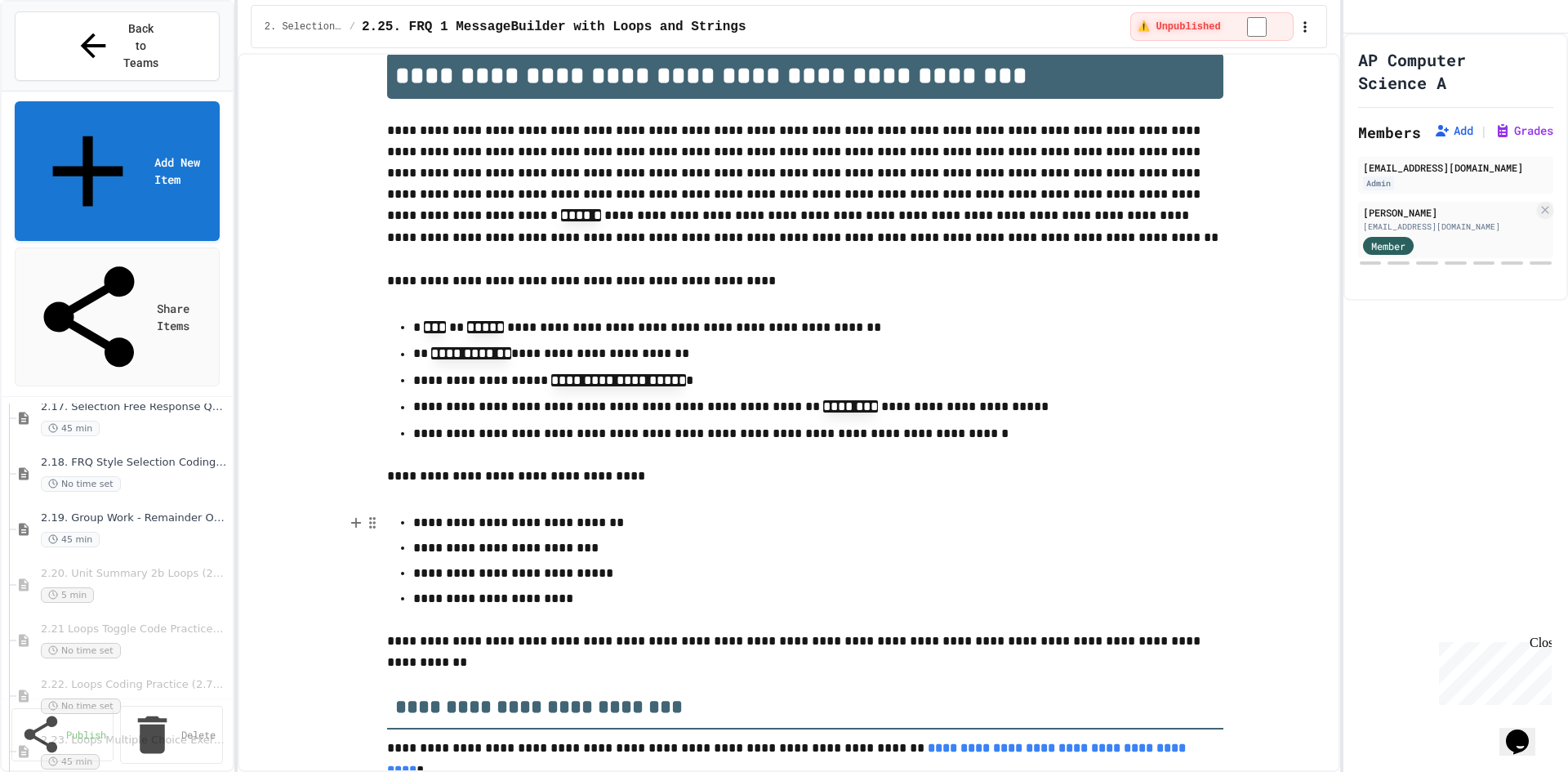
scroll to position [326, 0]
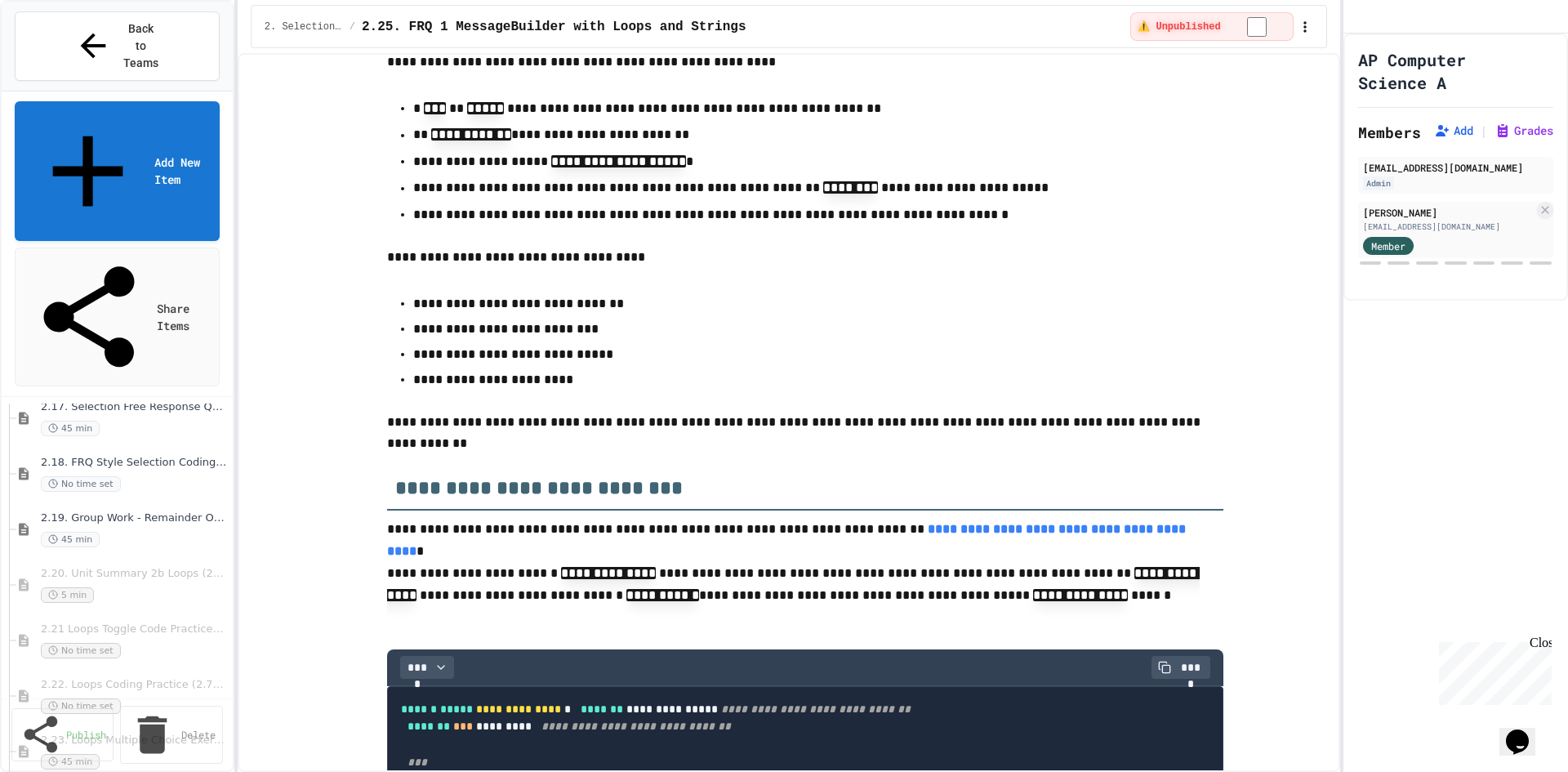
click at [1262, 12] on div "⚠️ Unpublished" at bounding box center [1211, 27] width 162 height 28
click at [1241, 27] on div "⚠️ Unpublished" at bounding box center [1211, 27] width 162 height 28
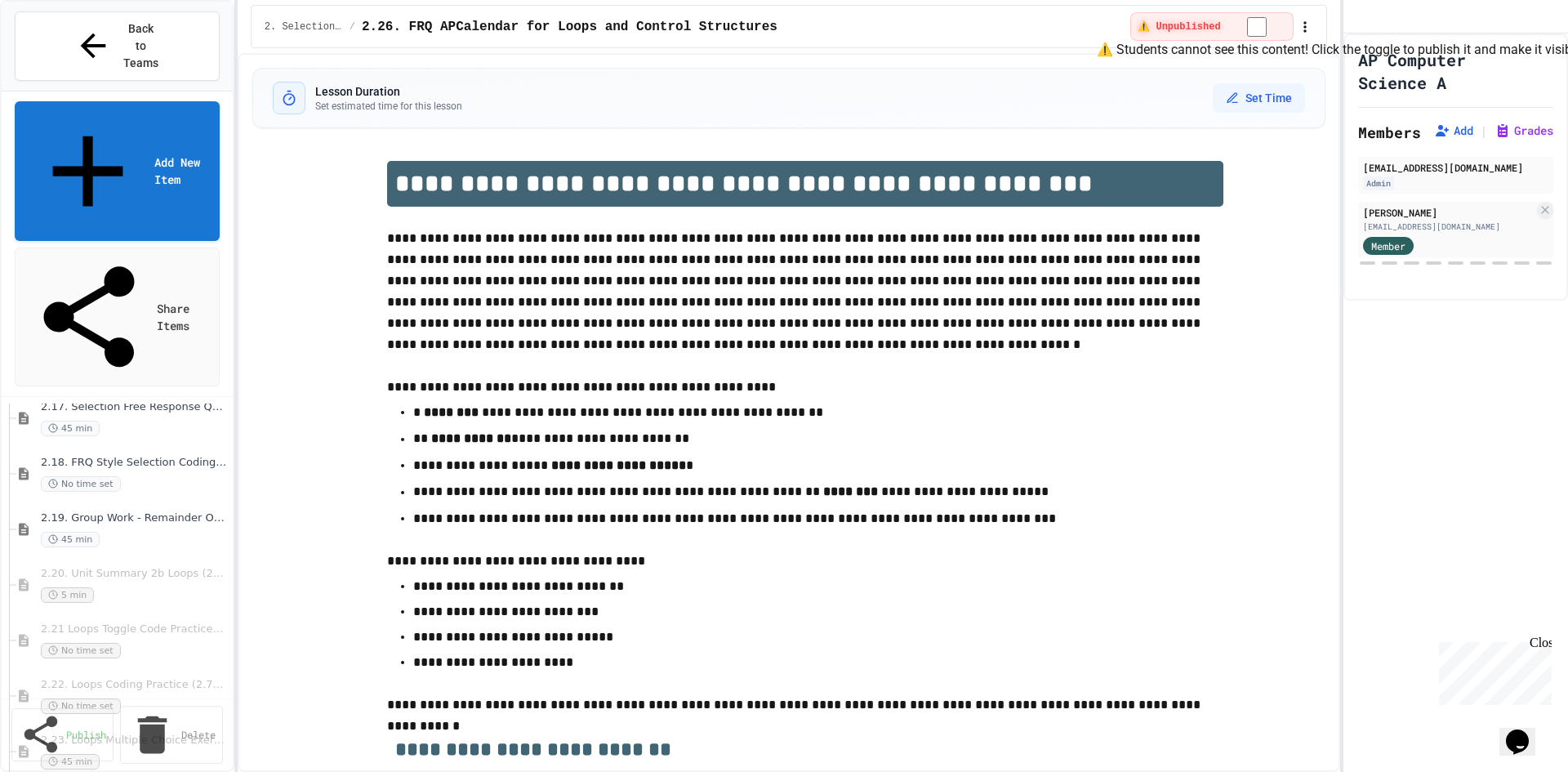
click at [1254, 13] on div "⚠️ Unpublished" at bounding box center [1211, 27] width 162 height 28
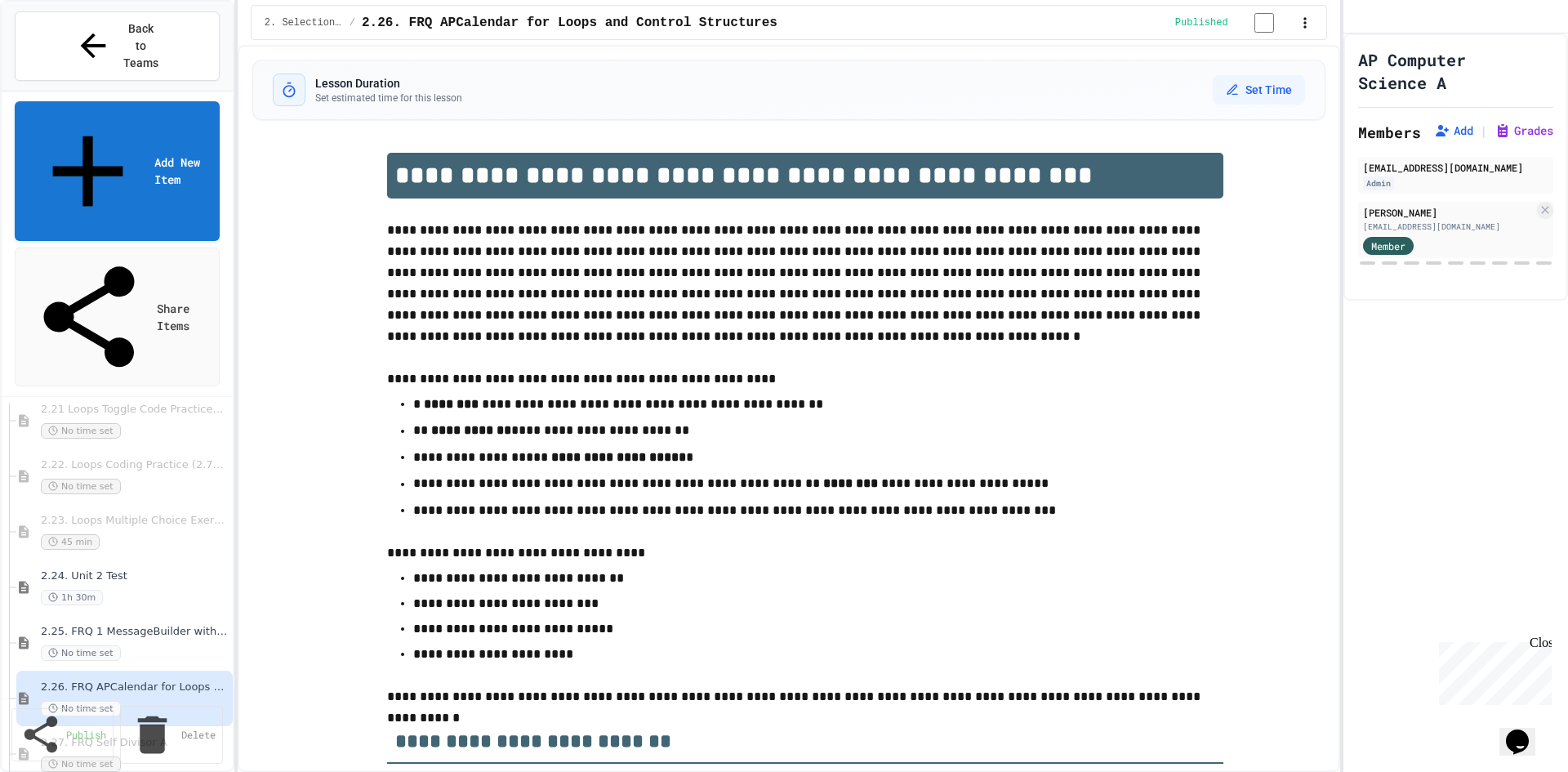
scroll to position [1879, 0]
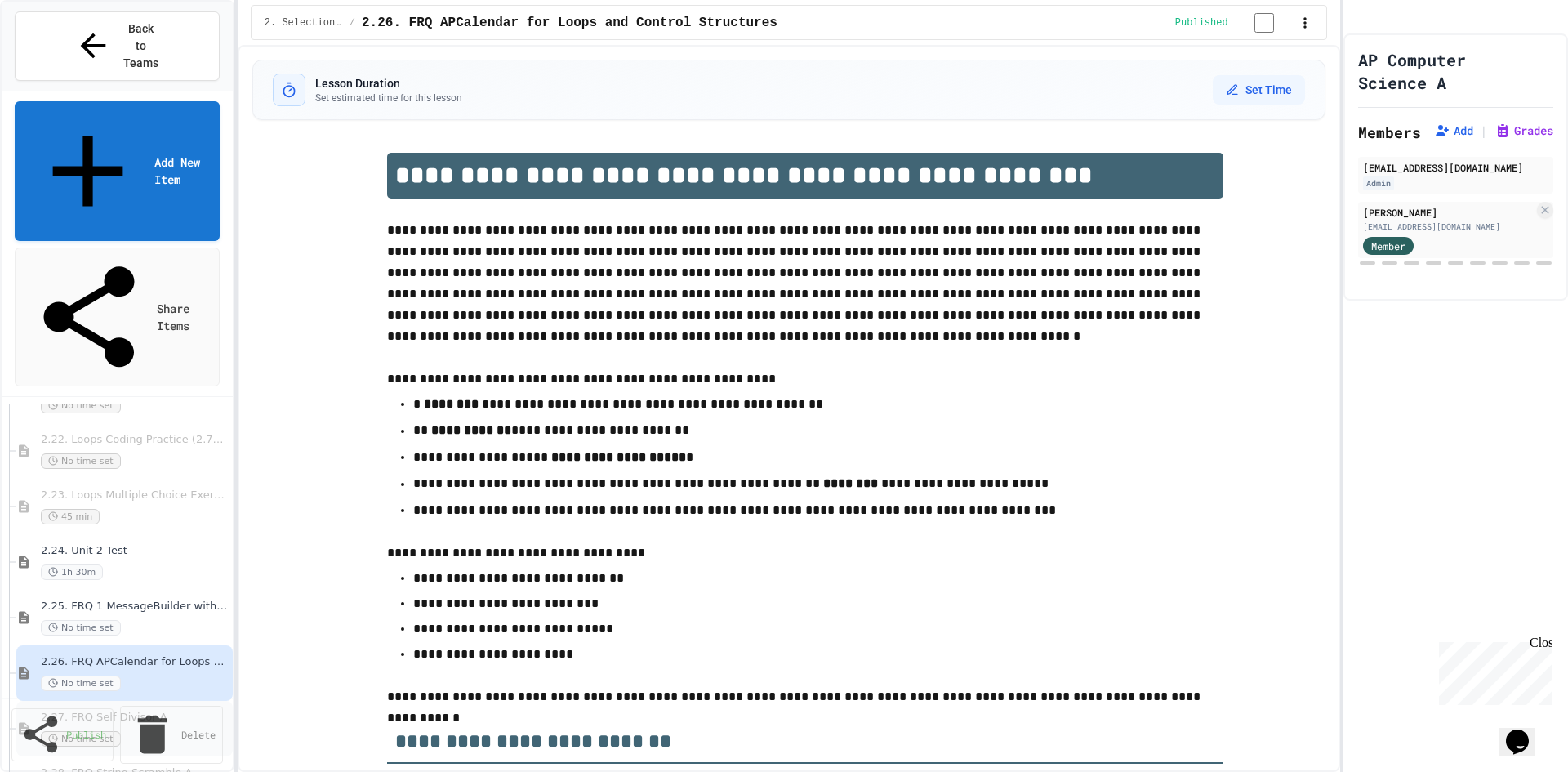
click at [189, 701] on div "2.27. FRQ Self Divisor A No time set" at bounding box center [124, 728] width 216 height 56
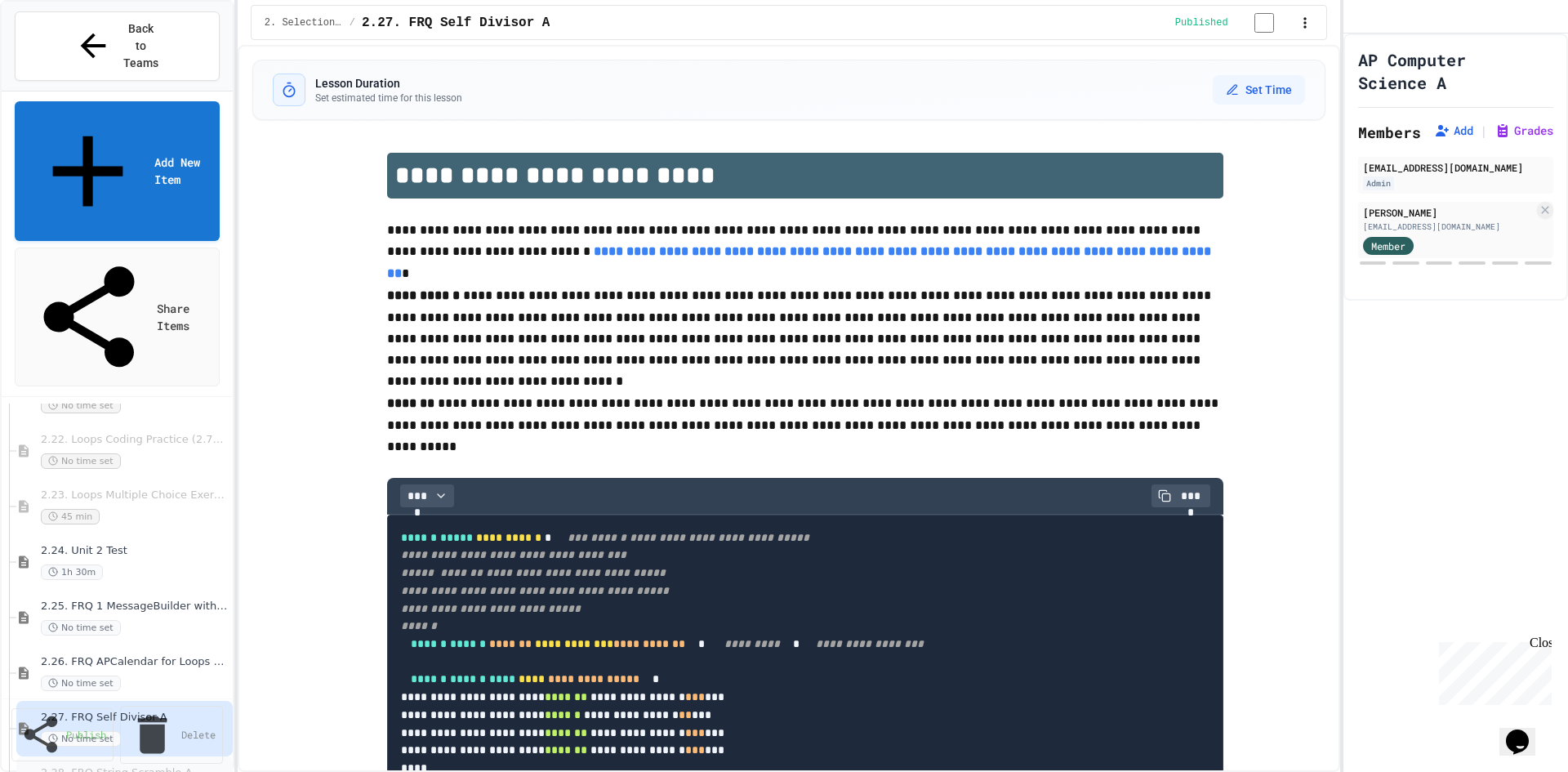
click at [133, 766] on div "2.28. FRQ String Scramble A No time set" at bounding box center [130, 784] width 179 height 36
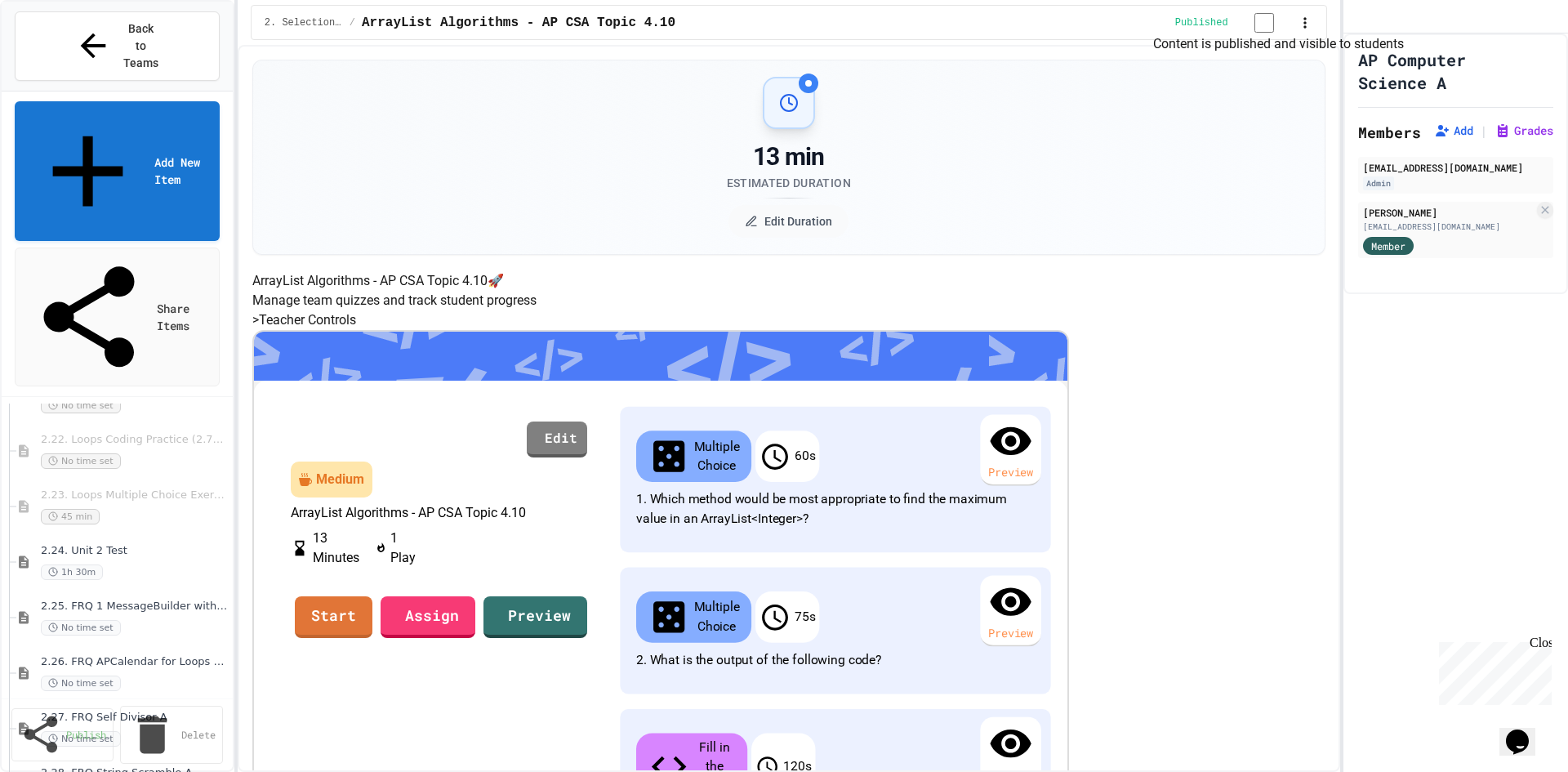
click at [1256, 34] on body "We are updating our servers at 9:30PM EST [DATE]. [PERSON_NAME] should continue…" at bounding box center [784, 386] width 1568 height 772
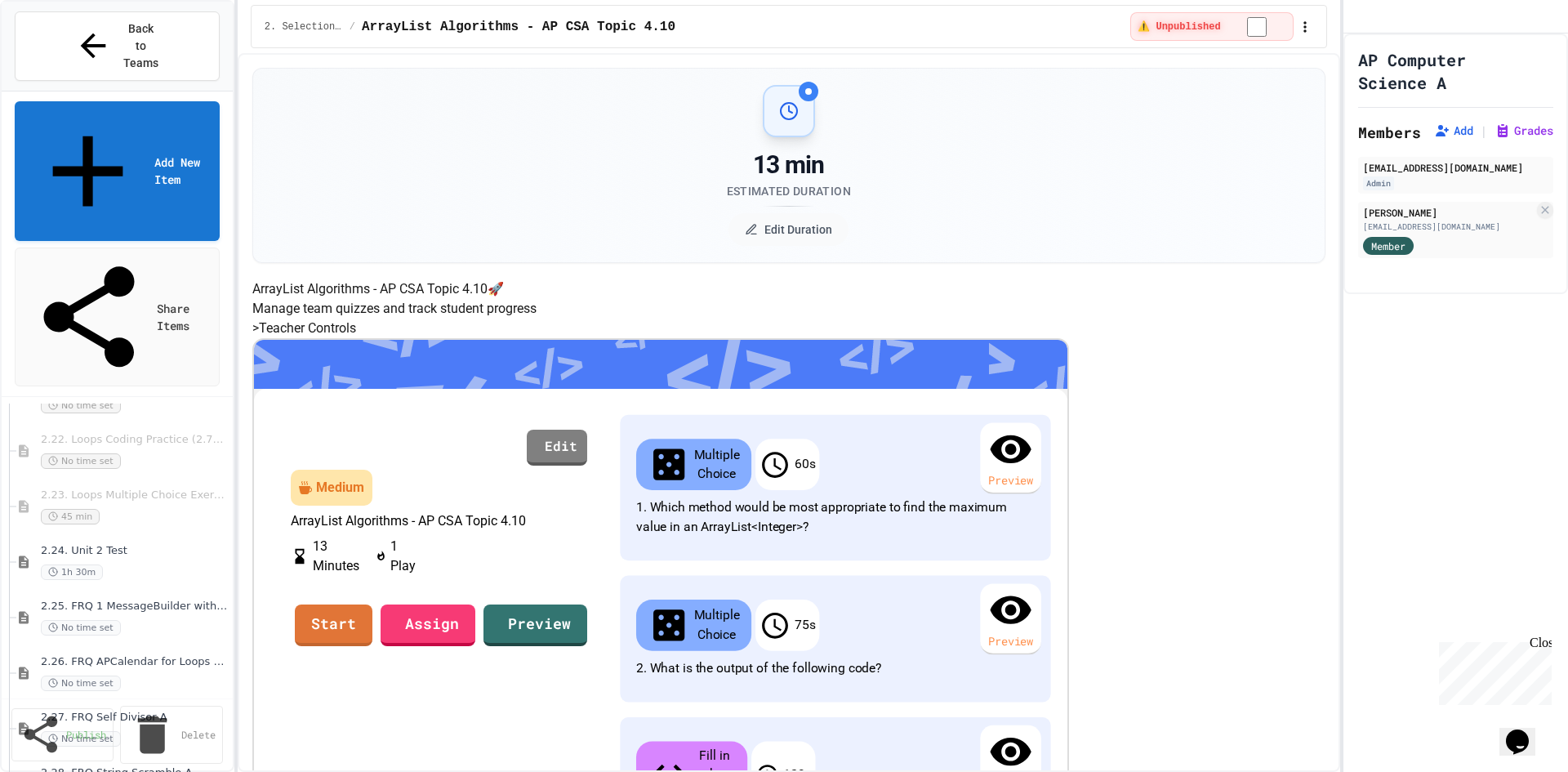
click at [1192, 168] on div "13 min Estimated Duration Edit Duration" at bounding box center [789, 166] width 1032 height 161
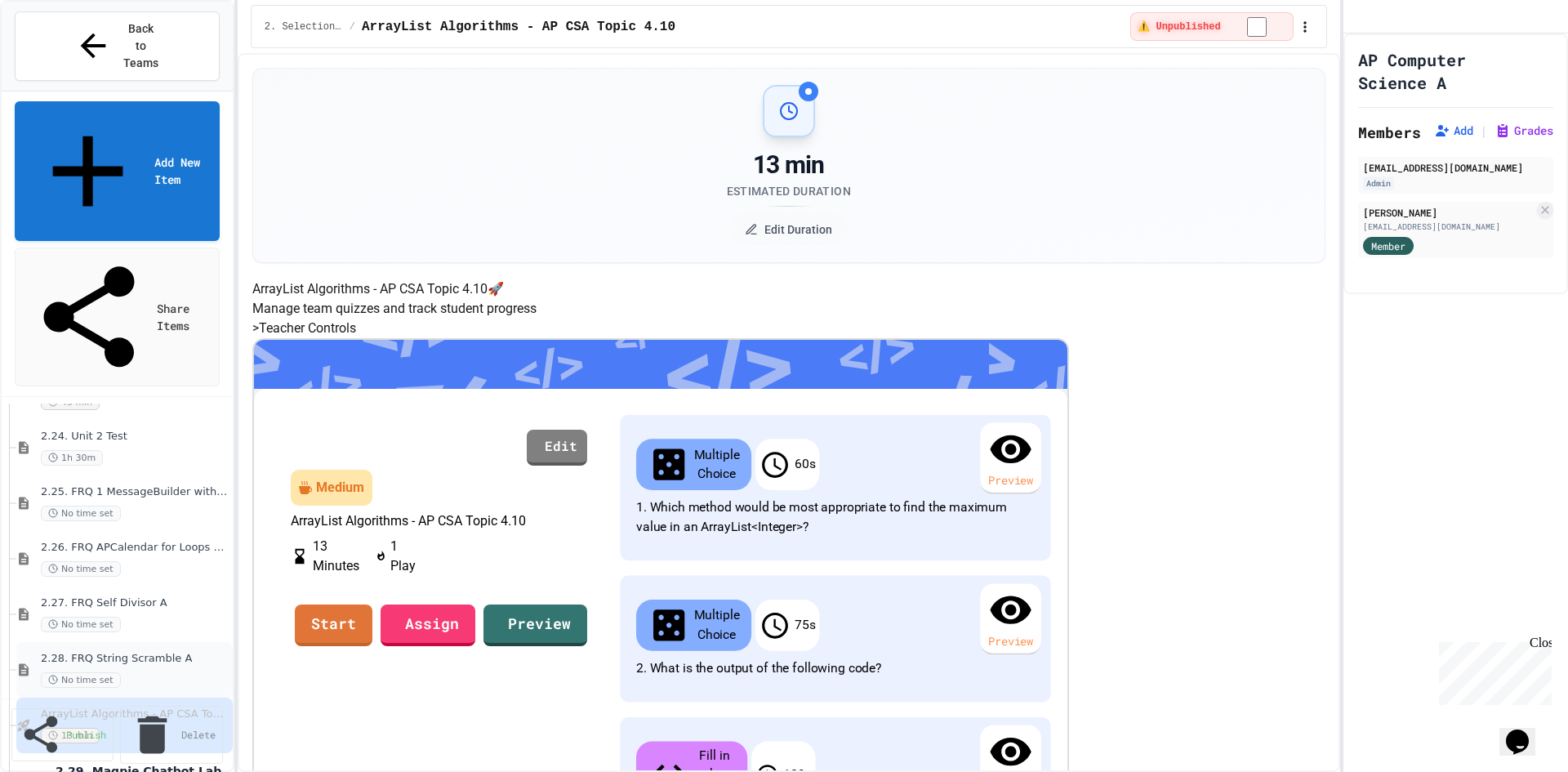
scroll to position [2042, 0]
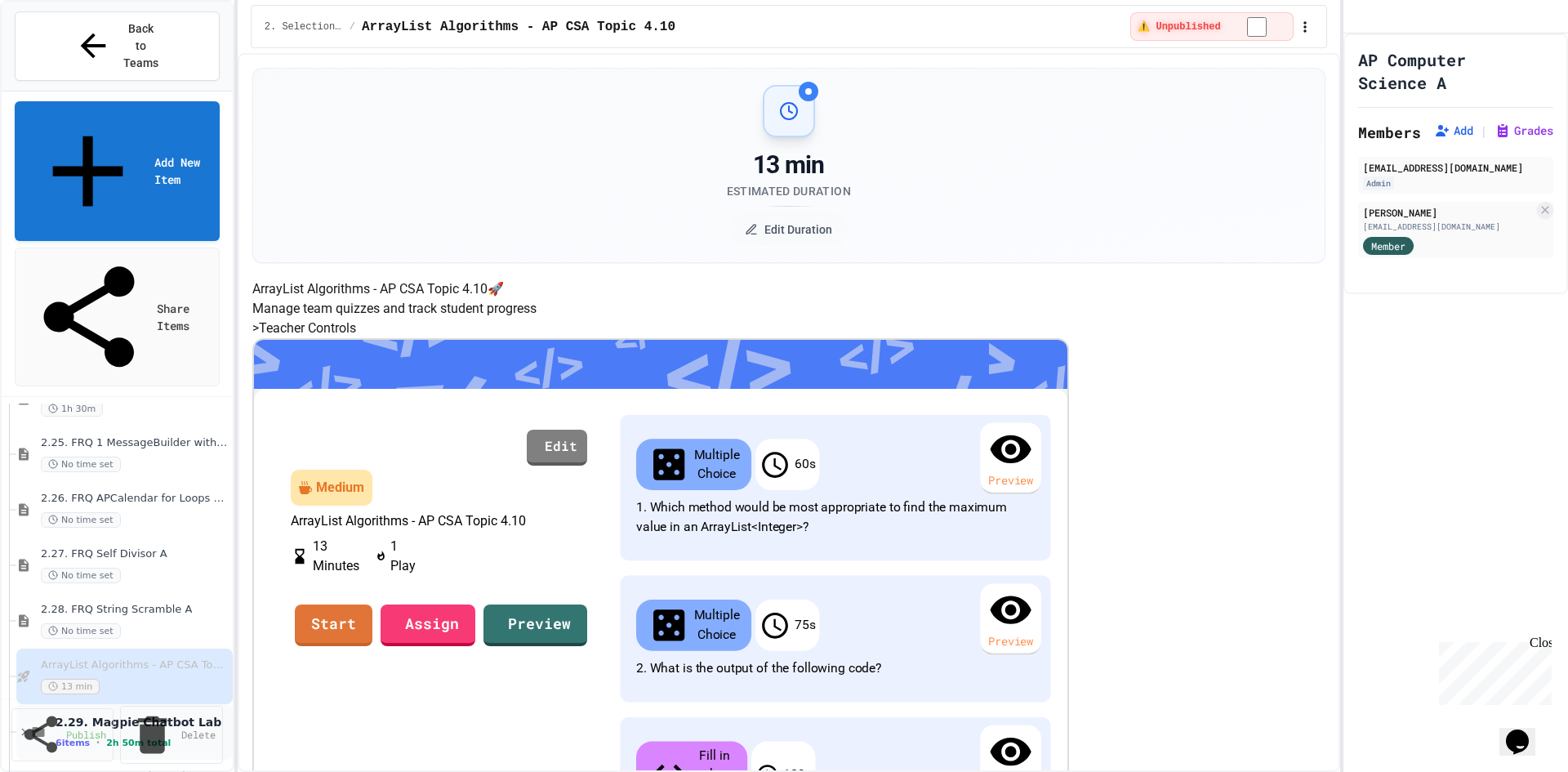
click at [22, 728] on icon at bounding box center [23, 732] width 5 height 8
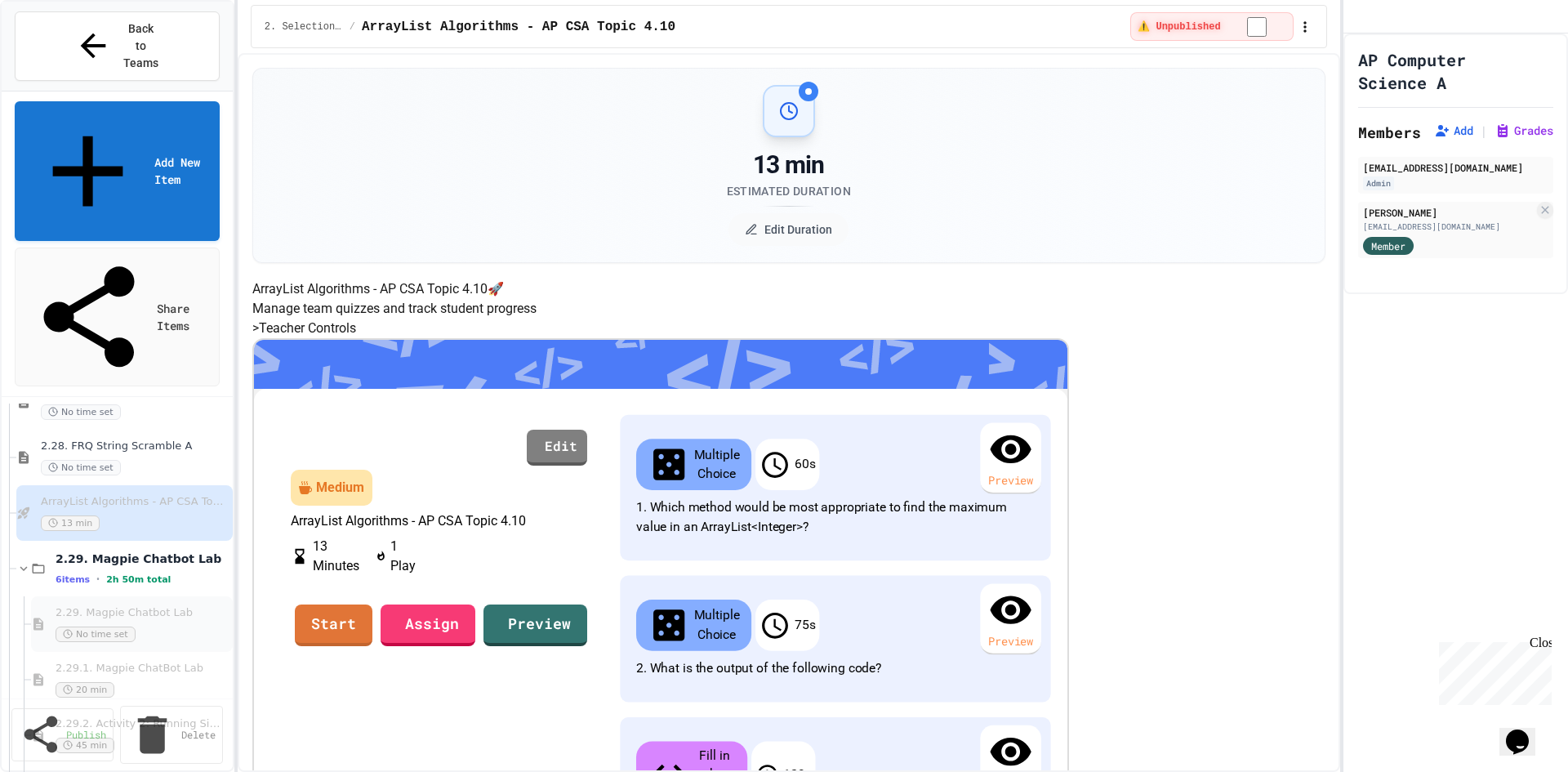
click at [179, 627] on div "No time set" at bounding box center [137, 634] width 164 height 15
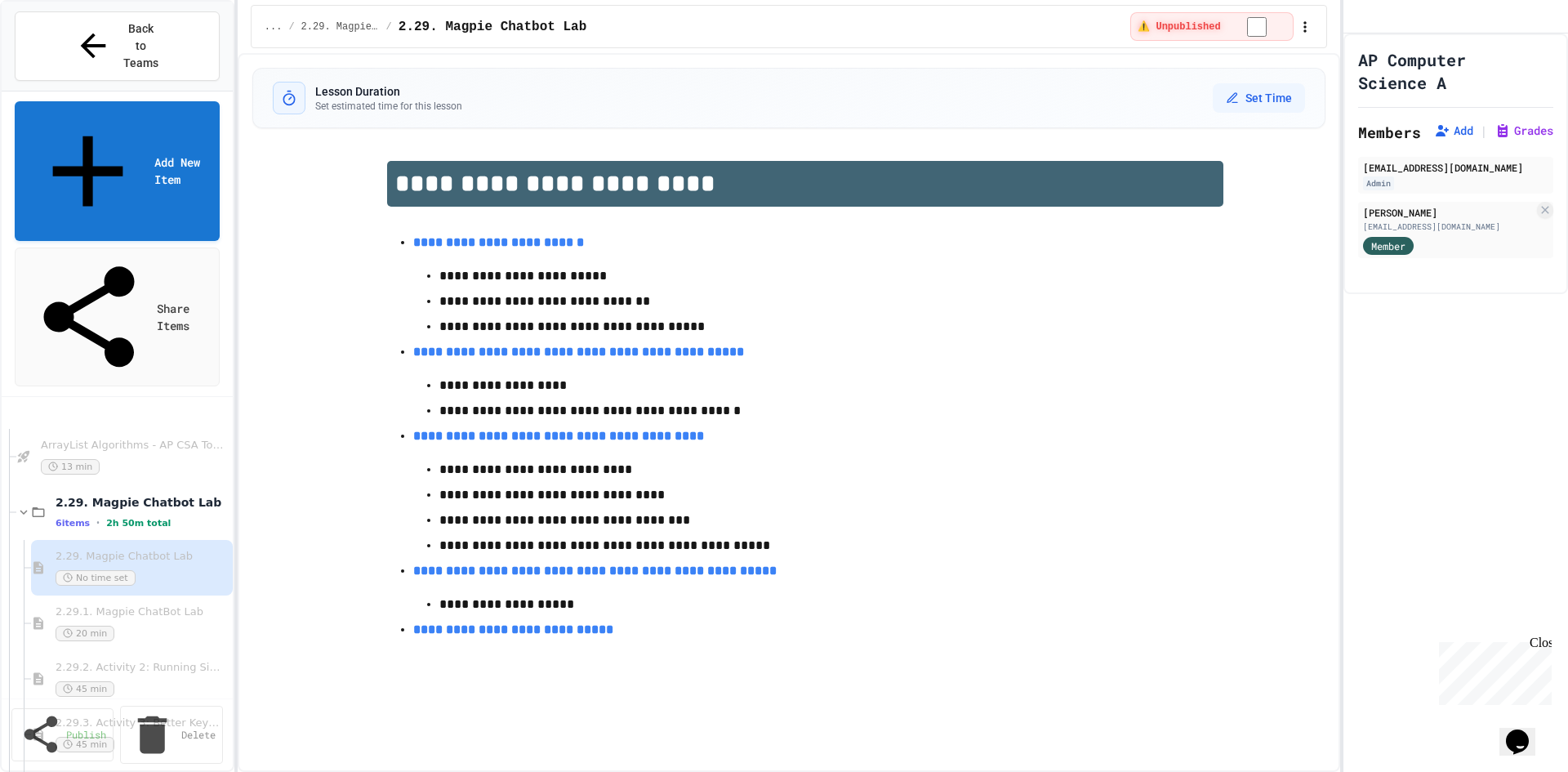
scroll to position [2205, 0]
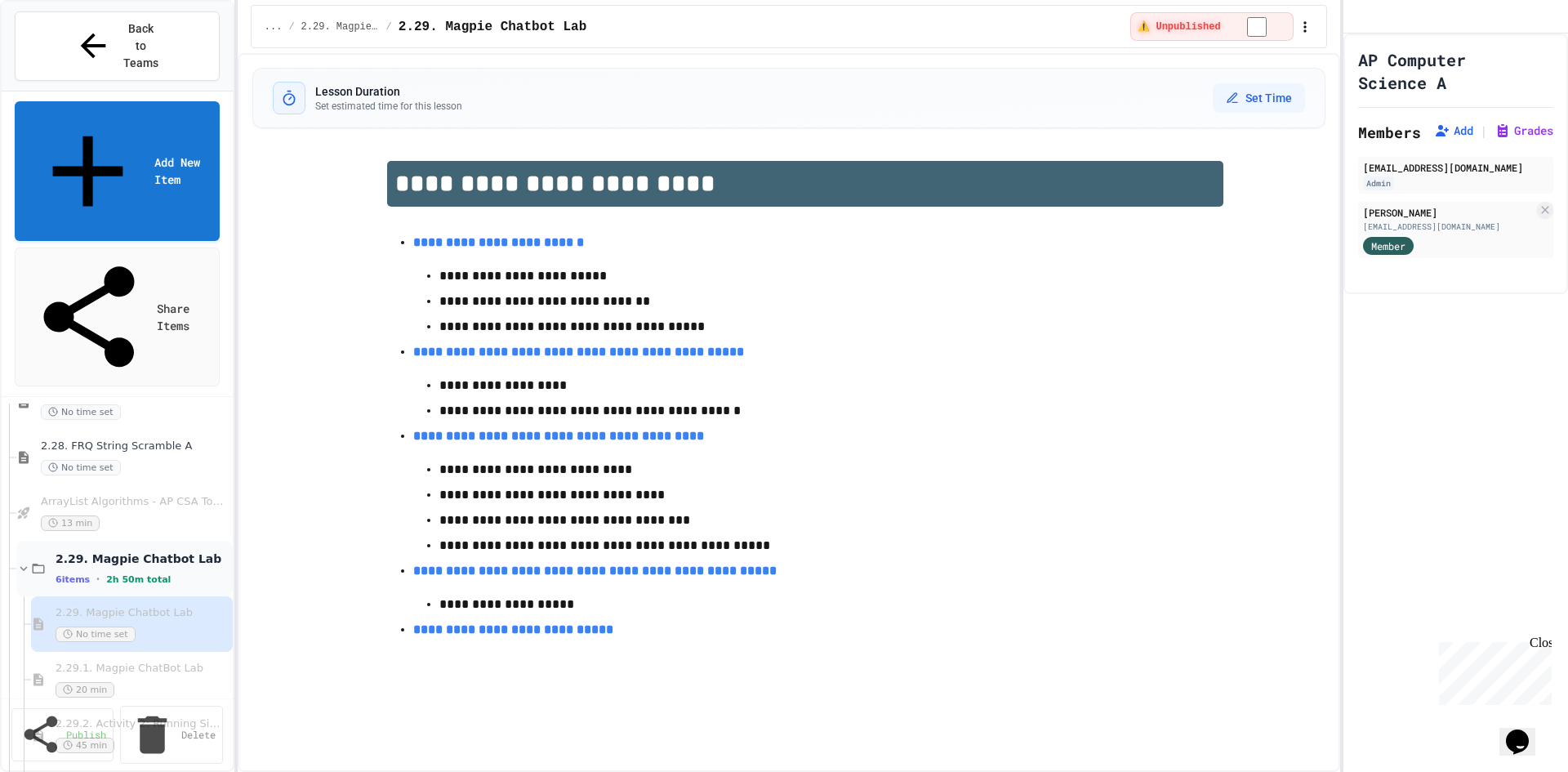
click at [104, 573] on div "6 items • 2h 50m total" at bounding box center [139, 579] width 168 height 13
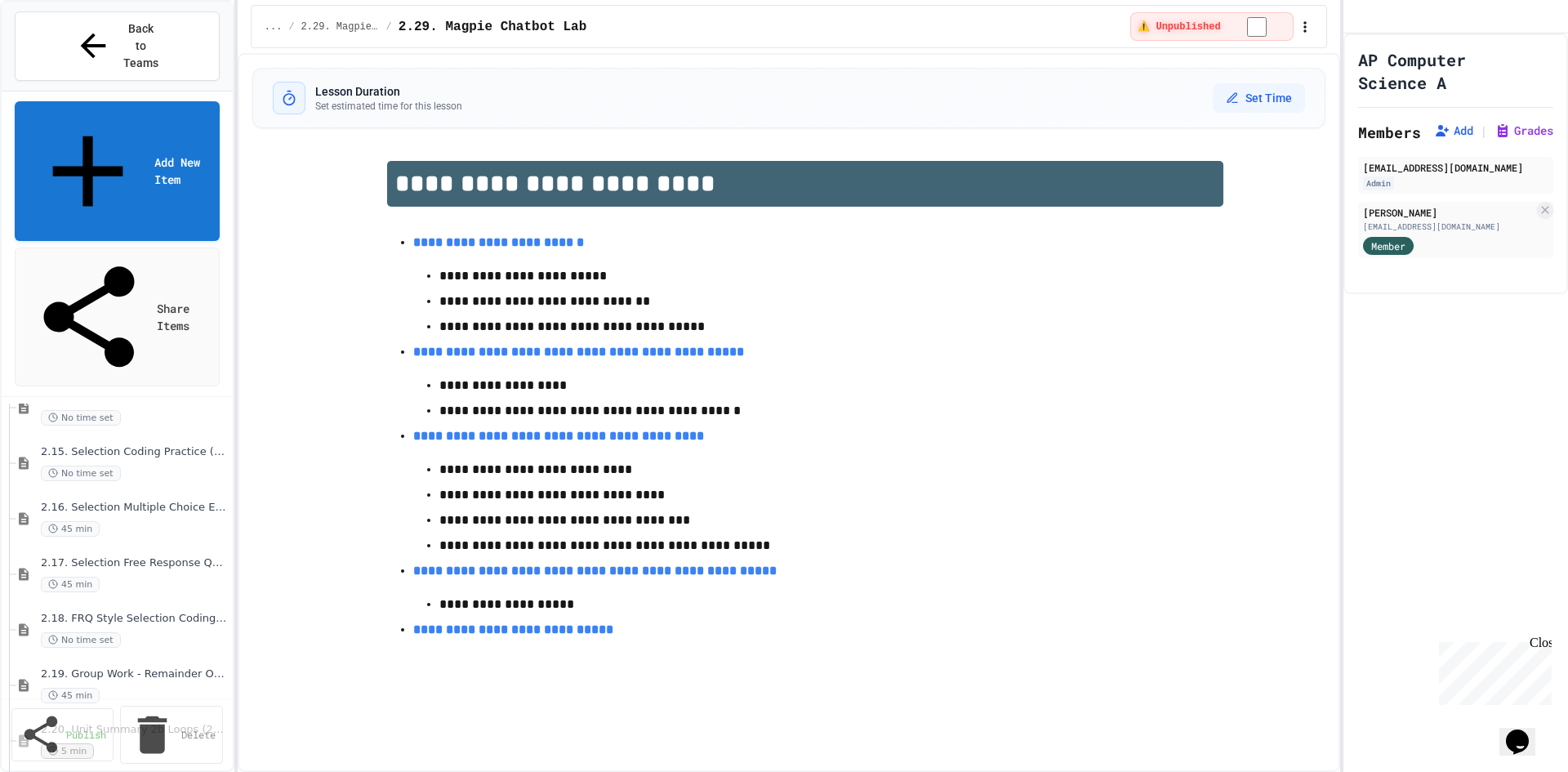
scroll to position [1388, 0]
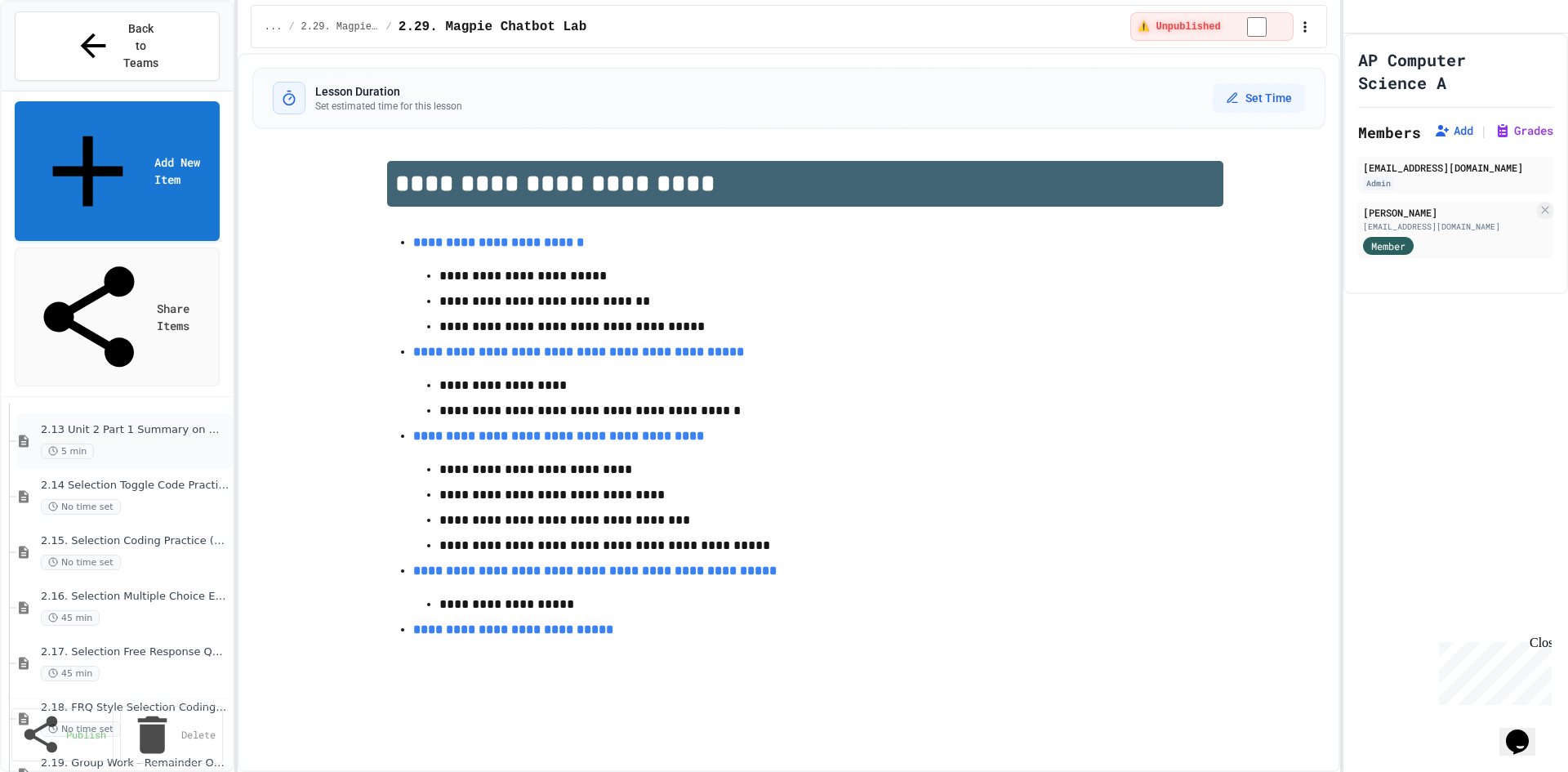
click at [143, 444] on div "5 min" at bounding box center [132, 451] width 182 height 15
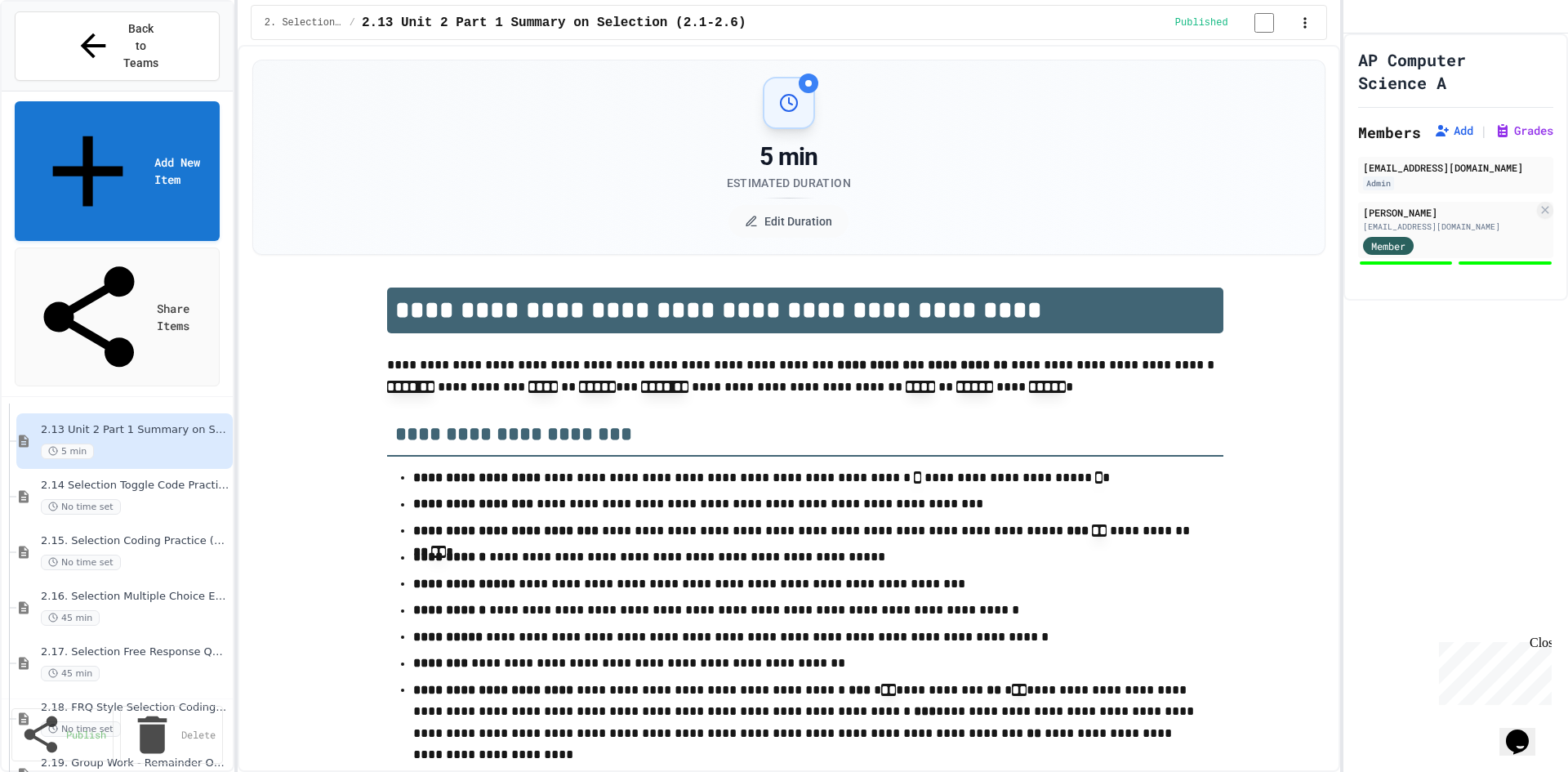
click at [170, 499] on div "No time set" at bounding box center [135, 506] width 189 height 15
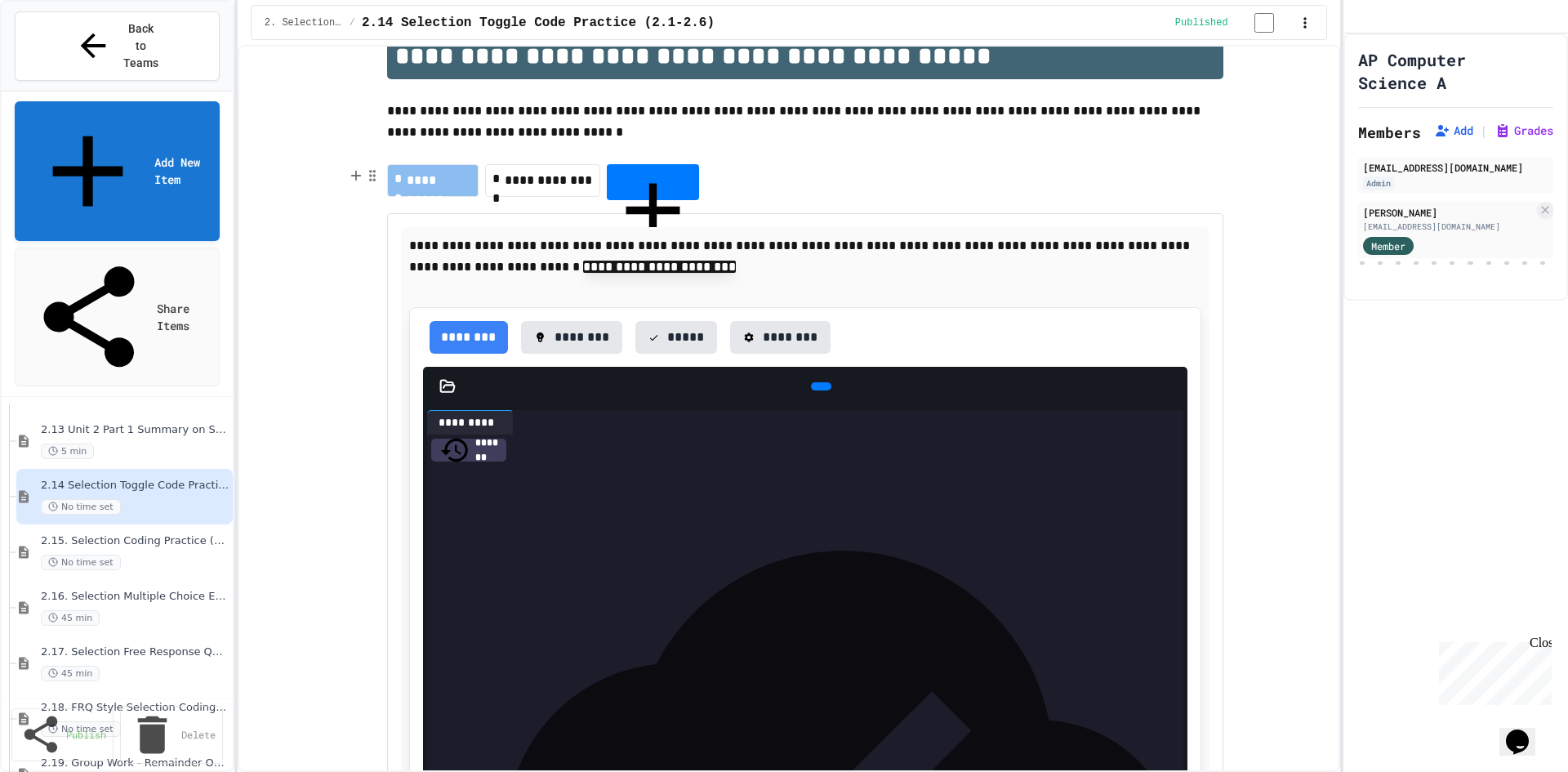
scroll to position [163, 0]
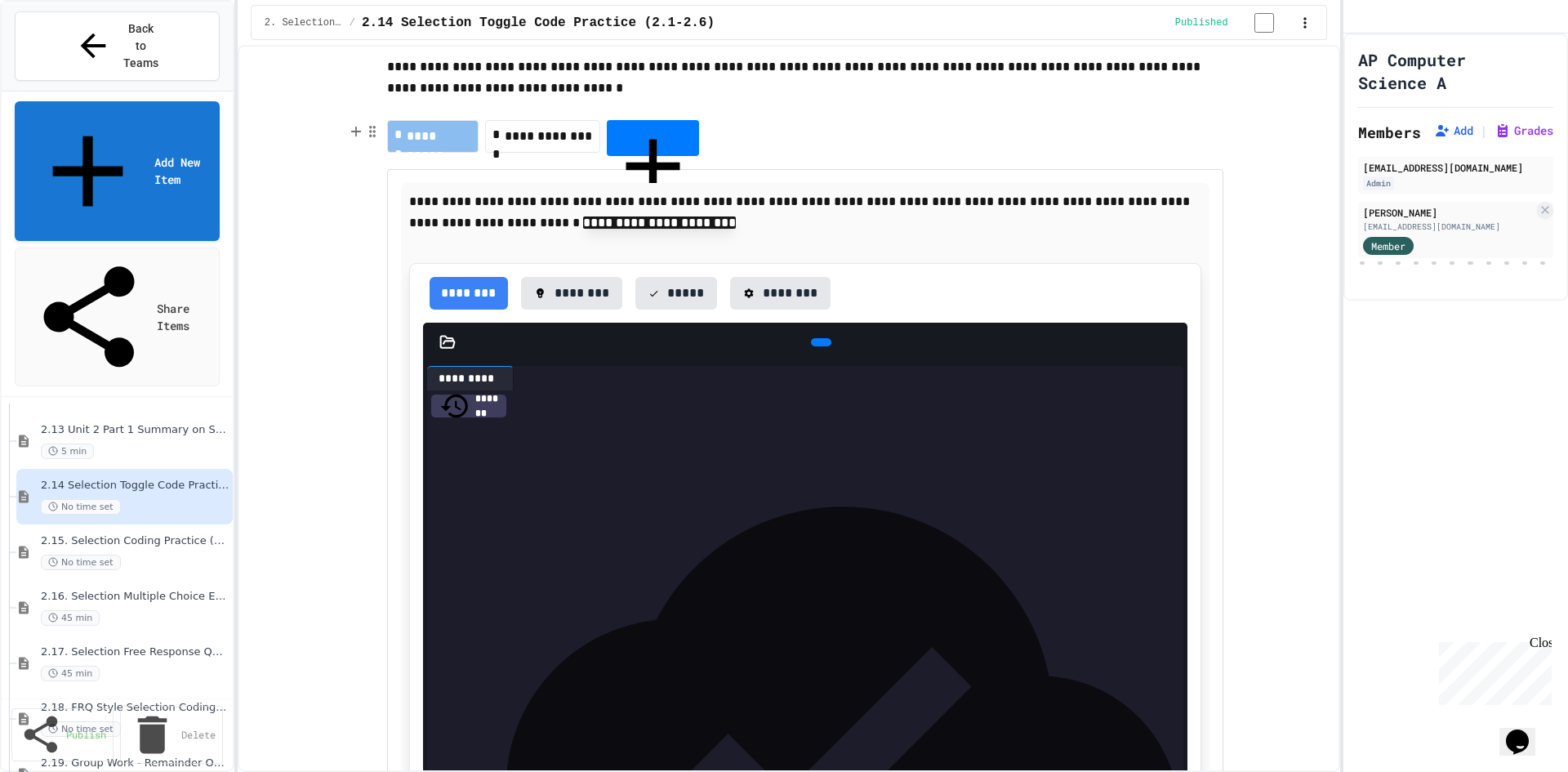
click at [659, 299] on icon at bounding box center [653, 293] width 10 height 10
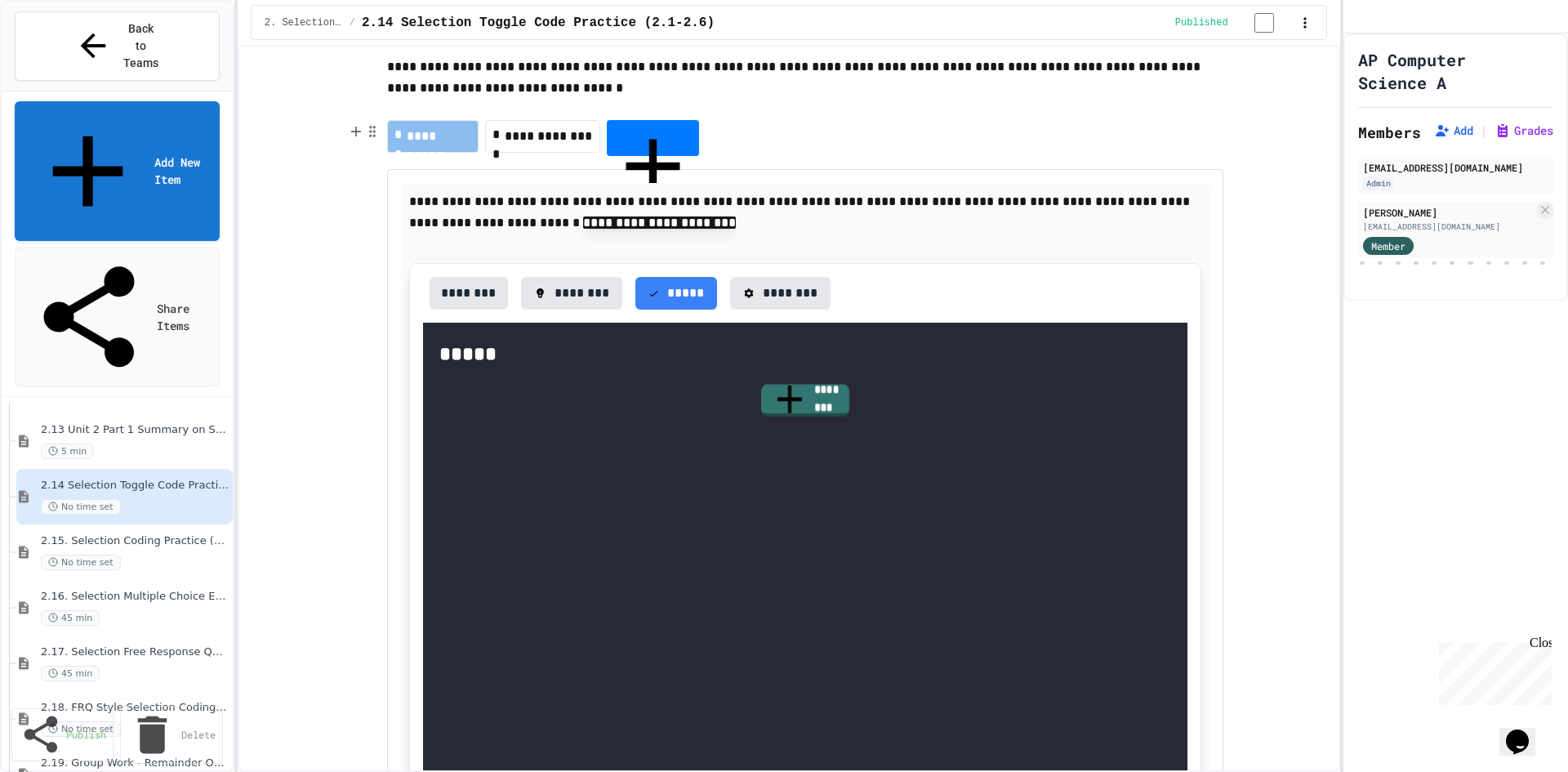
click at [801, 407] on link "********" at bounding box center [805, 400] width 88 height 32
click at [796, 396] on body "We are updating our servers at 9:30PM EST [DATE]. [PERSON_NAME] should continue…" at bounding box center [784, 386] width 1568 height 772
type input "**"
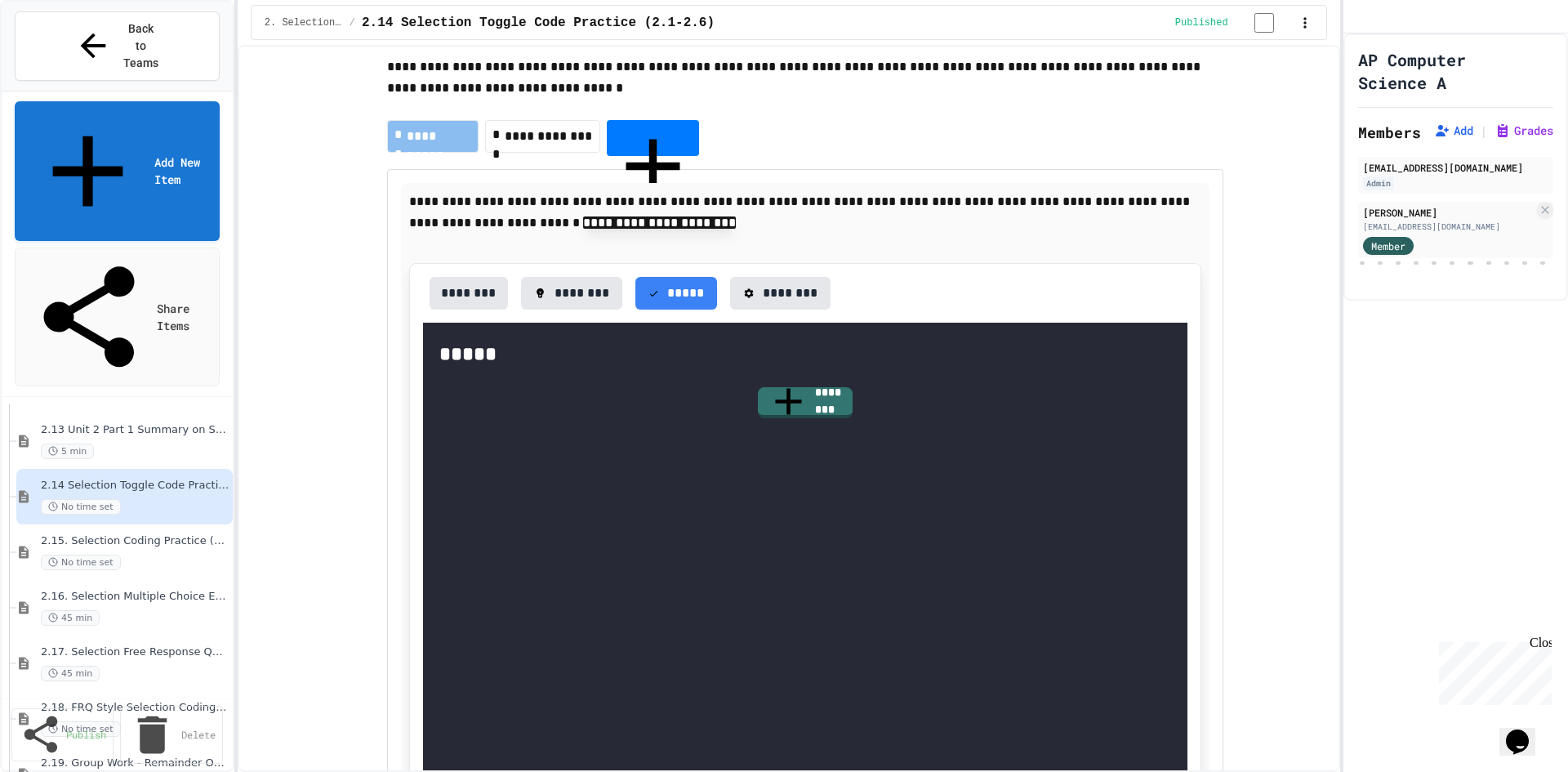
click at [483, 301] on button "********" at bounding box center [468, 293] width 79 height 32
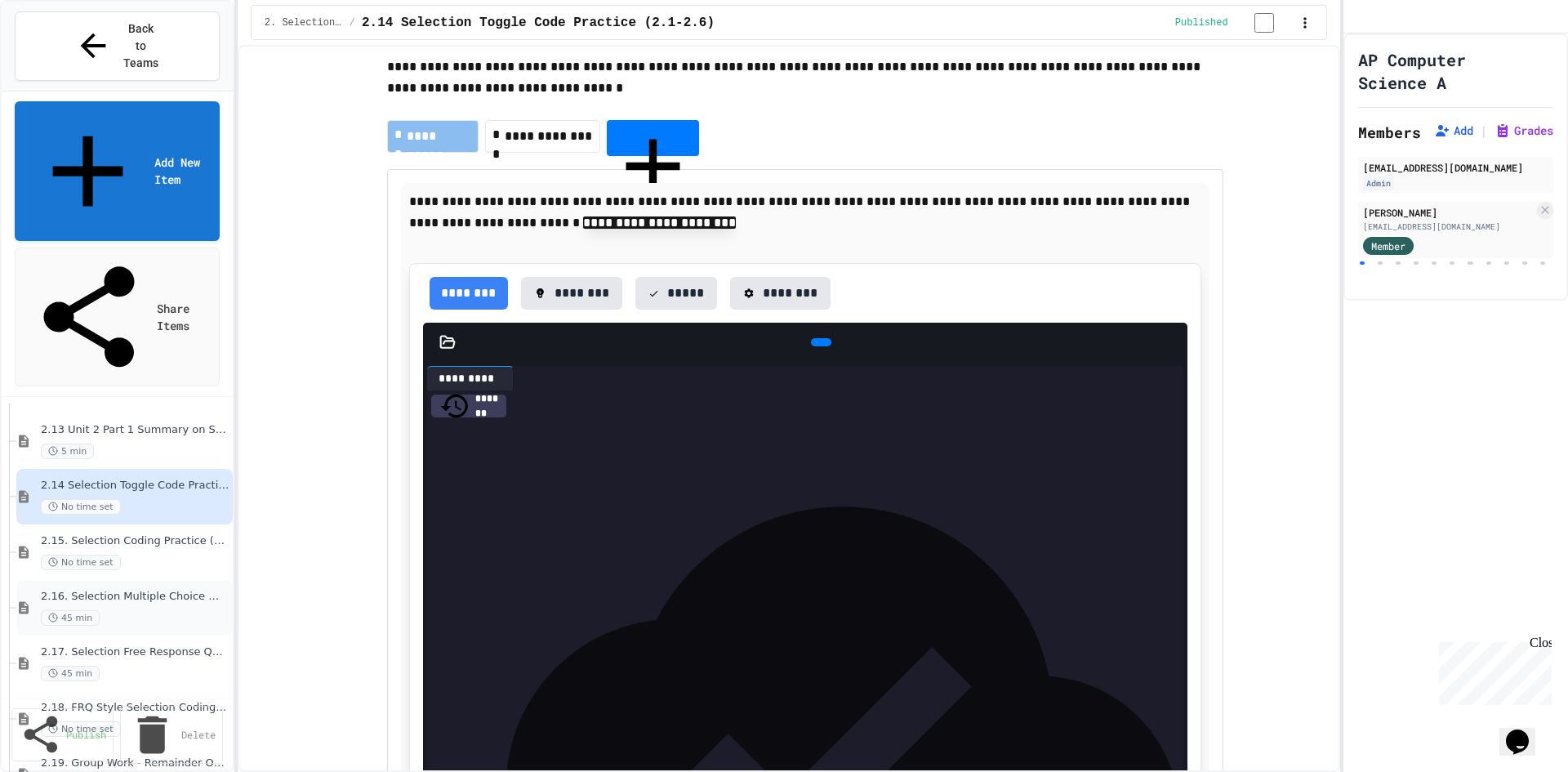
click at [116, 590] on span "2.16. Selection Multiple Choice Exercises (2.1-2.6)" at bounding box center [132, 597] width 182 height 14
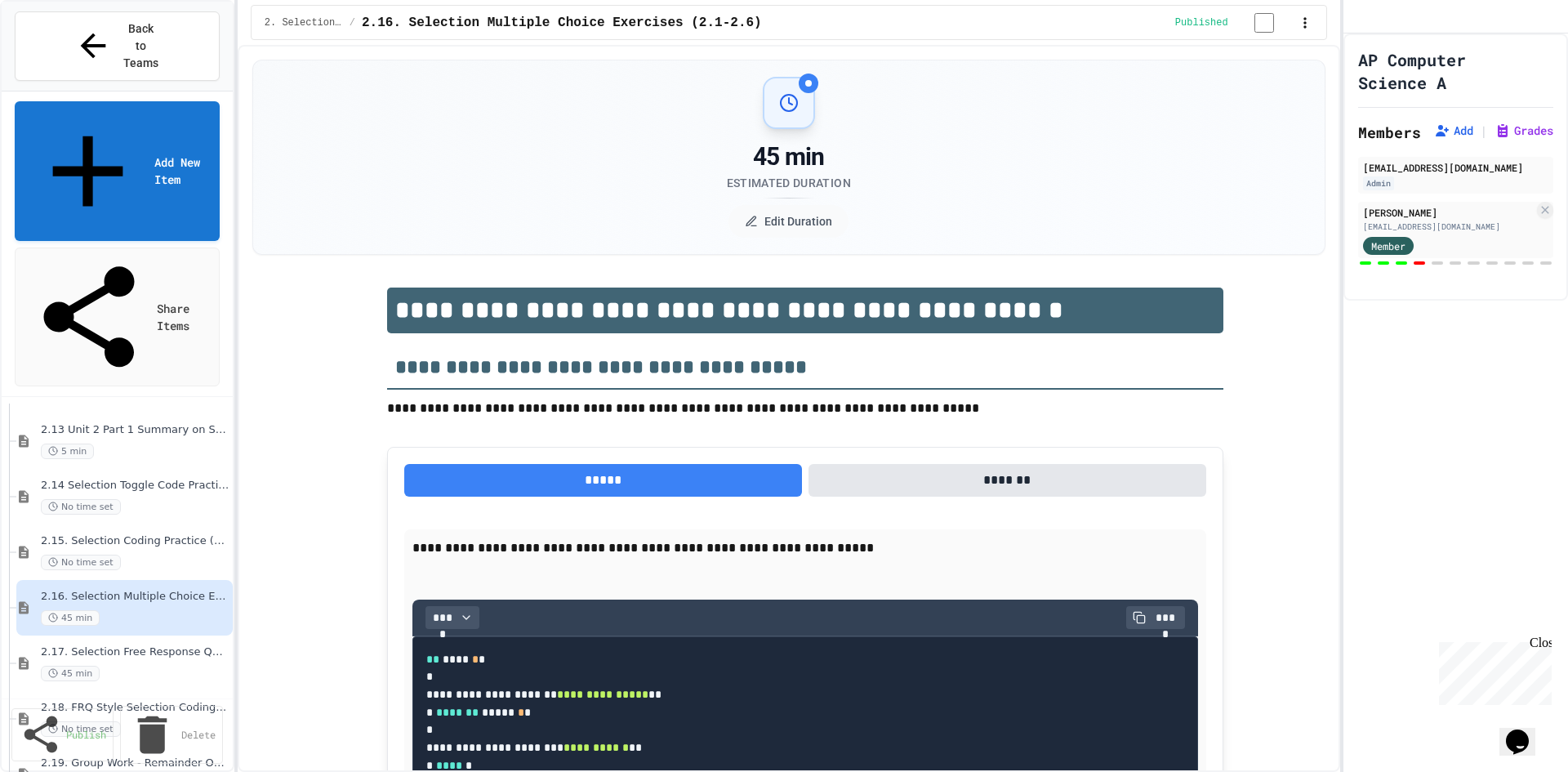
click at [1304, 28] on icon "button" at bounding box center [1304, 23] width 3 height 10
click at [1553, 71] on button "Assignment Settings" at bounding box center [1553, 71] width 0 height 0
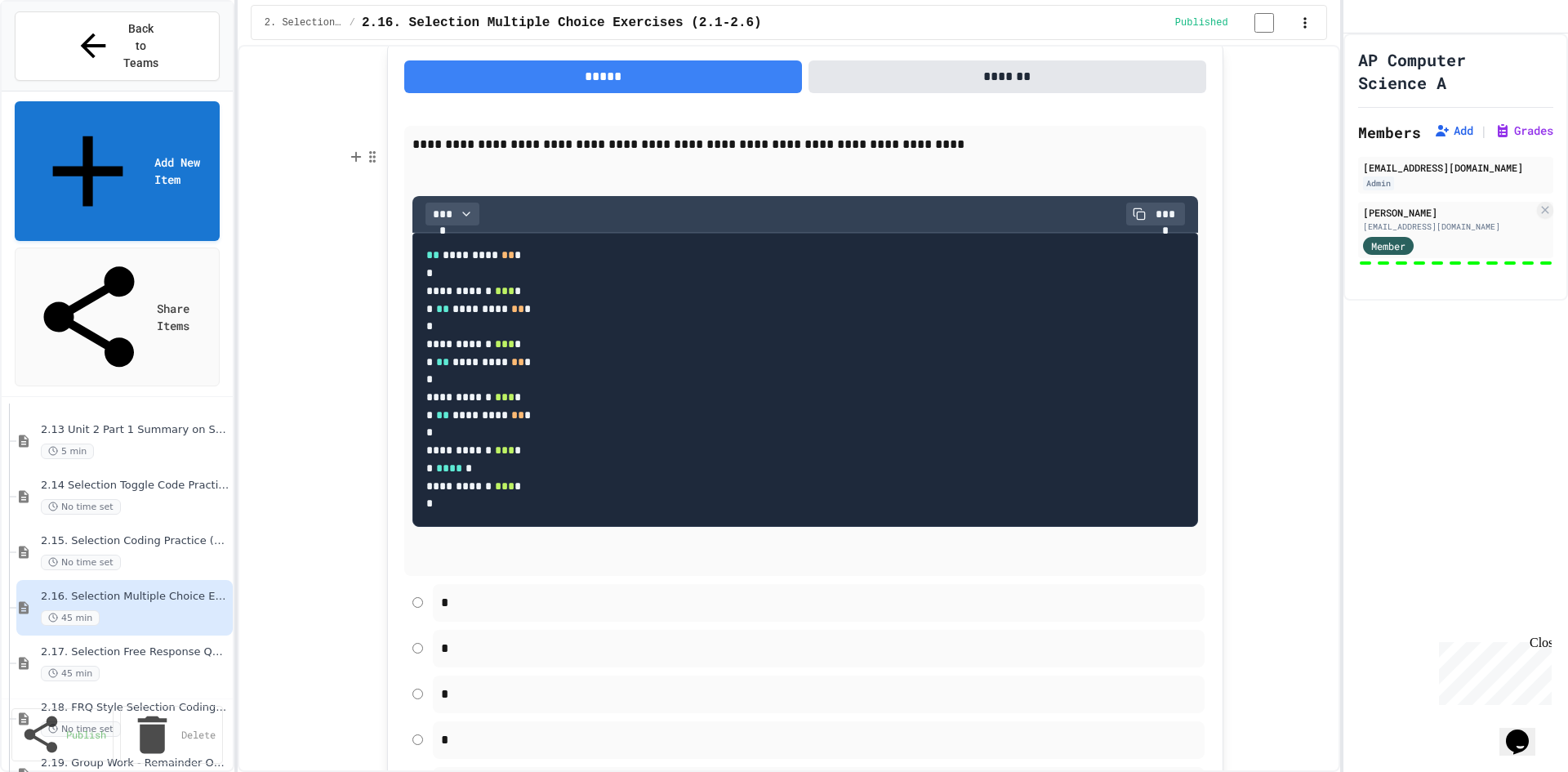
scroll to position [1797, 0]
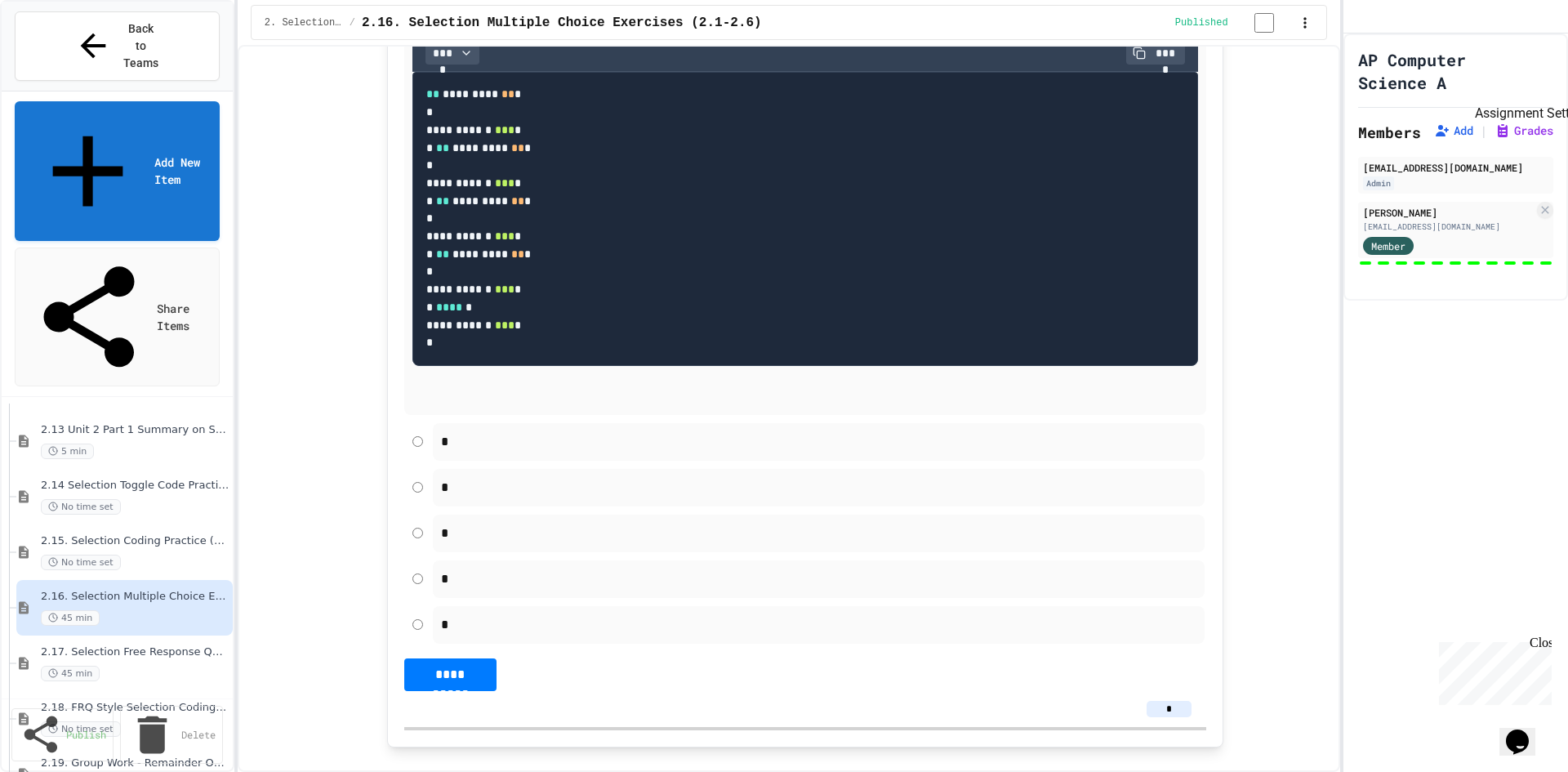
click at [1556, 86] on icon "Assignment Settings" at bounding box center [1563, 81] width 15 height 15
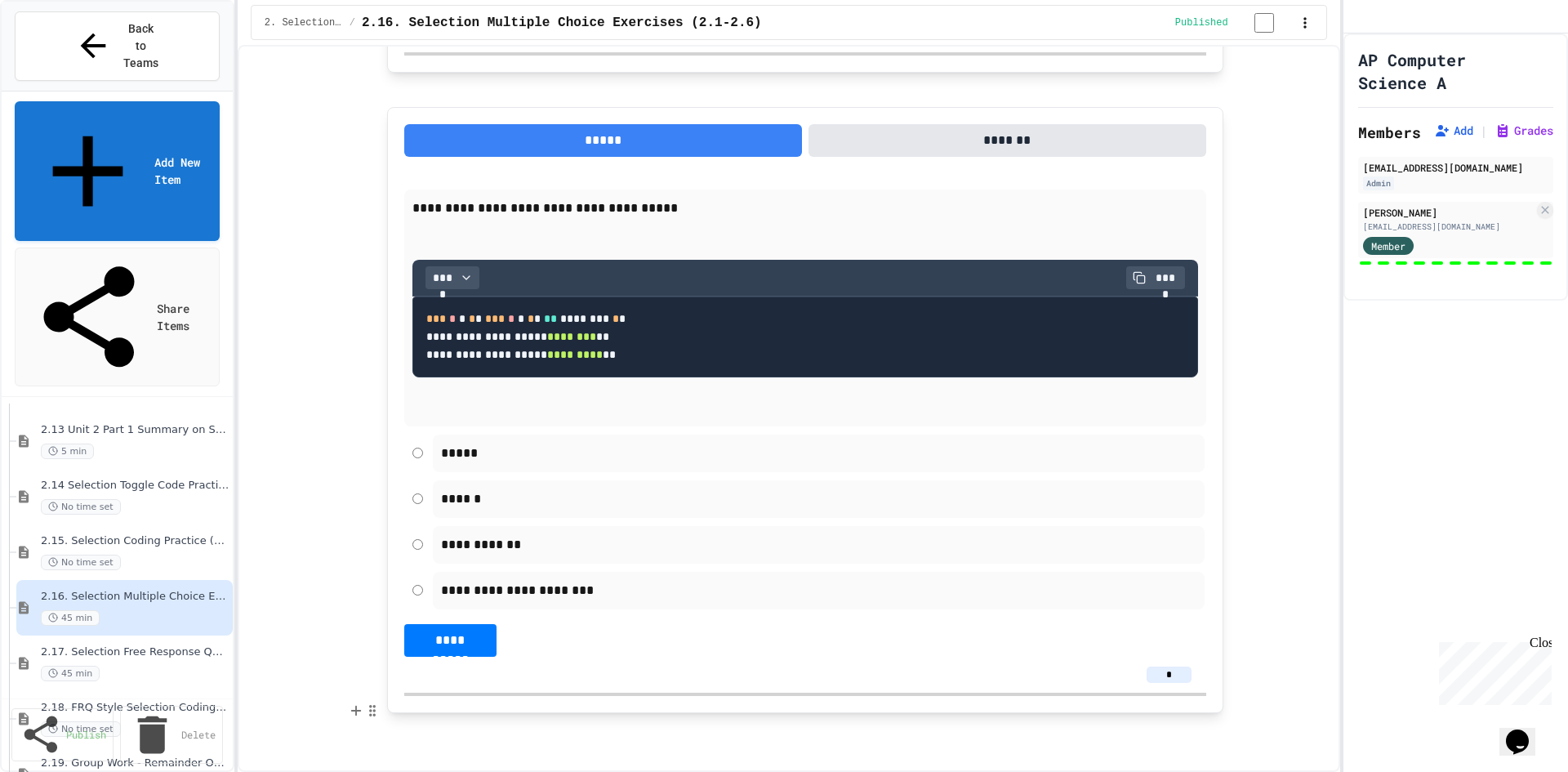
scroll to position [8024, 0]
click at [908, 124] on button "*******" at bounding box center [1007, 140] width 397 height 32
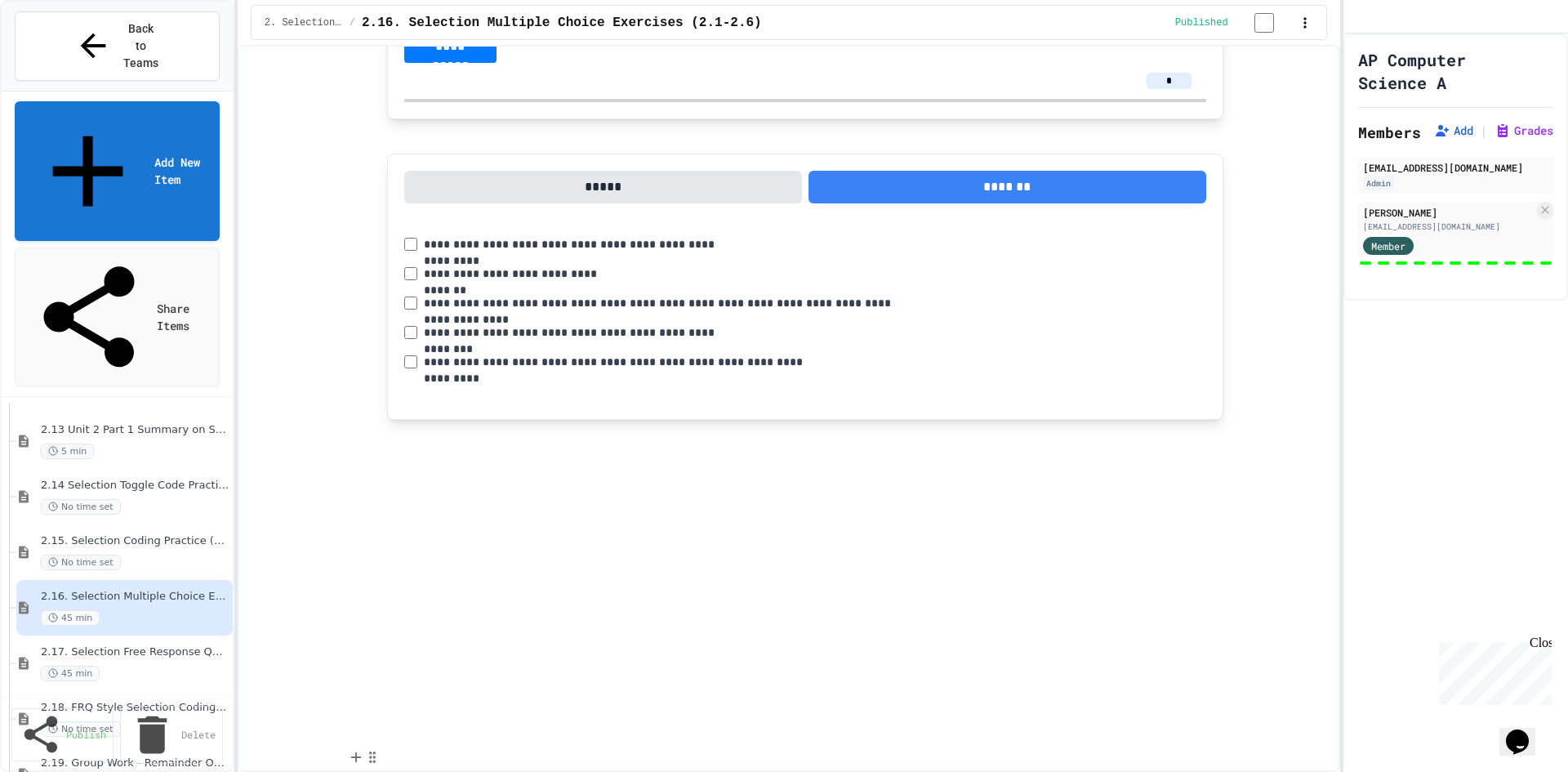
click at [643, 203] on button "*****" at bounding box center [602, 187] width 397 height 32
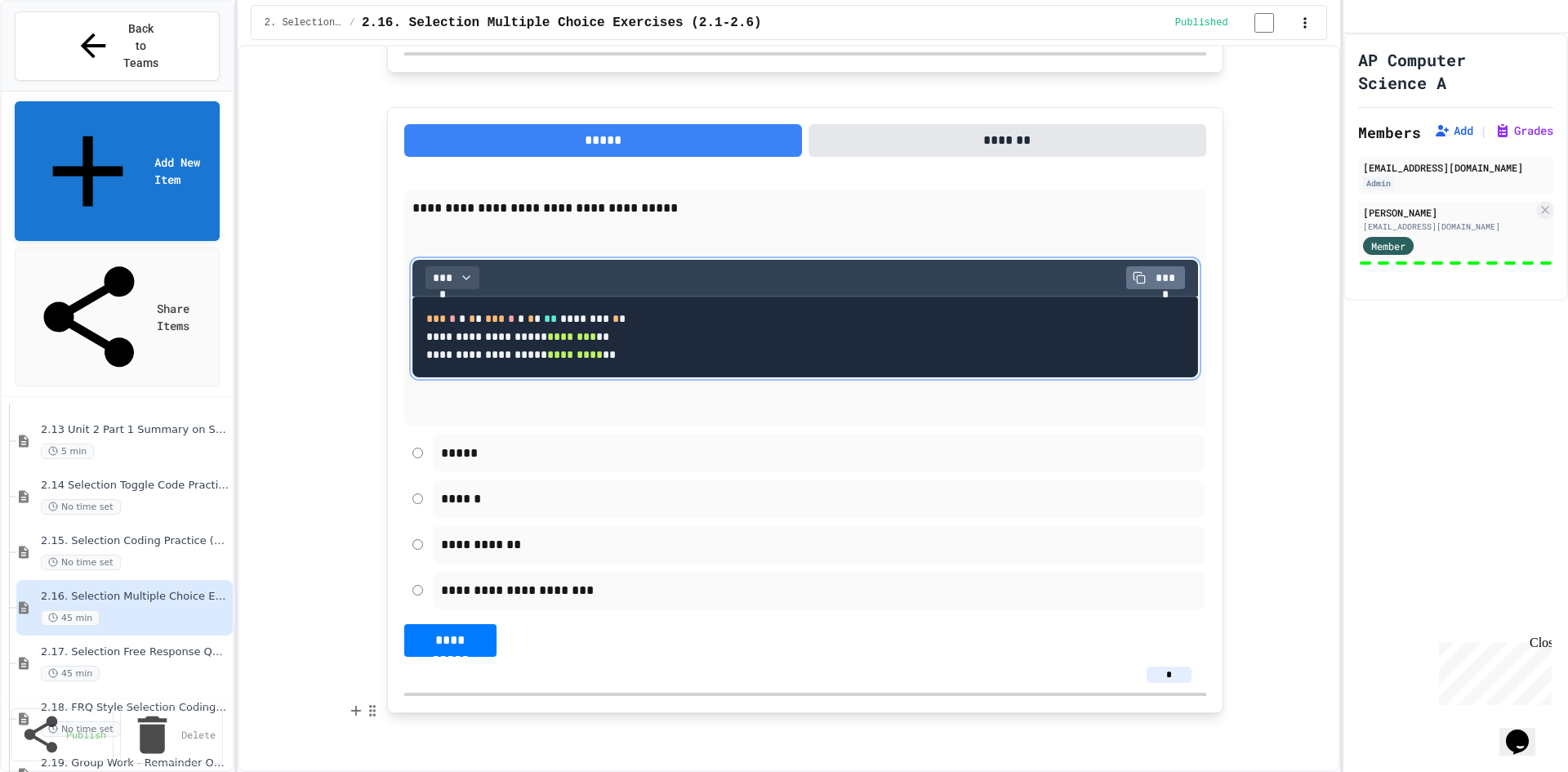
click at [1161, 285] on span "****" at bounding box center [1165, 277] width 27 height 16
